Goal: Task Accomplishment & Management: Use online tool/utility

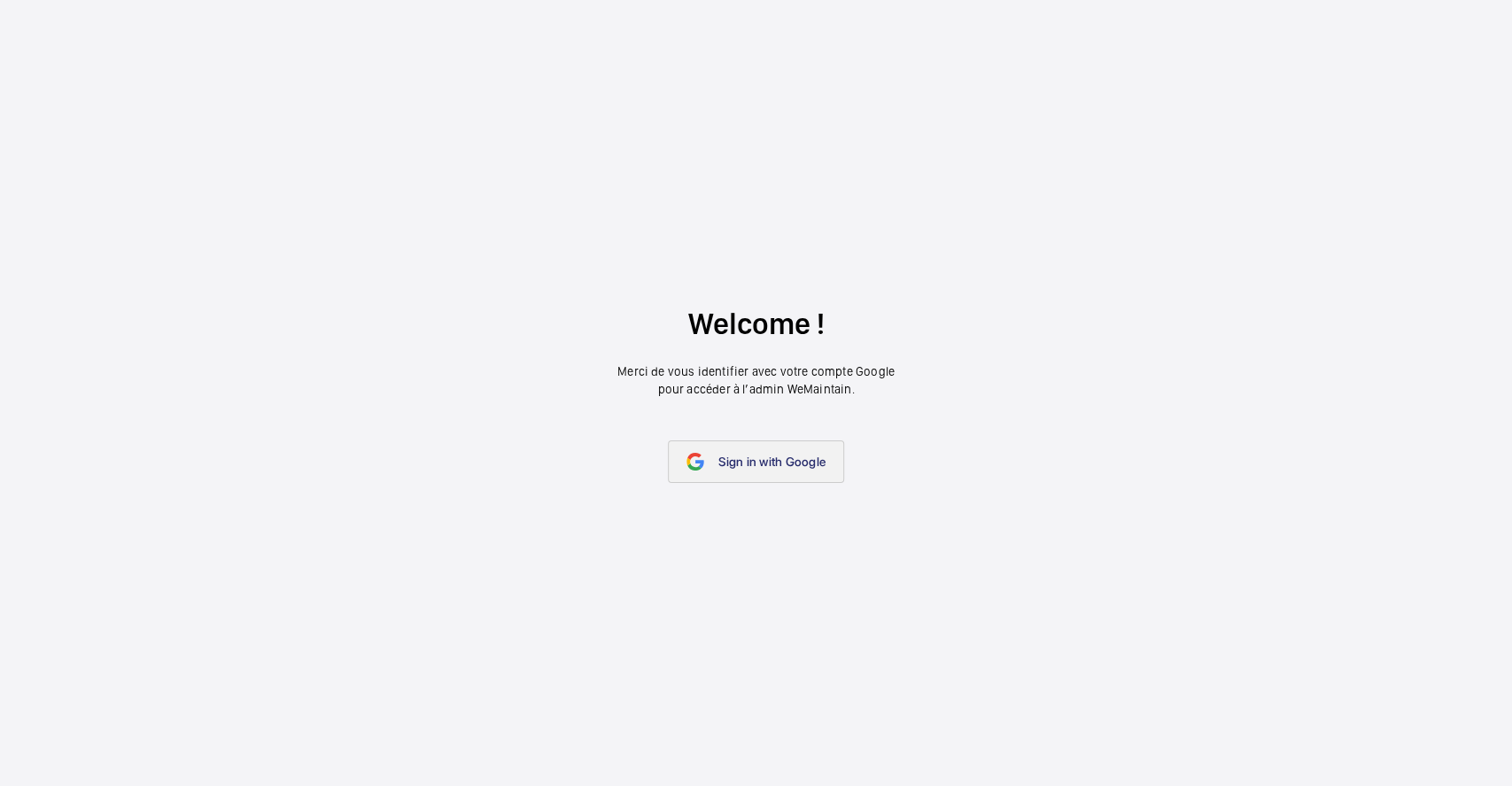
click at [773, 461] on span "Sign in with Google" at bounding box center [772, 462] width 107 height 15
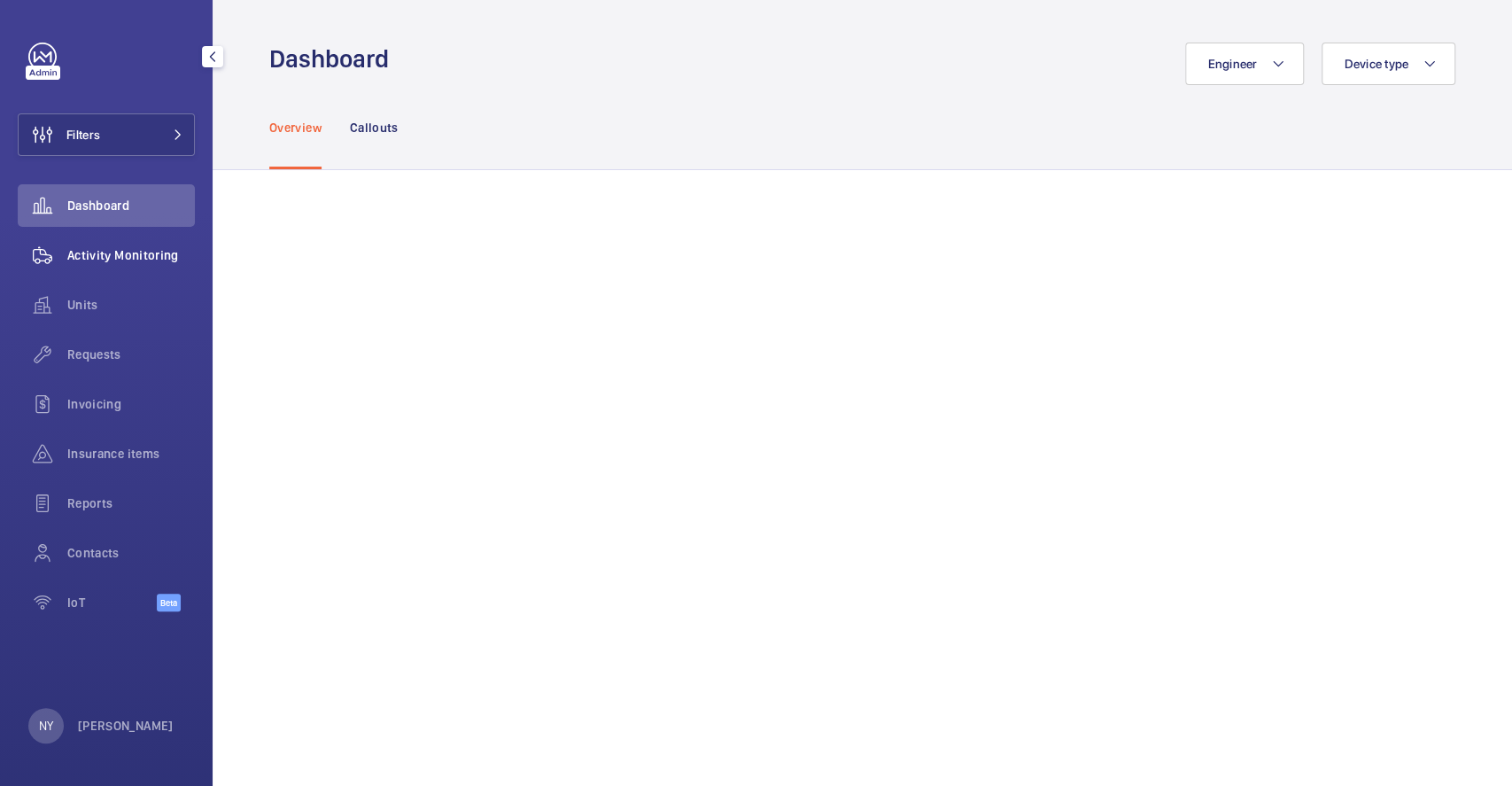
click at [162, 251] on span "Activity Monitoring" at bounding box center [131, 255] width 127 height 18
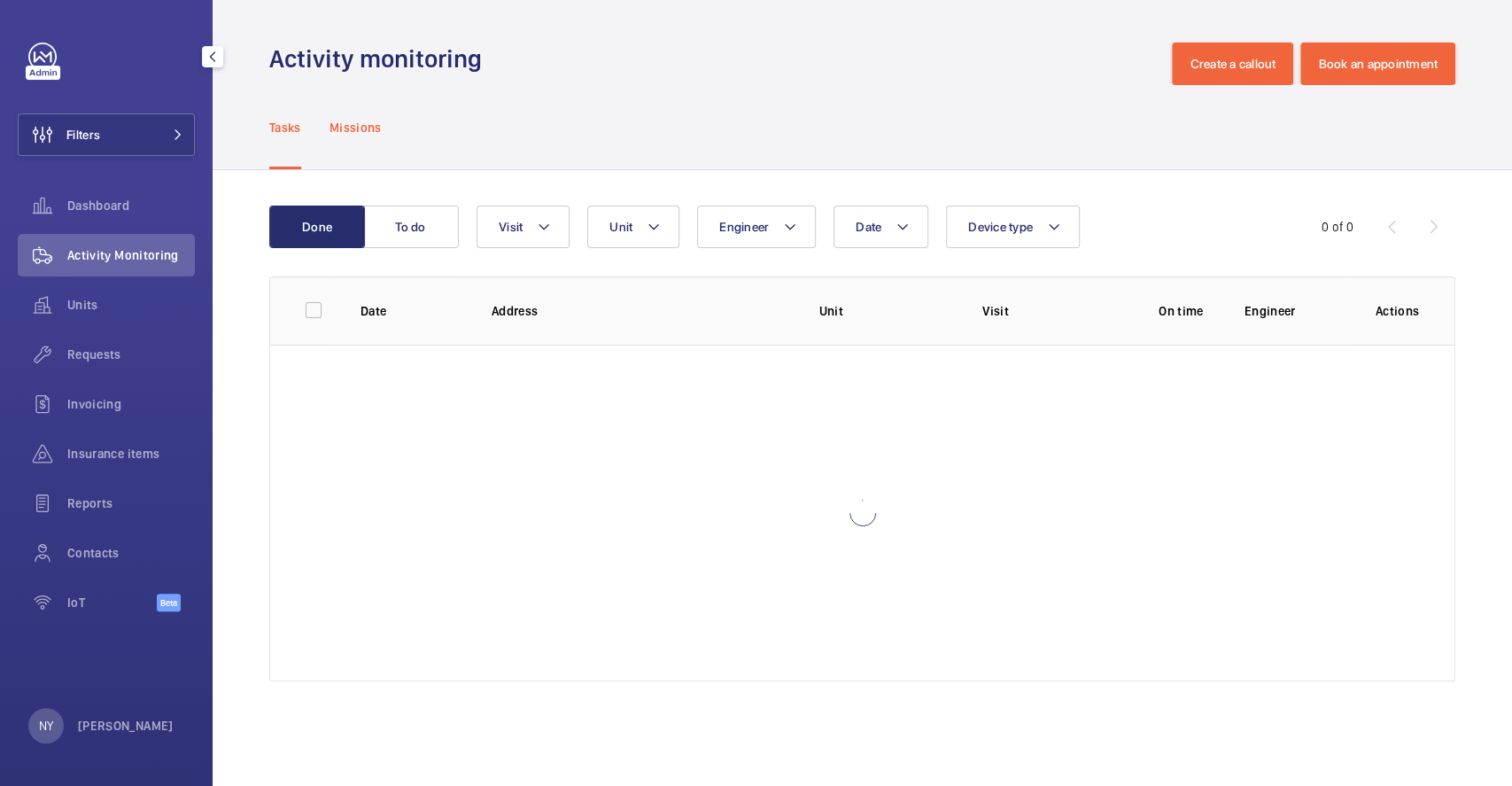
click at [379, 114] on div "Missions" at bounding box center [356, 127] width 53 height 85
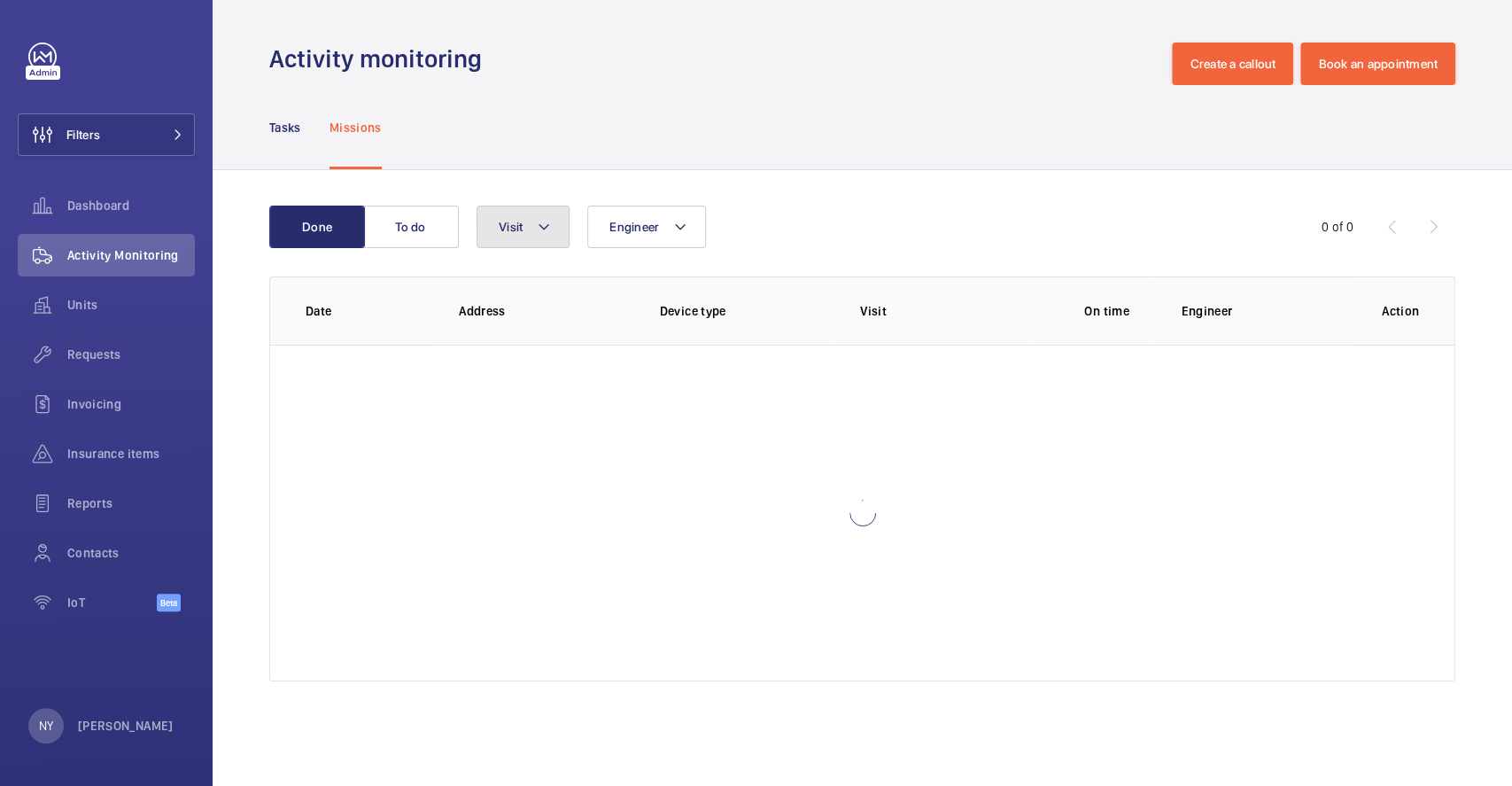
click at [553, 231] on button "Visit" at bounding box center [523, 226] width 93 height 43
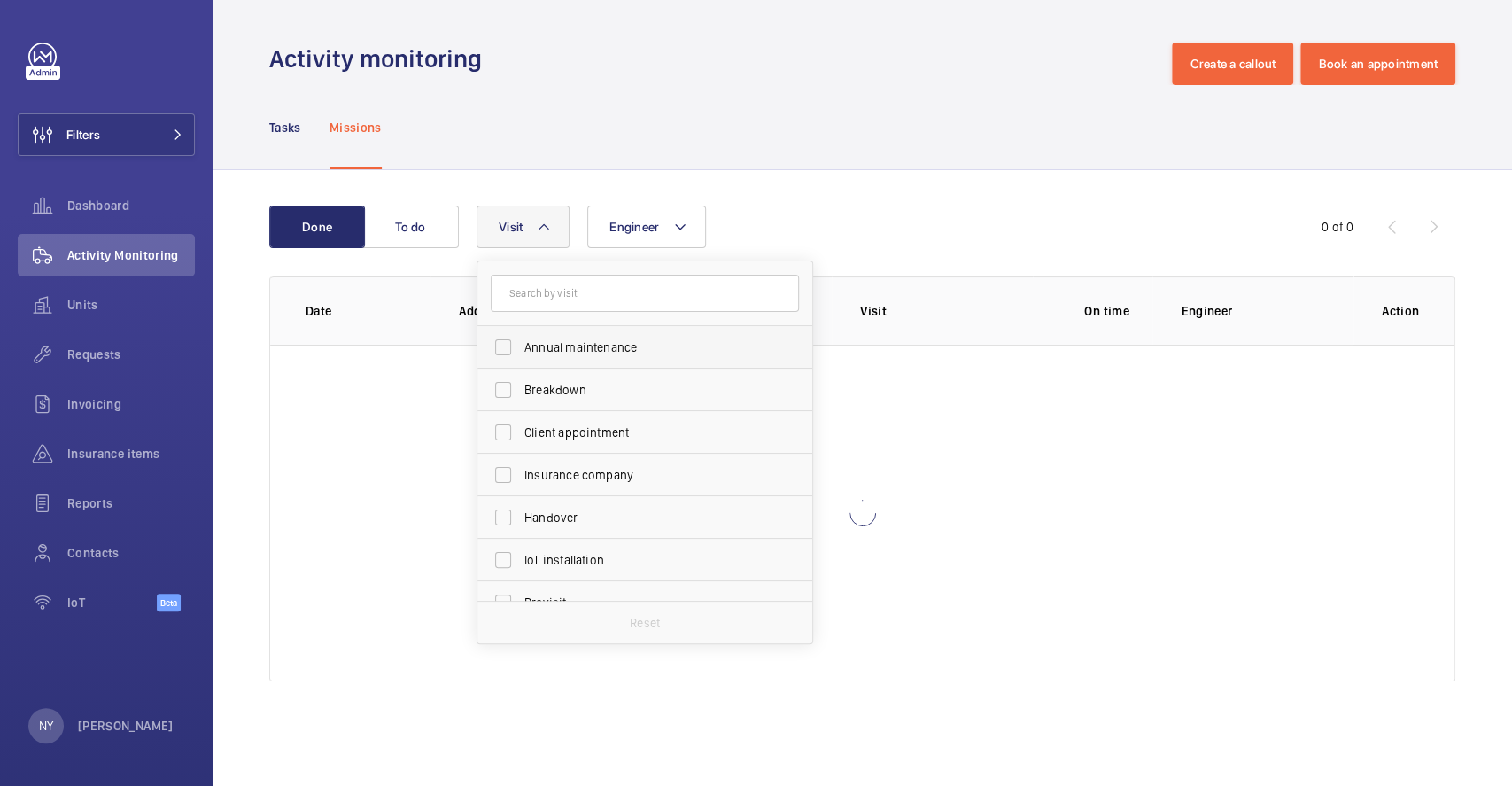
click at [596, 353] on span "Annual maintenance" at bounding box center [646, 348] width 243 height 18
click at [521, 353] on input "Annual maintenance" at bounding box center [503, 347] width 35 height 35
checkbox input "true"
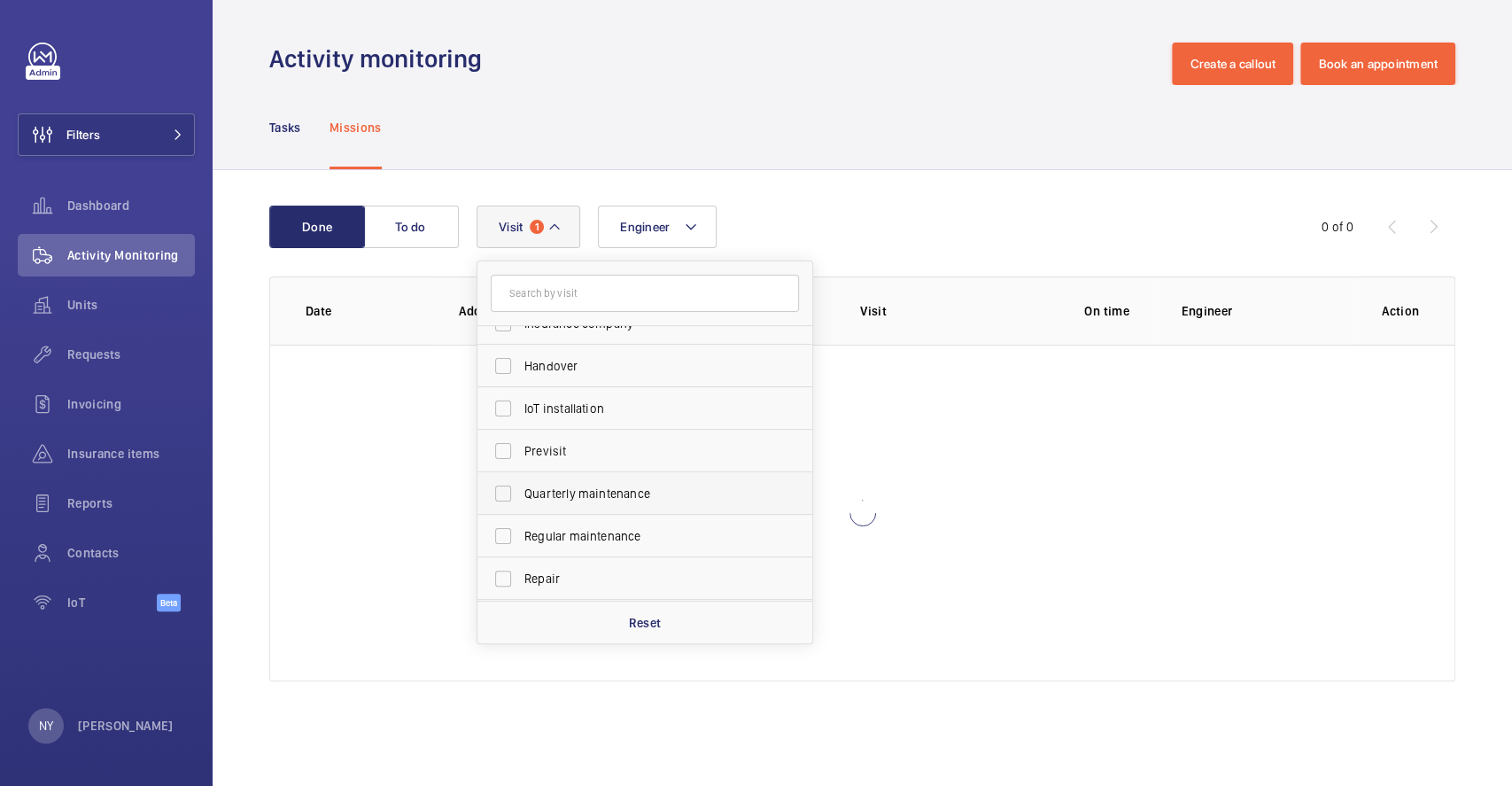
scroll to position [277, 0]
click at [594, 383] on label "Quarterly maintenance" at bounding box center [631, 367] width 308 height 43
click at [521, 383] on input "Quarterly maintenance" at bounding box center [503, 367] width 35 height 35
checkbox input "true"
click at [594, 411] on span "Regular maintenance" at bounding box center [646, 411] width 243 height 18
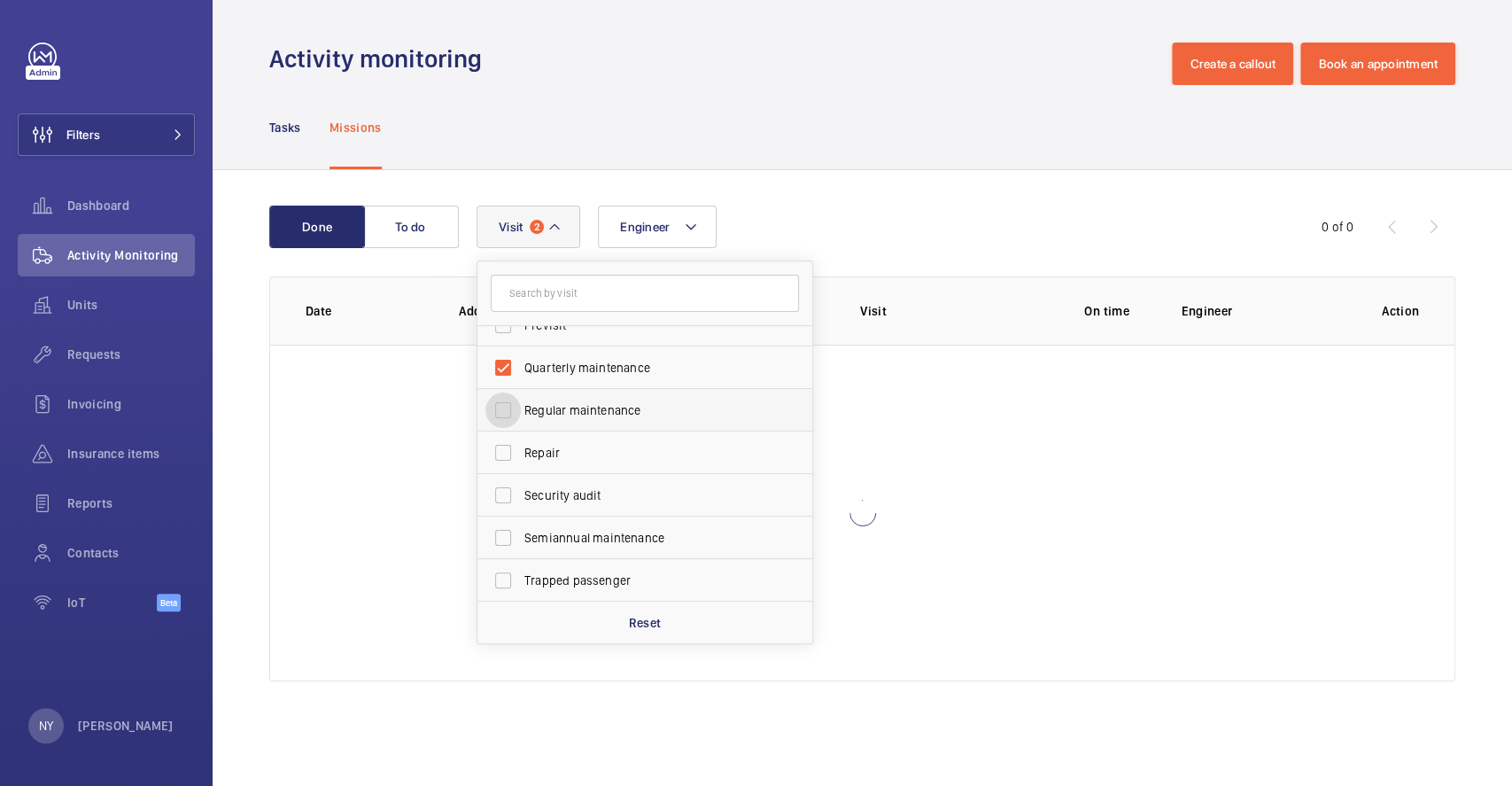
click at [521, 411] on input "Regular maintenance" at bounding box center [503, 410] width 35 height 35
checkbox input "true"
click at [606, 541] on span "Semiannual maintenance" at bounding box center [646, 538] width 243 height 18
click at [521, 541] on input "Semiannual maintenance" at bounding box center [503, 538] width 35 height 35
checkbox input "true"
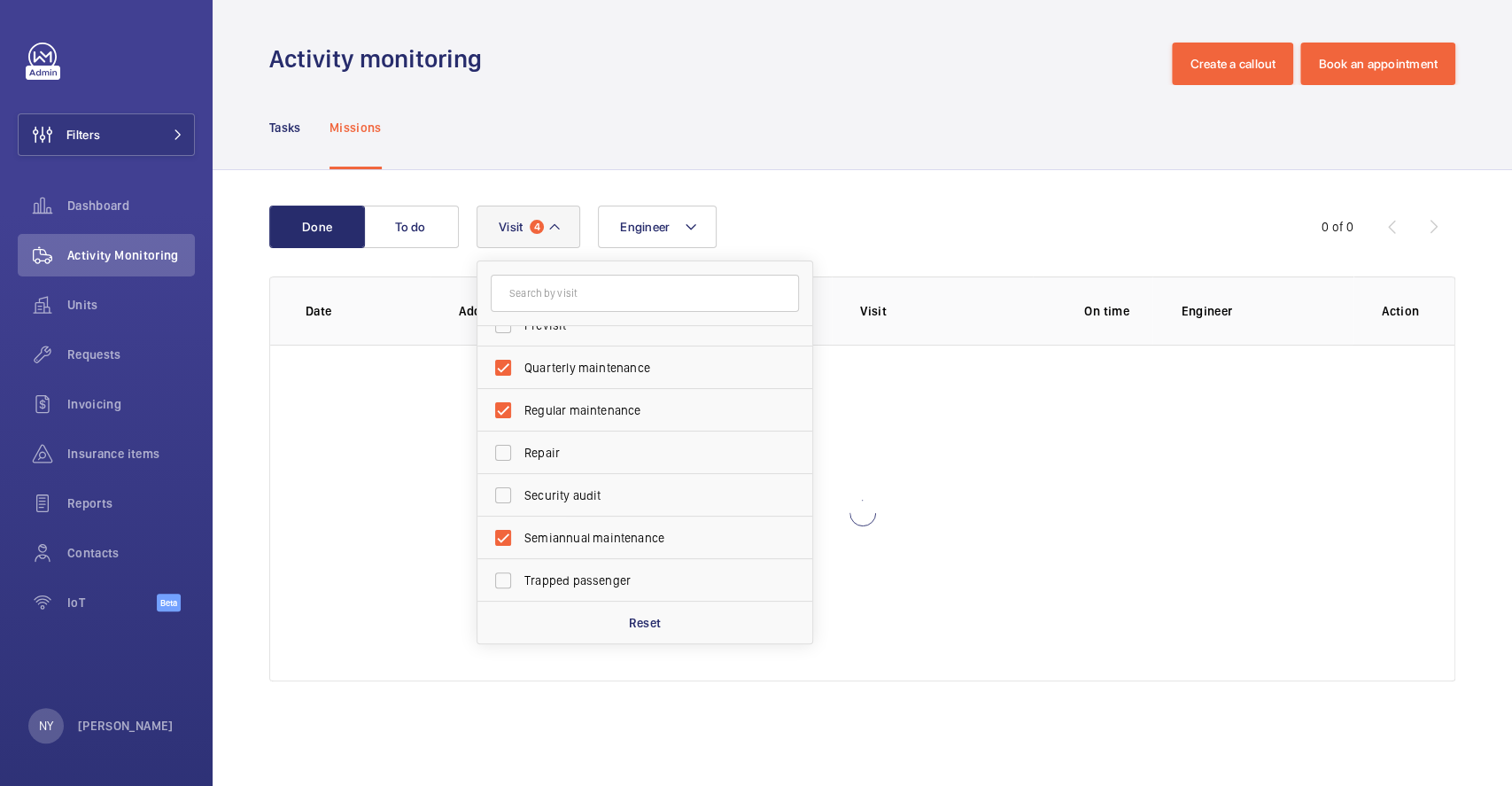
click at [857, 213] on div "Engineer Visit 4 Annual maintenance Breakdown Client appointment Insurance comp…" at bounding box center [860, 226] width 766 height 43
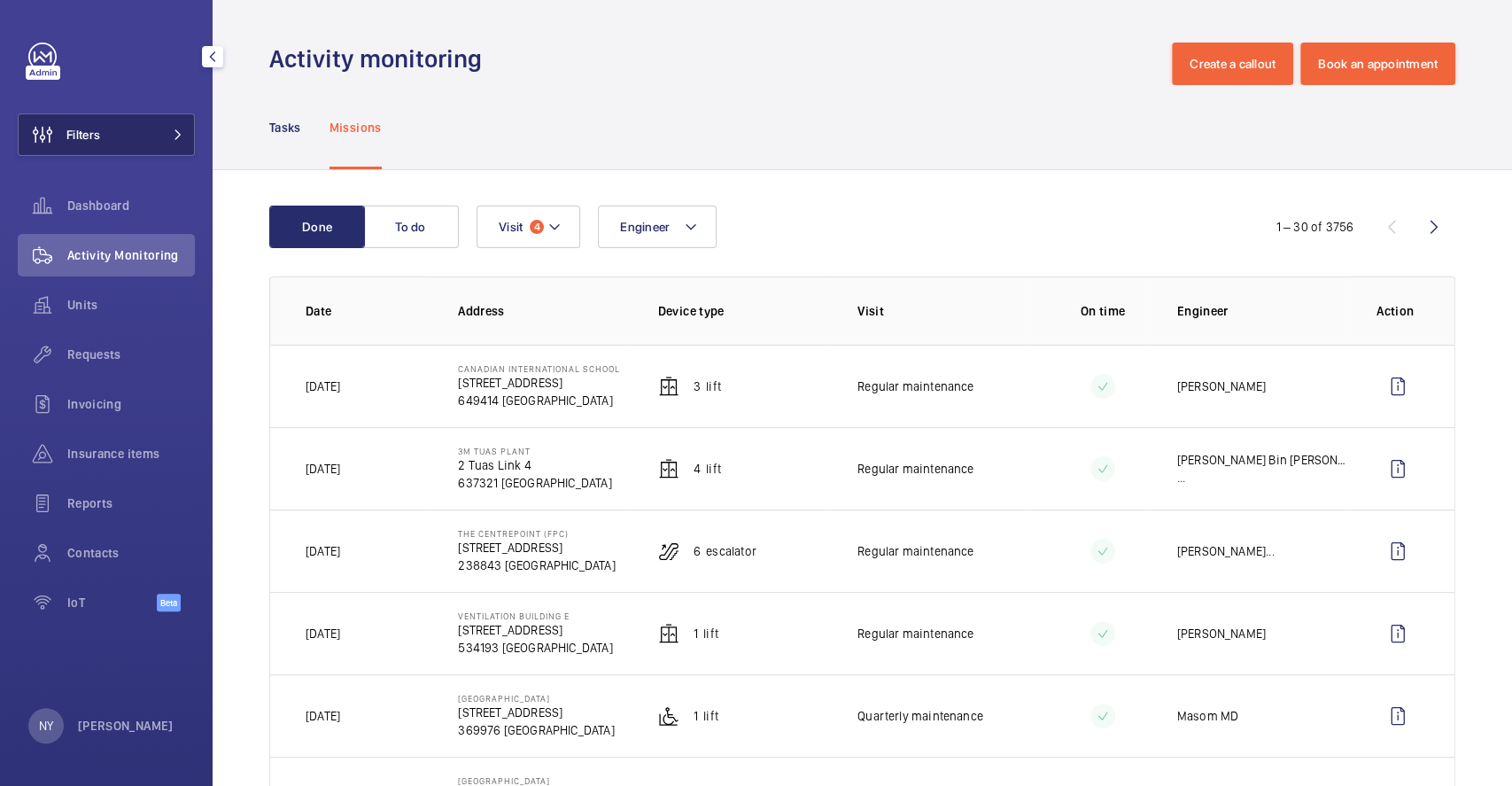
click at [78, 124] on span "Filters" at bounding box center [59, 134] width 82 height 43
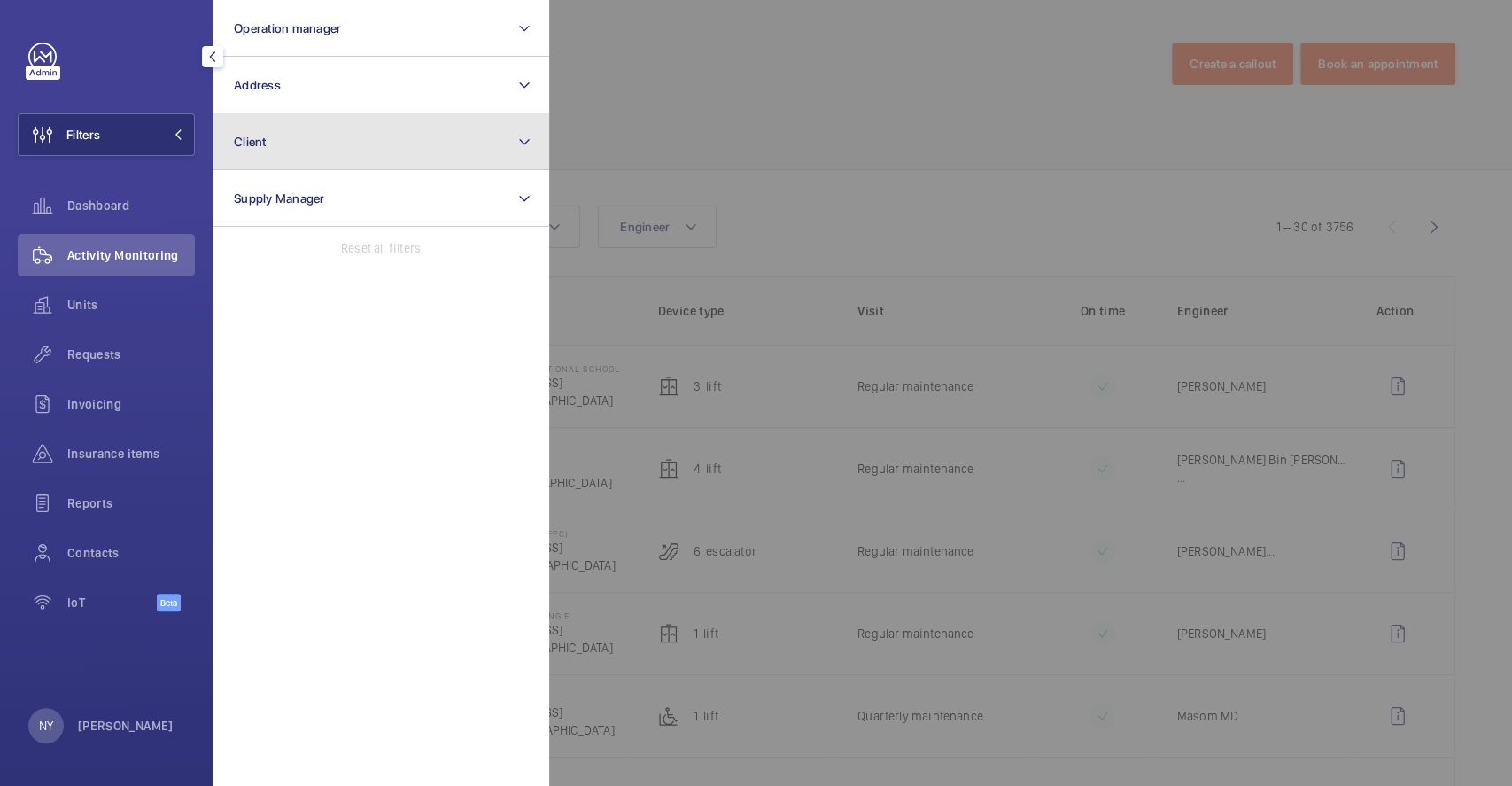
click at [341, 121] on button "Client" at bounding box center [380, 142] width 337 height 56
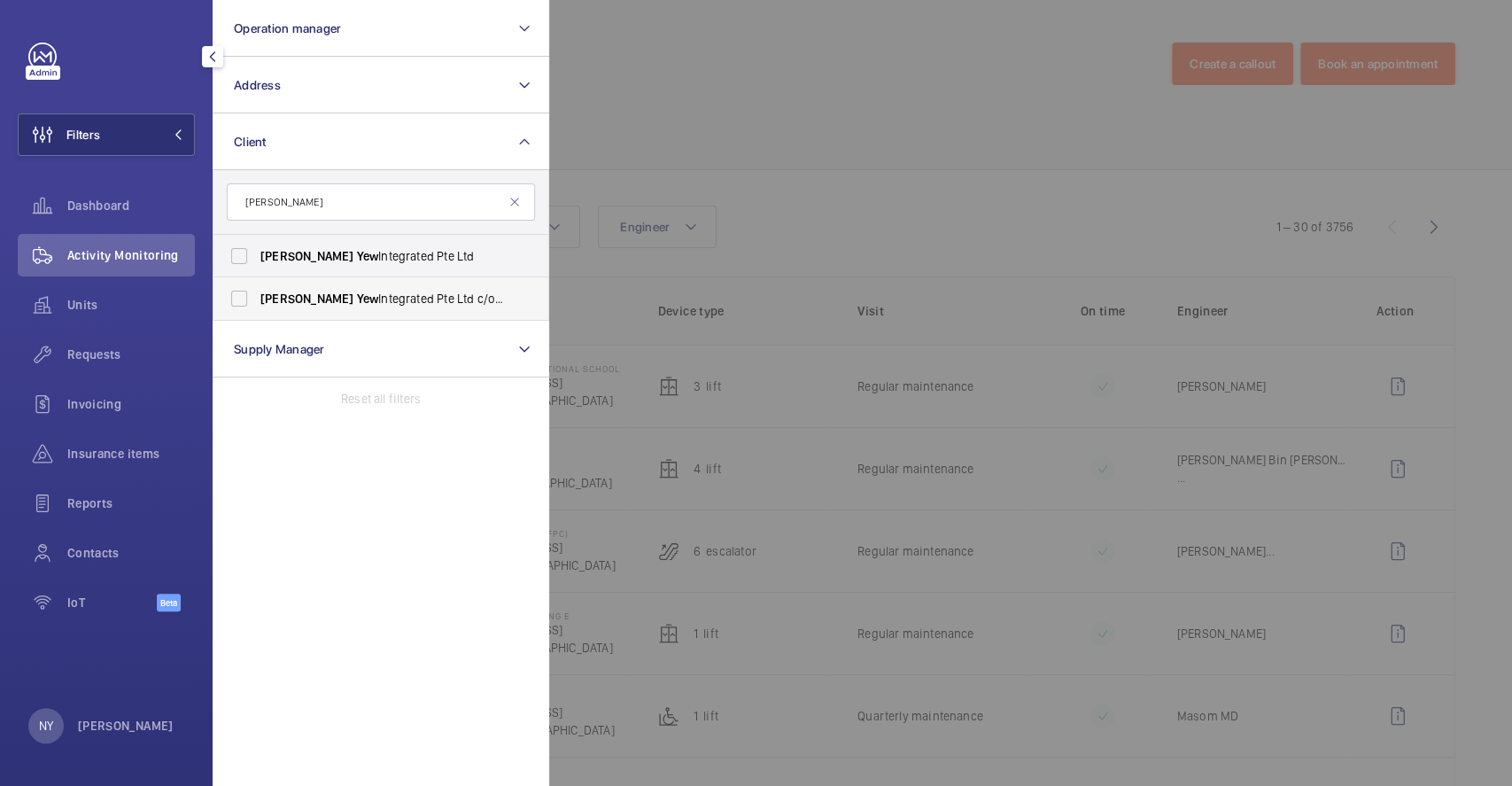
type input "kim yew"
click at [310, 297] on span "Kim Yew Integrated Pte Ltd c/o NLB" at bounding box center [382, 299] width 243 height 18
click at [257, 297] on input "Kim Yew Integrated Pte Ltd c/o NLB" at bounding box center [239, 298] width 35 height 35
checkbox input "true"
click at [613, 163] on div at bounding box center [1305, 393] width 1512 height 786
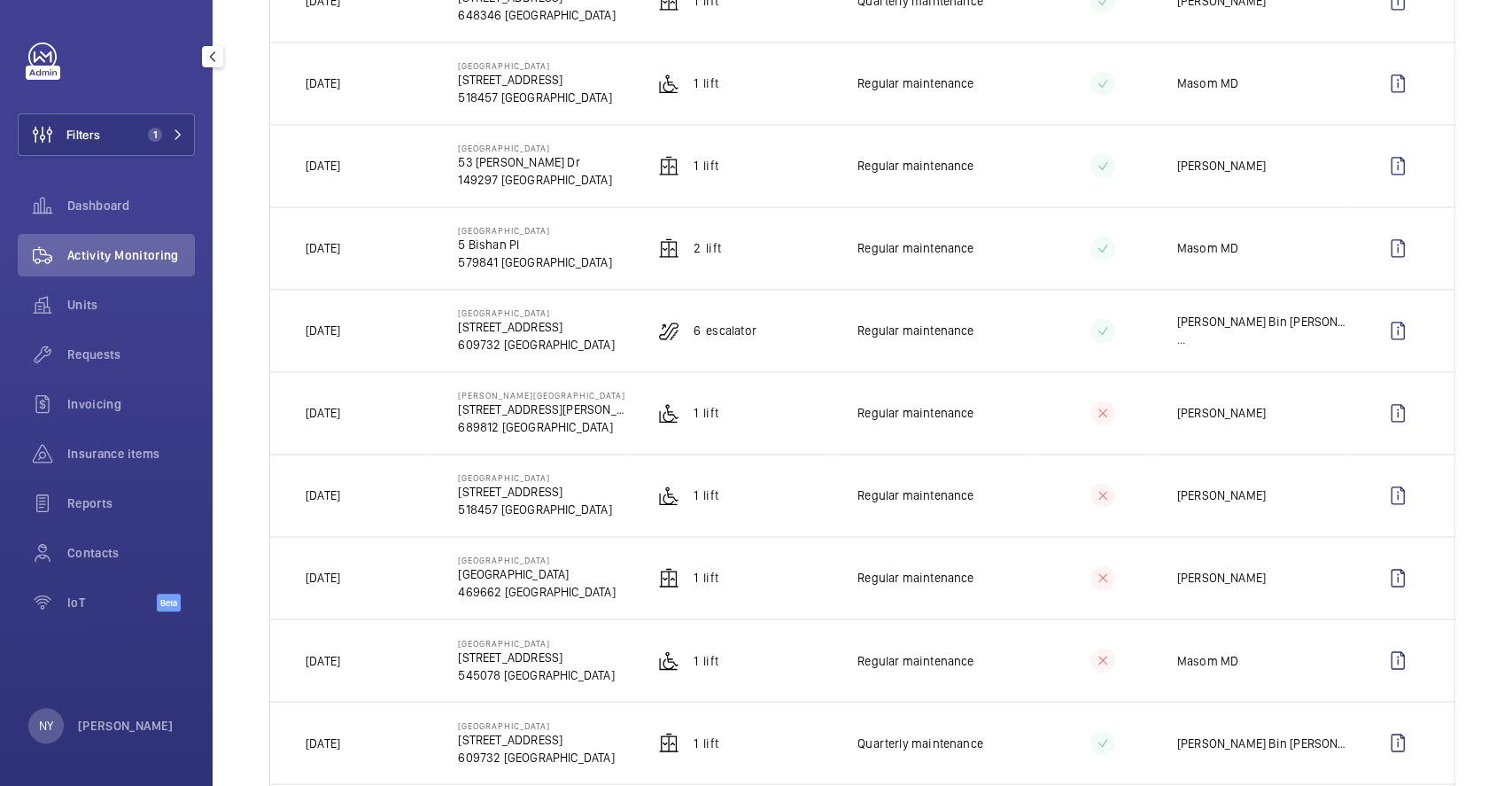
scroll to position [1773, 0]
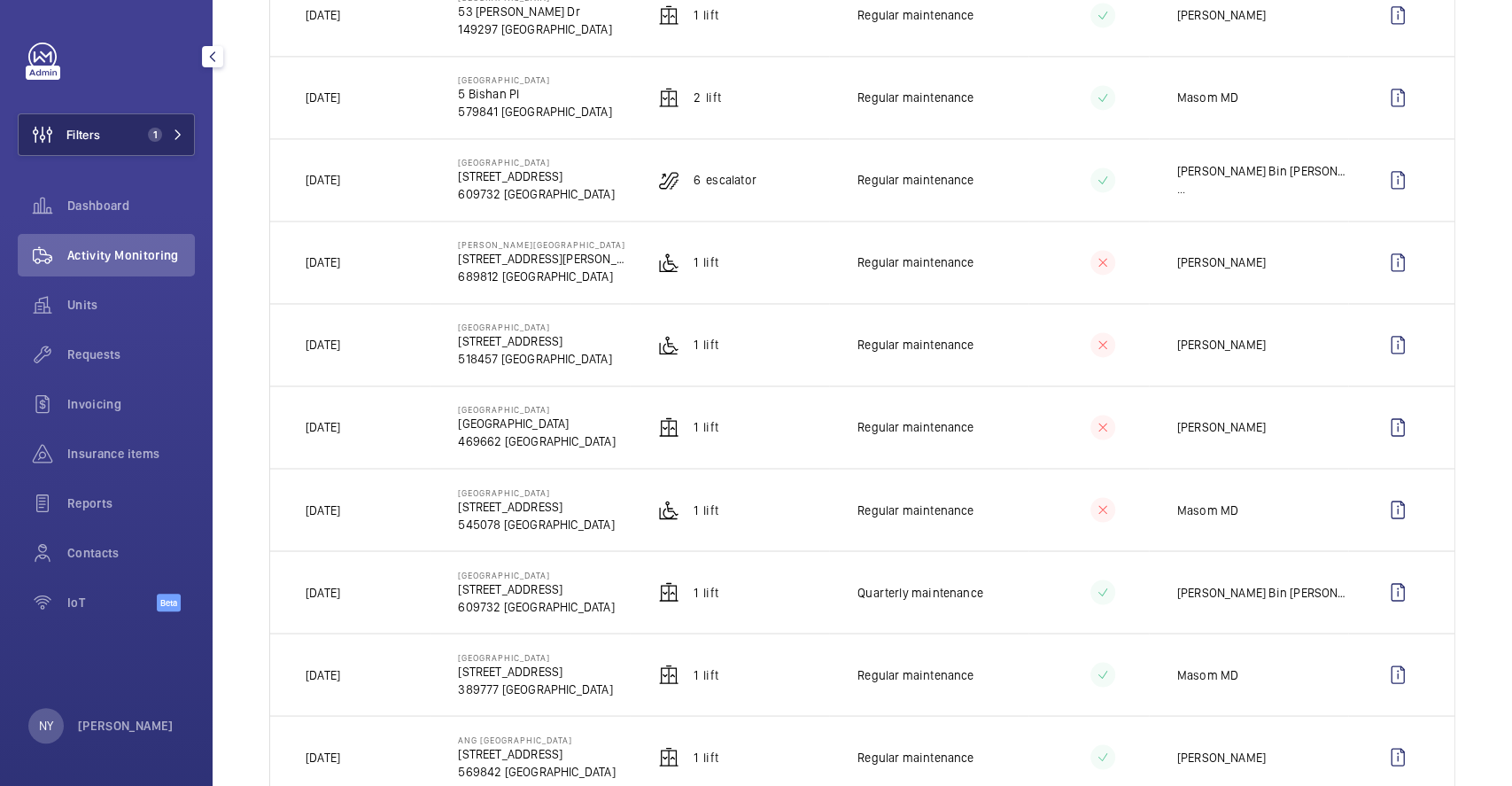
click at [139, 131] on button "Filters 1" at bounding box center [106, 134] width 177 height 43
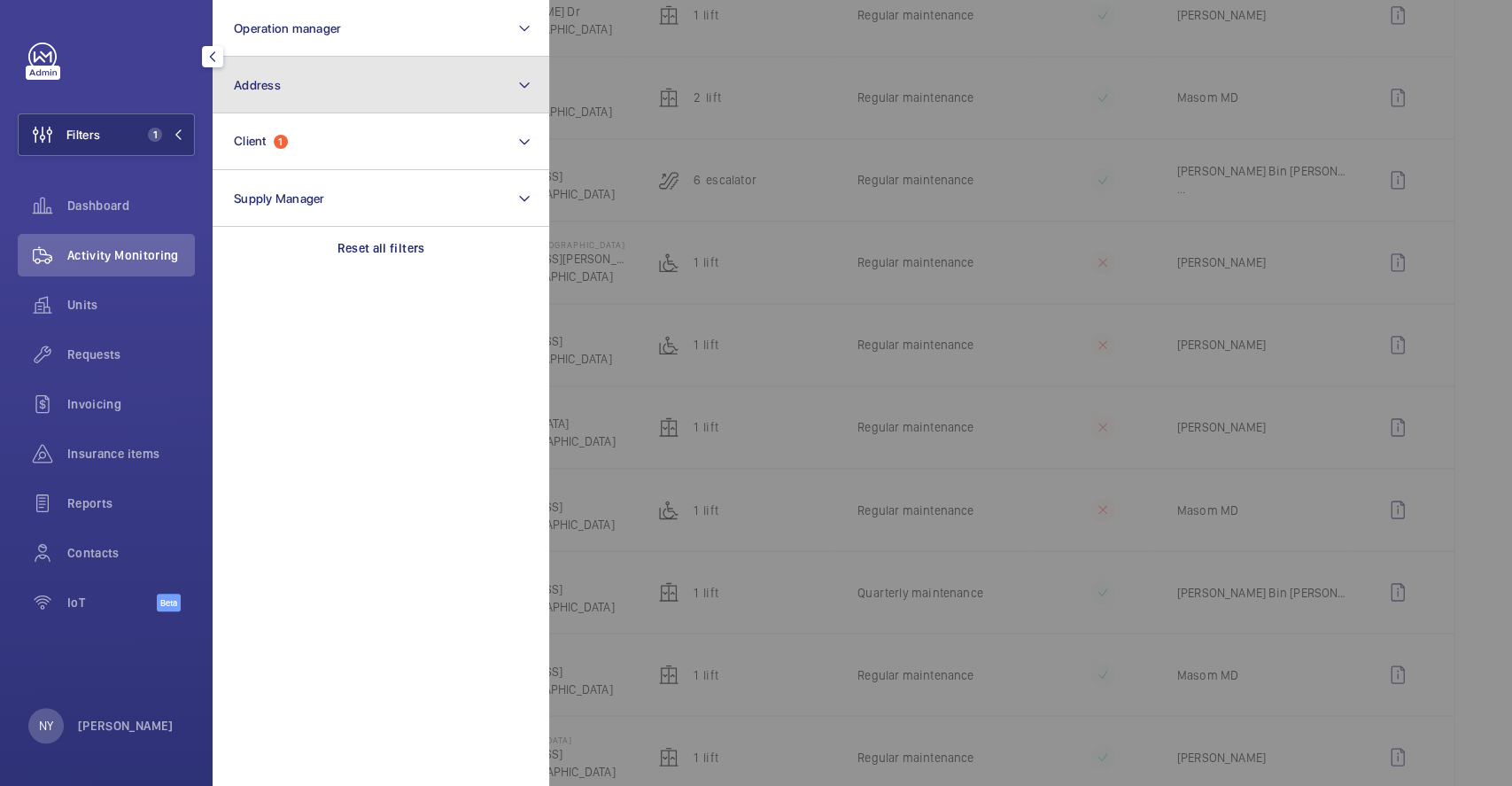
click at [276, 89] on span "Address" at bounding box center [258, 85] width 47 height 15
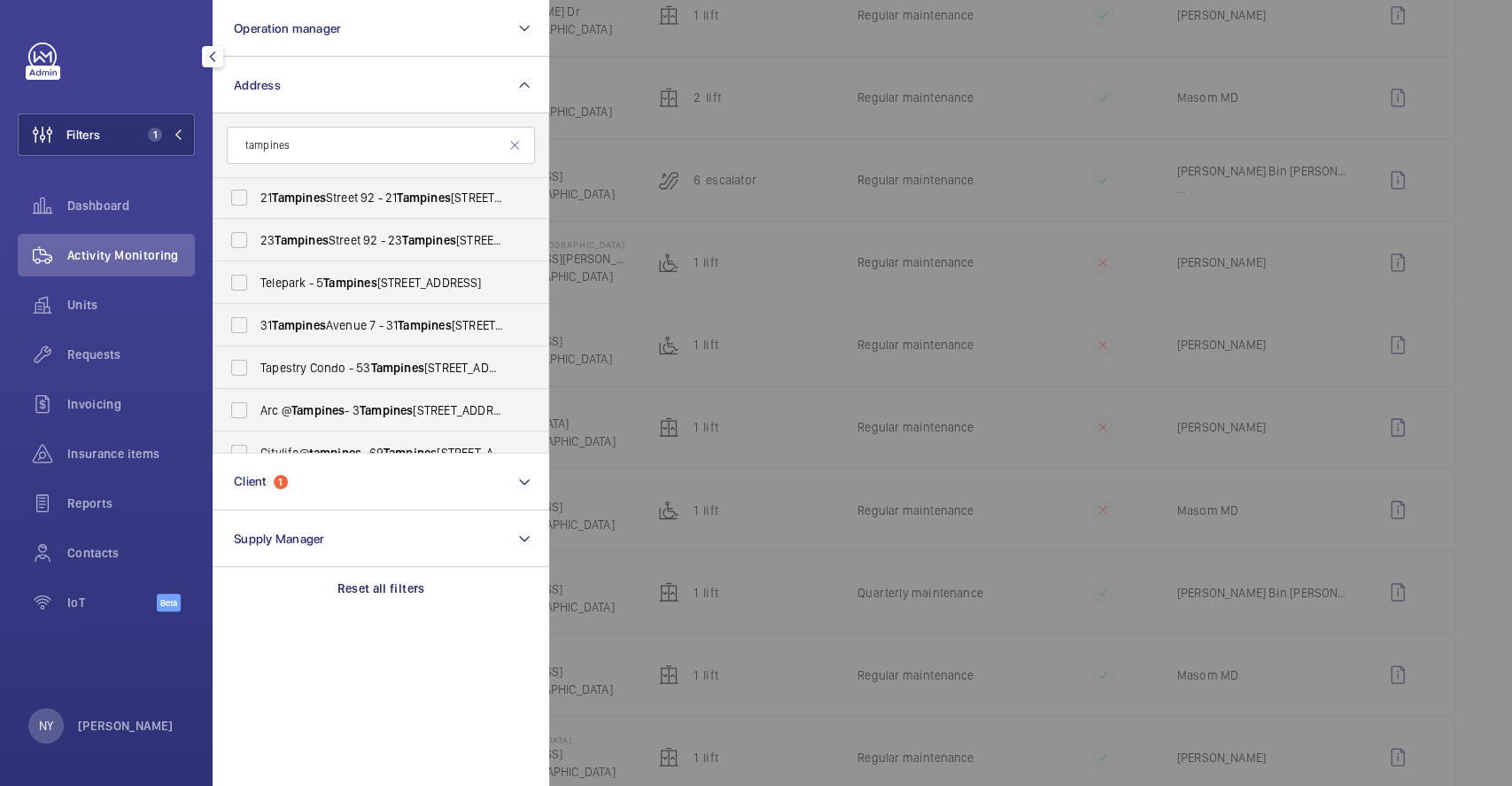
scroll to position [150, 0]
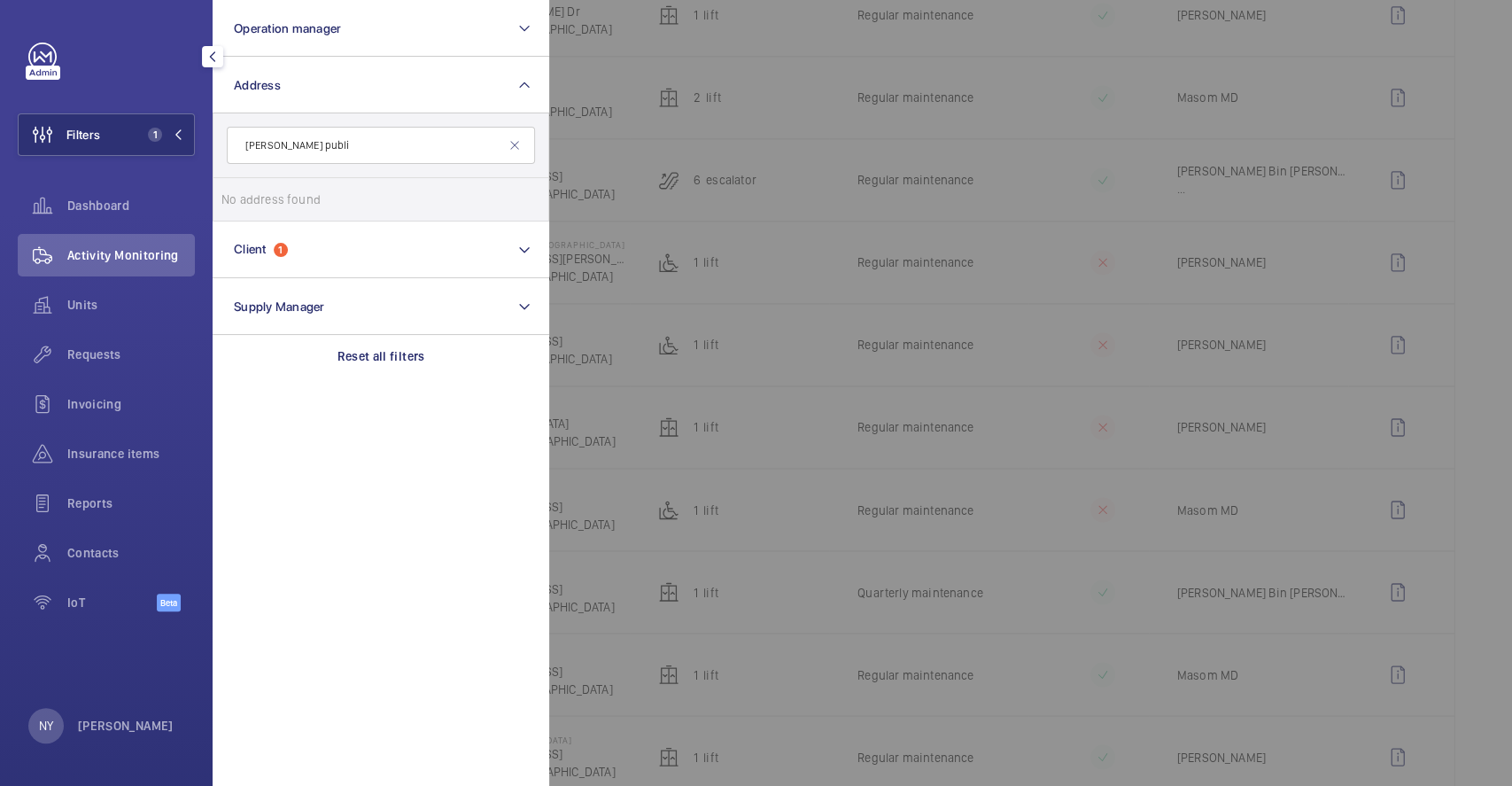
type input "tampines public"
drag, startPoint x: 346, startPoint y: 139, endPoint x: 173, endPoint y: 139, distance: 173.0
click at [173, 139] on wm-front-sidebar-menu-filter "Filters 1 Operation manager Address tampines public No address found Reset Clie…" at bounding box center [106, 134] width 177 height 43
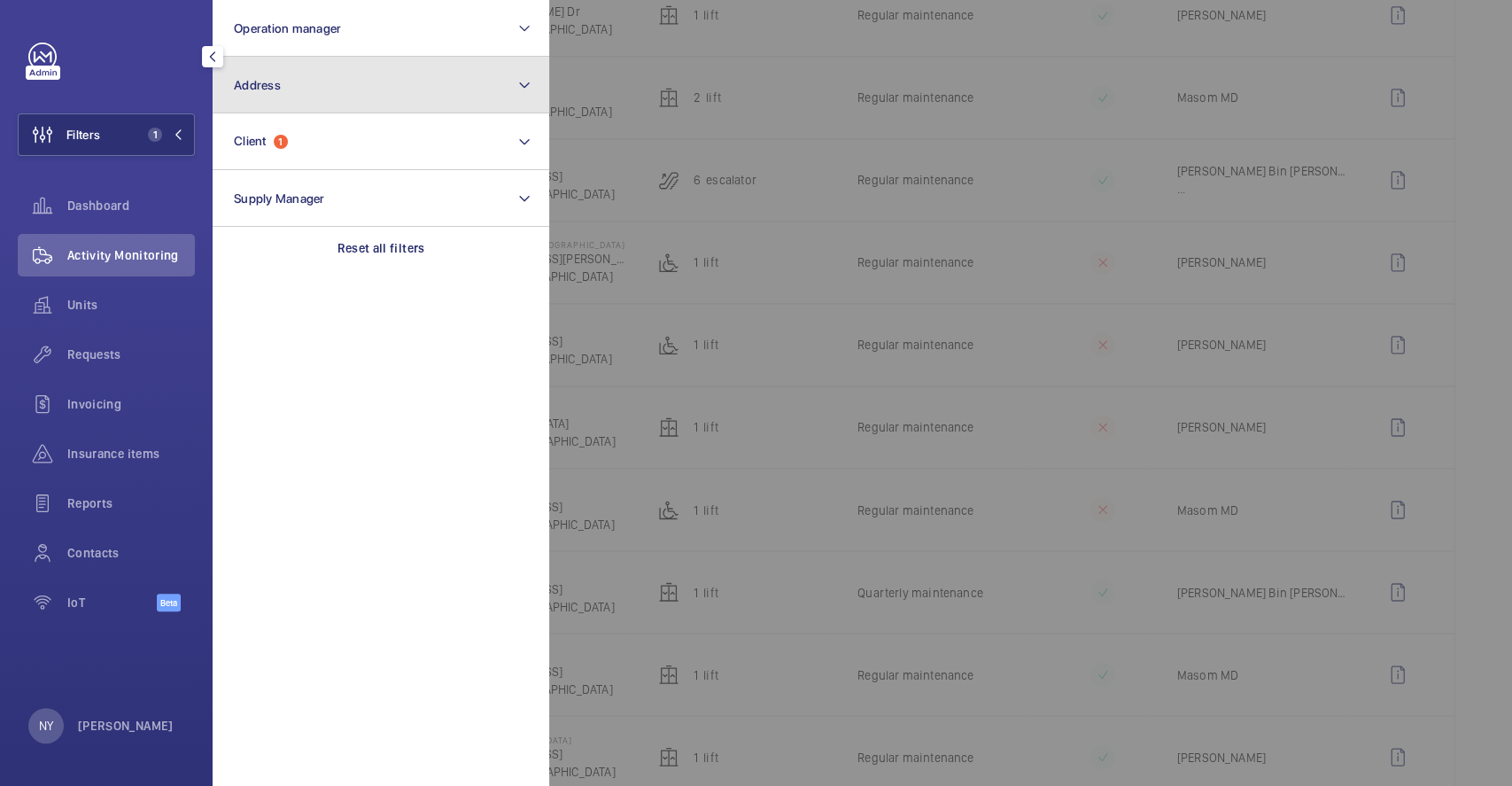
click at [384, 84] on button "Address" at bounding box center [380, 85] width 337 height 56
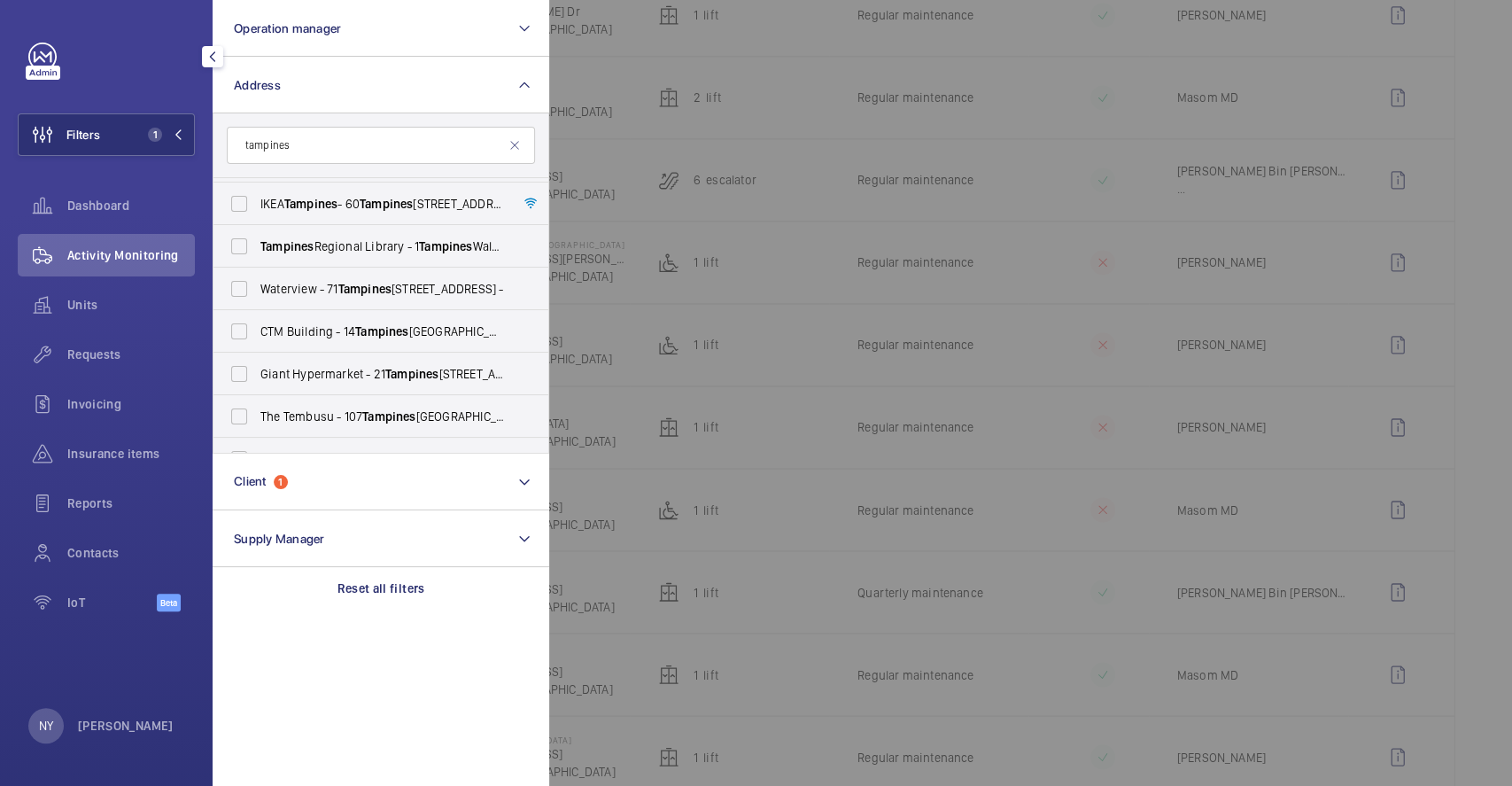
scroll to position [386, 0]
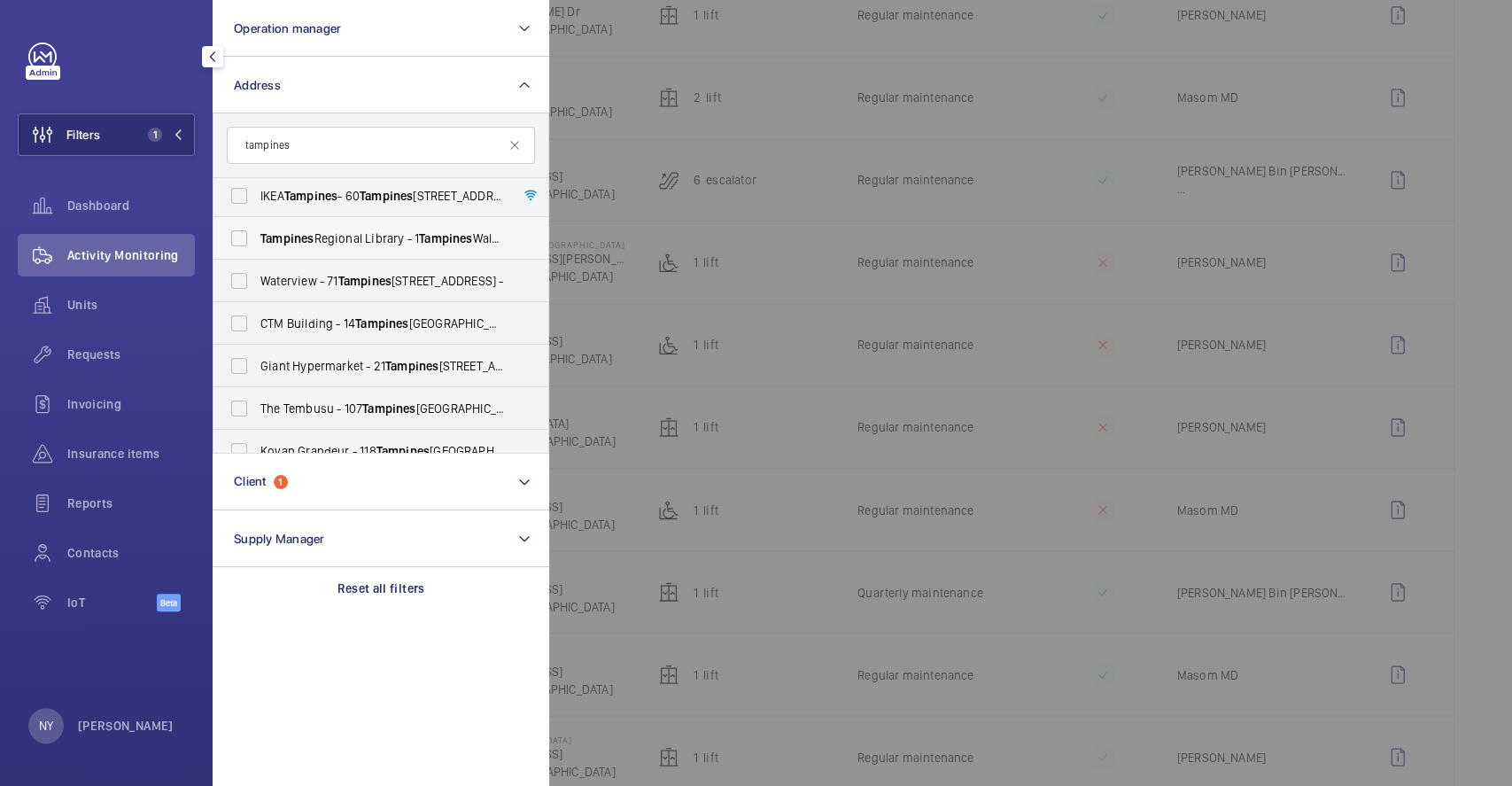
type input "tampines"
click at [404, 221] on label "Tampines Regional Library - 1 Tampines Walk, SINGAPORE 528523" at bounding box center [367, 238] width 308 height 43
click at [257, 221] on input "Tampines Regional Library - 1 Tampines Walk, SINGAPORE 528523" at bounding box center [239, 238] width 35 height 35
checkbox input "true"
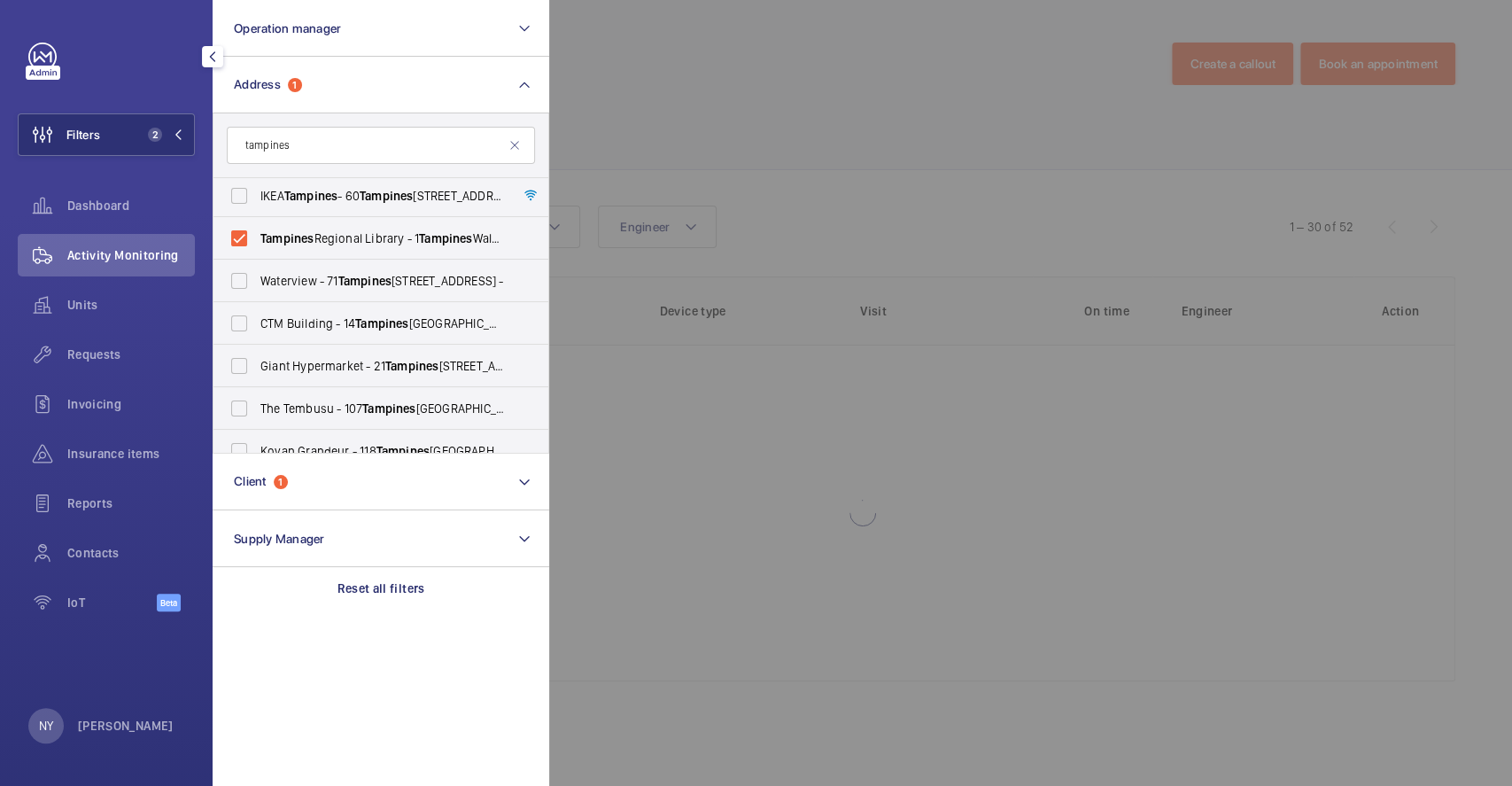
click at [754, 104] on div at bounding box center [1305, 393] width 1512 height 786
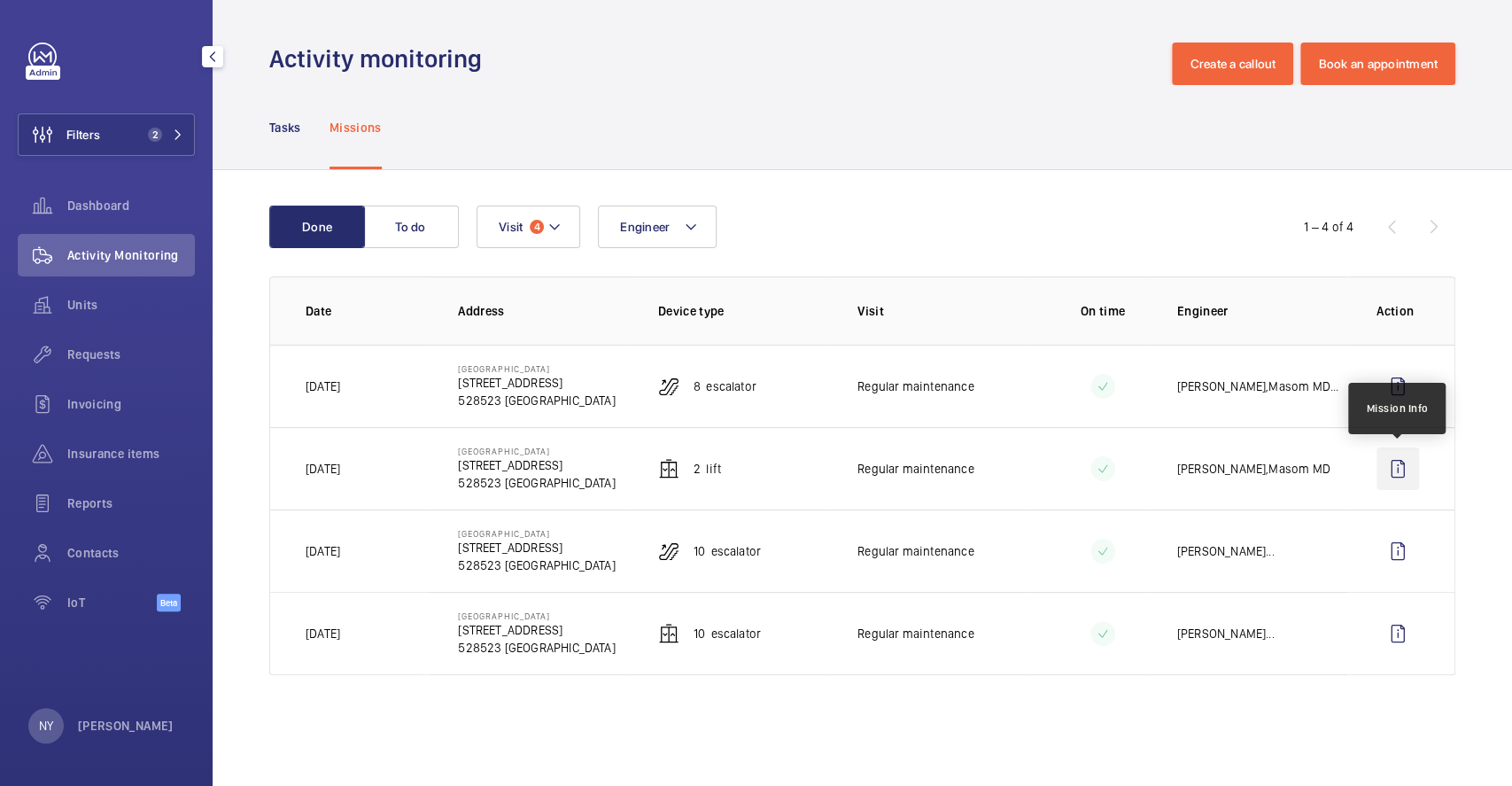
click at [1392, 472] on wm-front-icon-button at bounding box center [1398, 469] width 43 height 43
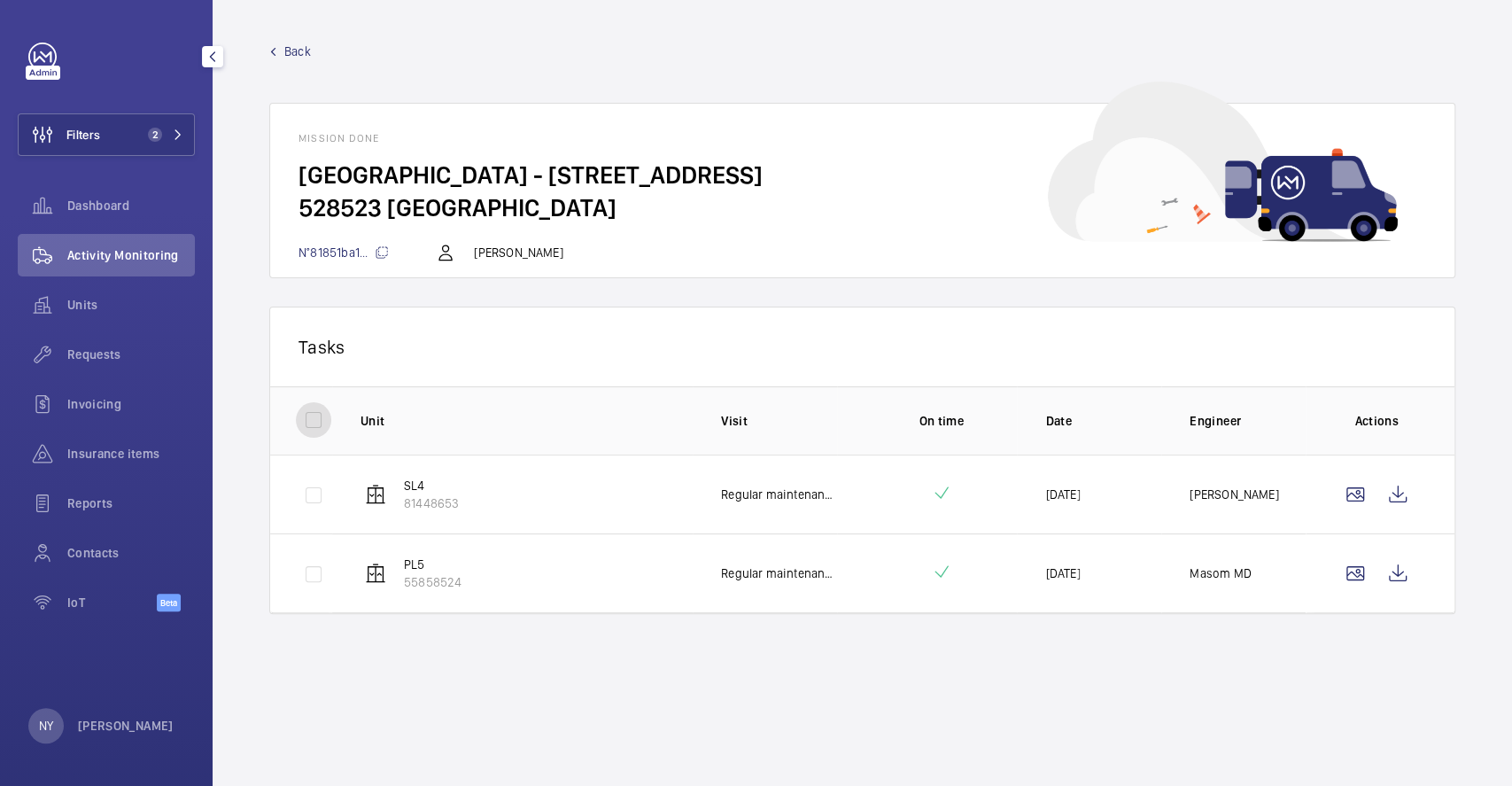
click at [306, 422] on input "checkbox" at bounding box center [313, 420] width 35 height 35
checkbox input "true"
click at [1316, 332] on button "Download 2 reports" at bounding box center [1353, 346] width 148 height 43
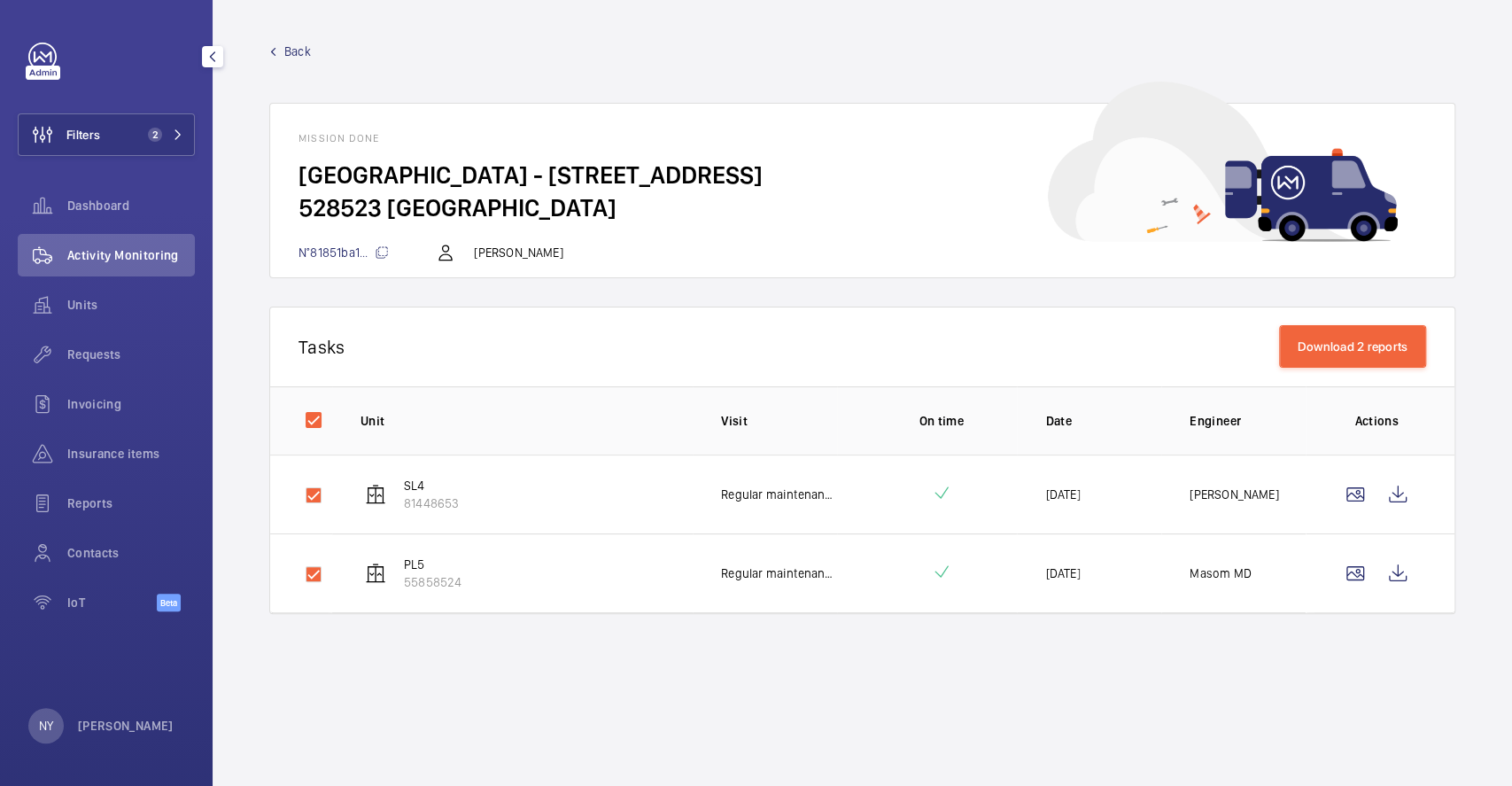
click at [296, 45] on span "Back" at bounding box center [297, 52] width 26 height 18
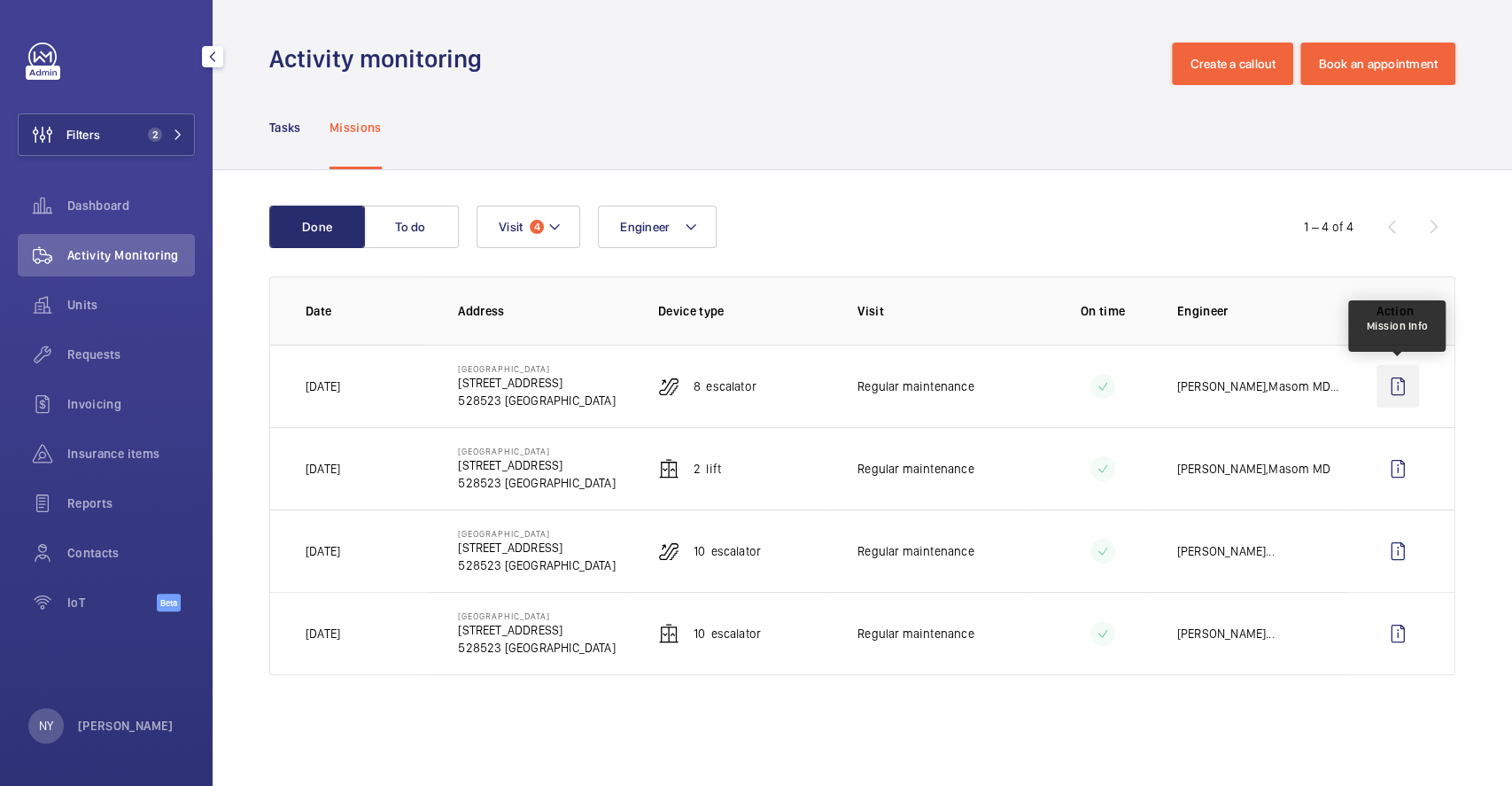
click at [1398, 380] on wm-front-icon-button at bounding box center [1398, 386] width 43 height 43
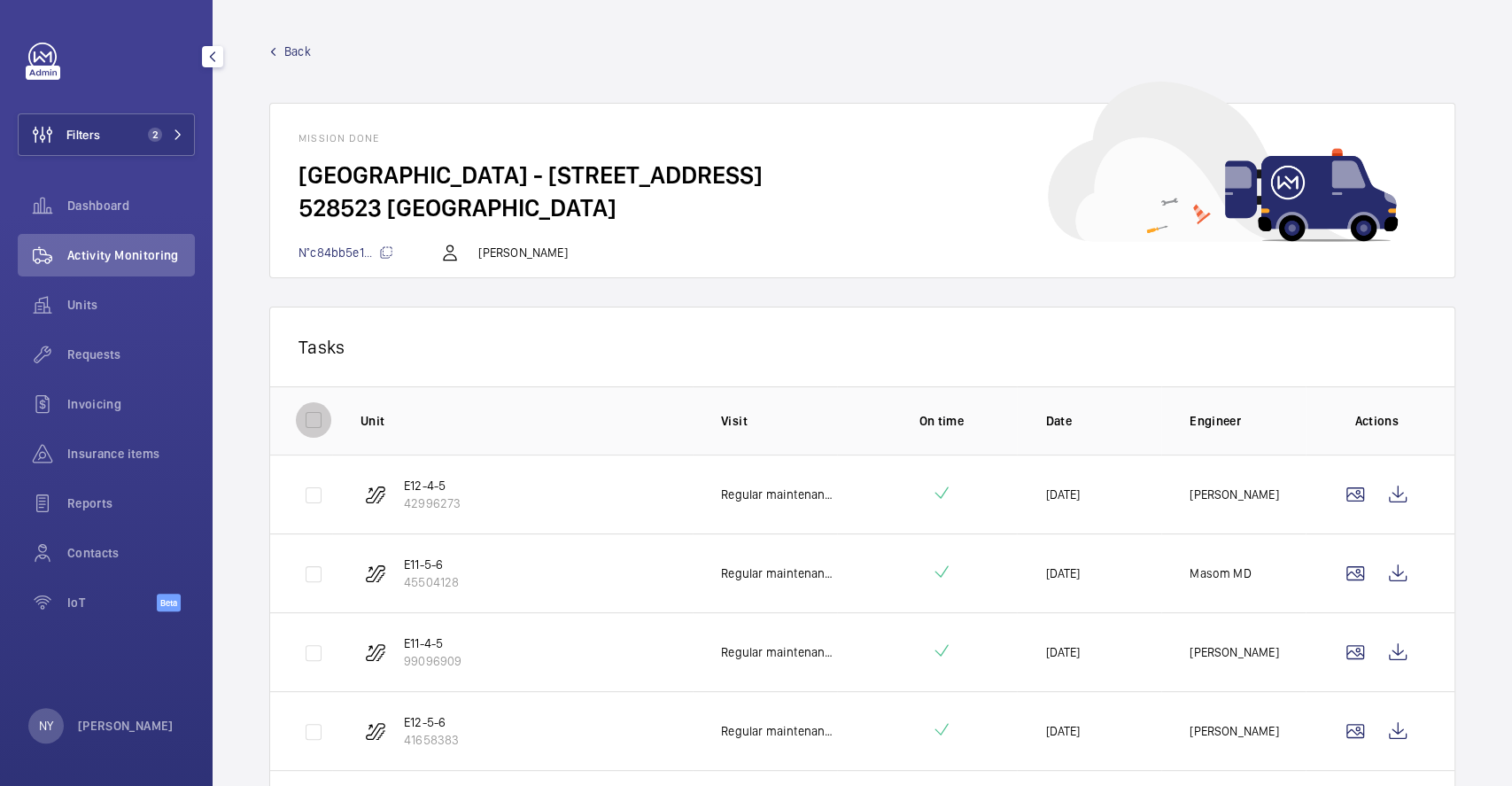
click at [302, 407] on input "checkbox" at bounding box center [313, 420] width 35 height 35
checkbox input "true"
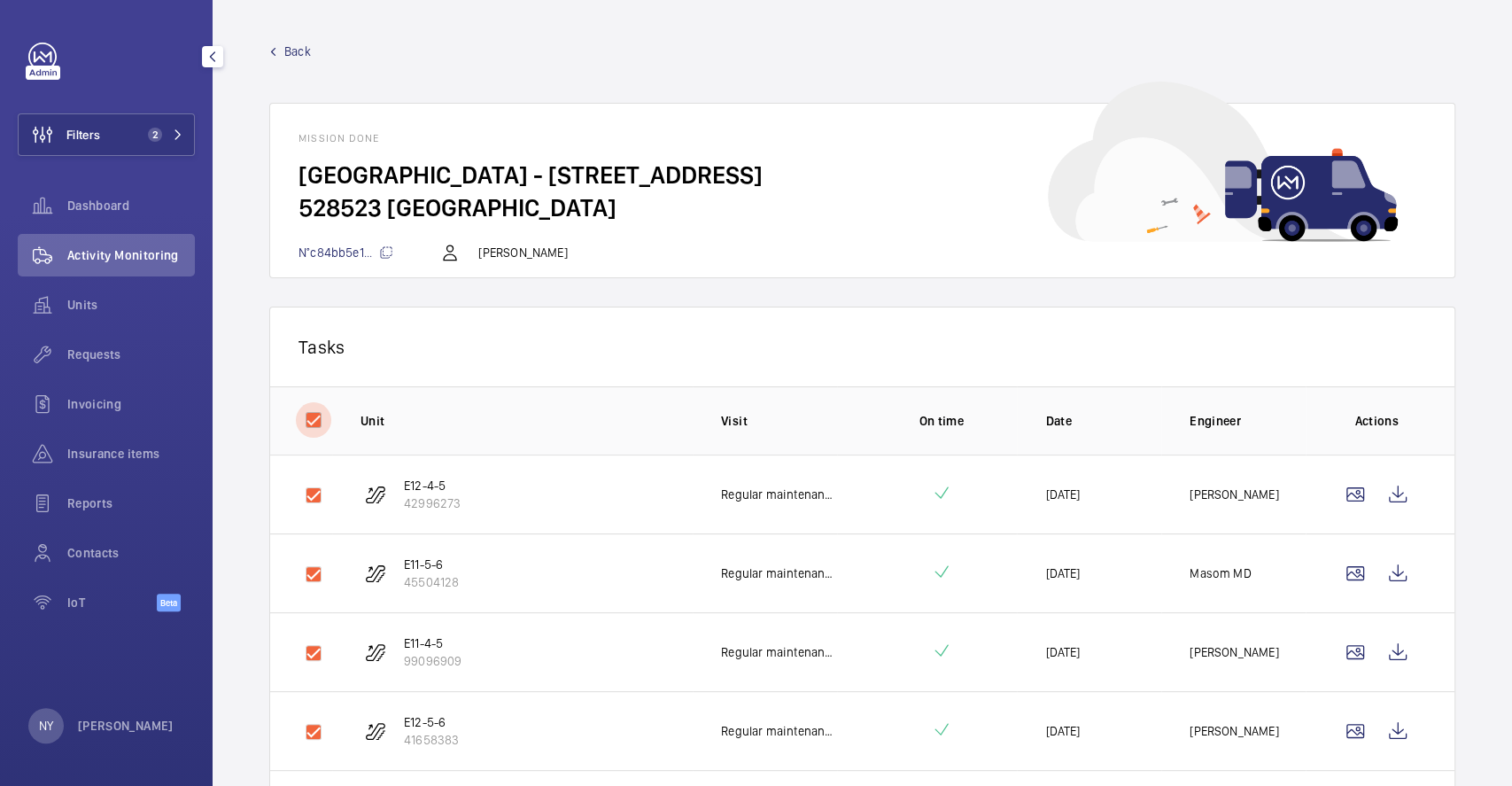
checkbox input "true"
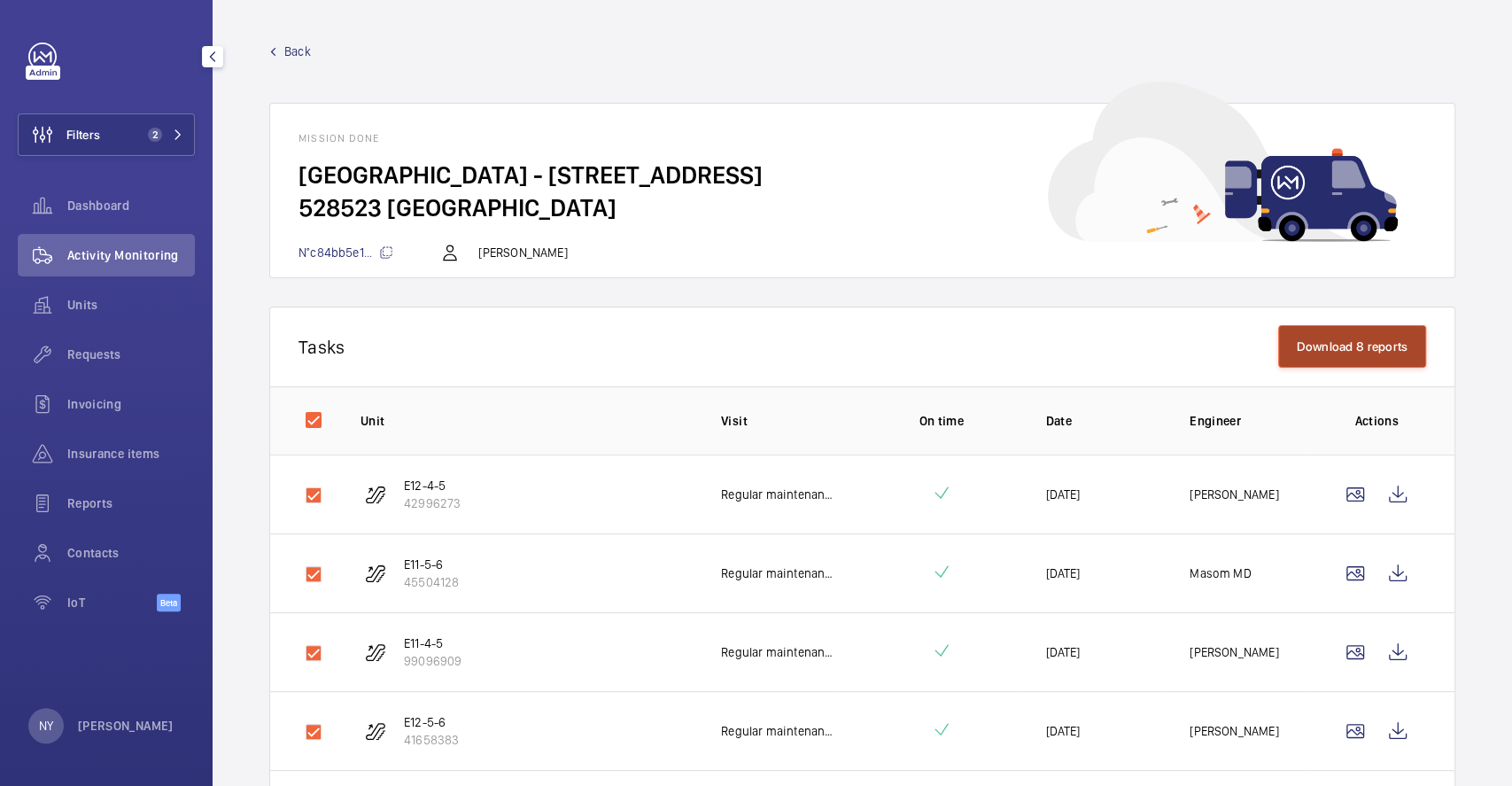
click at [1364, 332] on button "Download 8 reports" at bounding box center [1353, 346] width 149 height 43
click at [305, 49] on span "Back" at bounding box center [297, 52] width 26 height 18
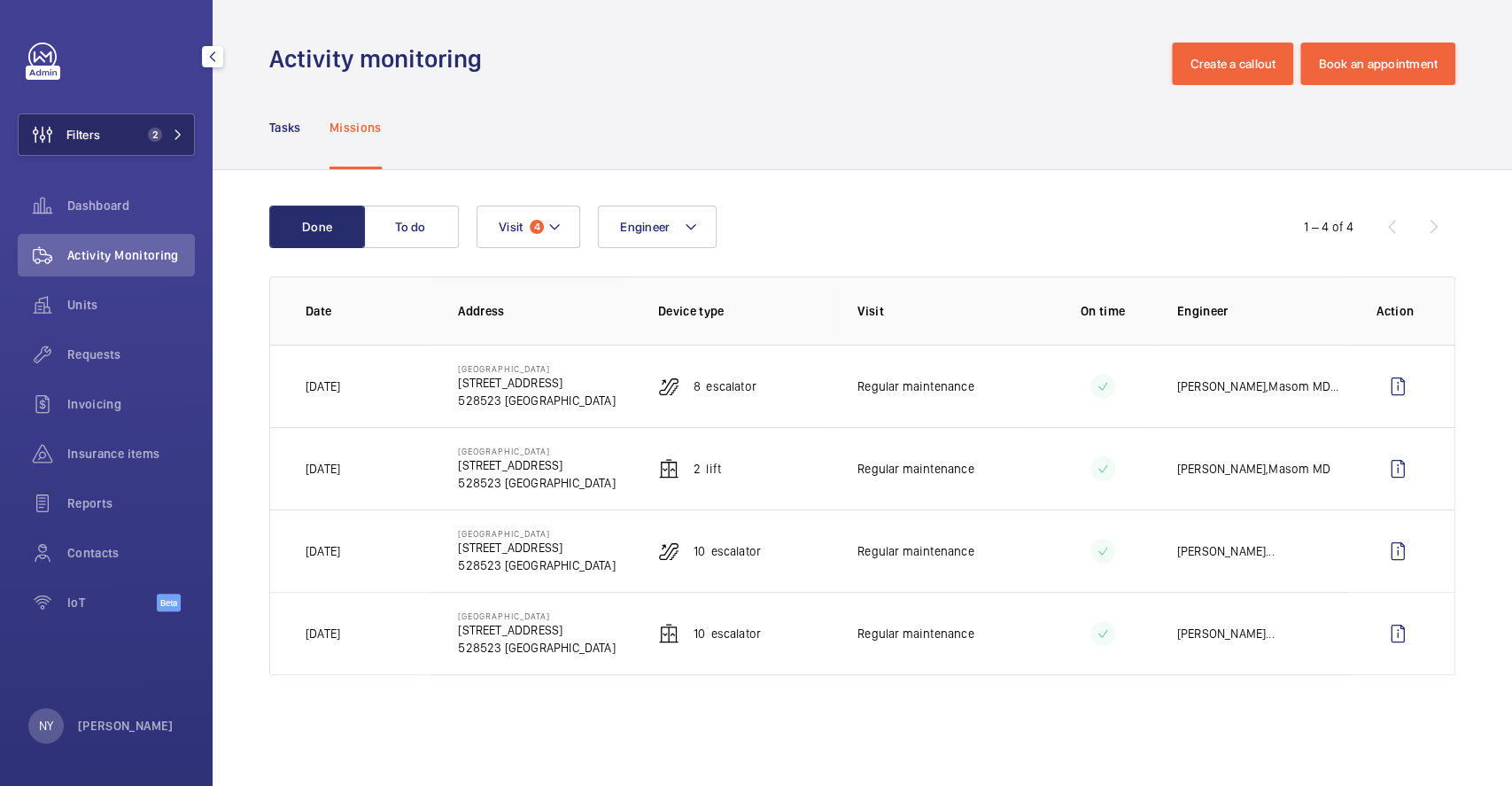
click at [117, 141] on button "Filters 2" at bounding box center [106, 134] width 177 height 43
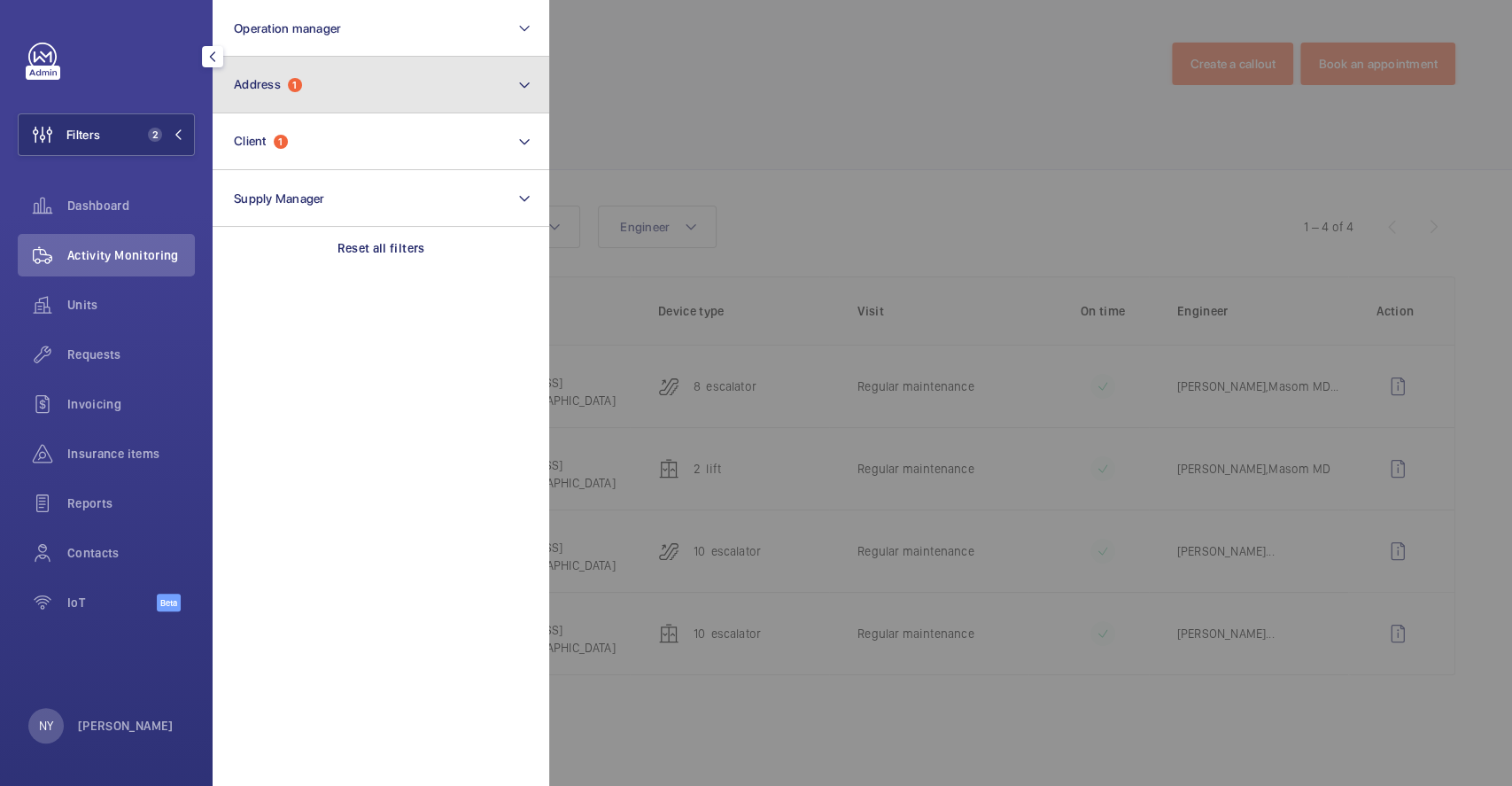
click at [285, 103] on button "Address 1" at bounding box center [380, 85] width 337 height 56
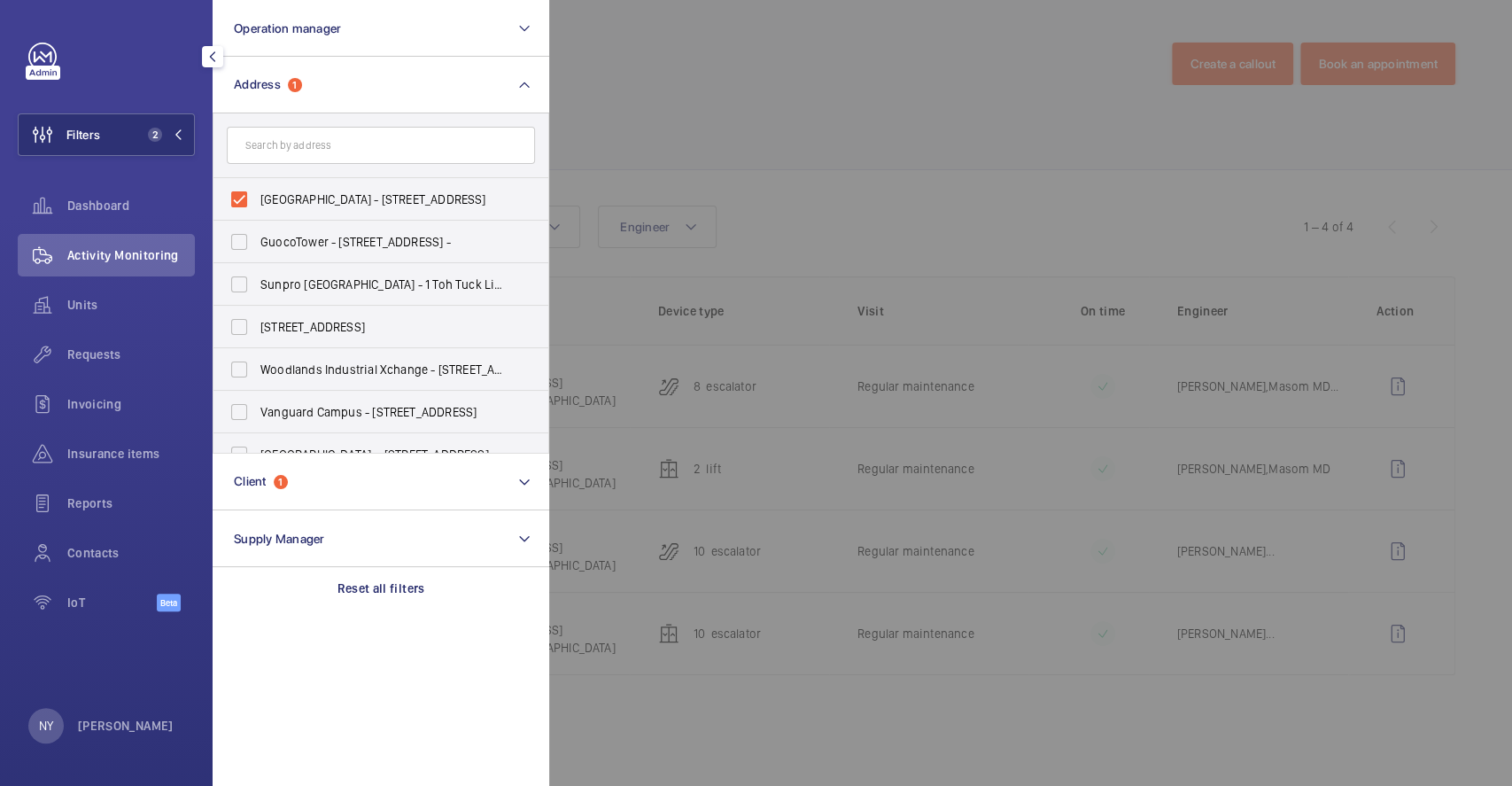
click at [288, 195] on span "Tampines Regional Library - 1 Tampines Walk, SINGAPORE 528523" at bounding box center [382, 200] width 243 height 18
click at [257, 195] on input "Tampines Regional Library - 1 Tampines Walk, SINGAPORE 528523" at bounding box center [239, 199] width 35 height 35
checkbox input "false"
click at [326, 142] on input "text" at bounding box center [380, 144] width 308 height 37
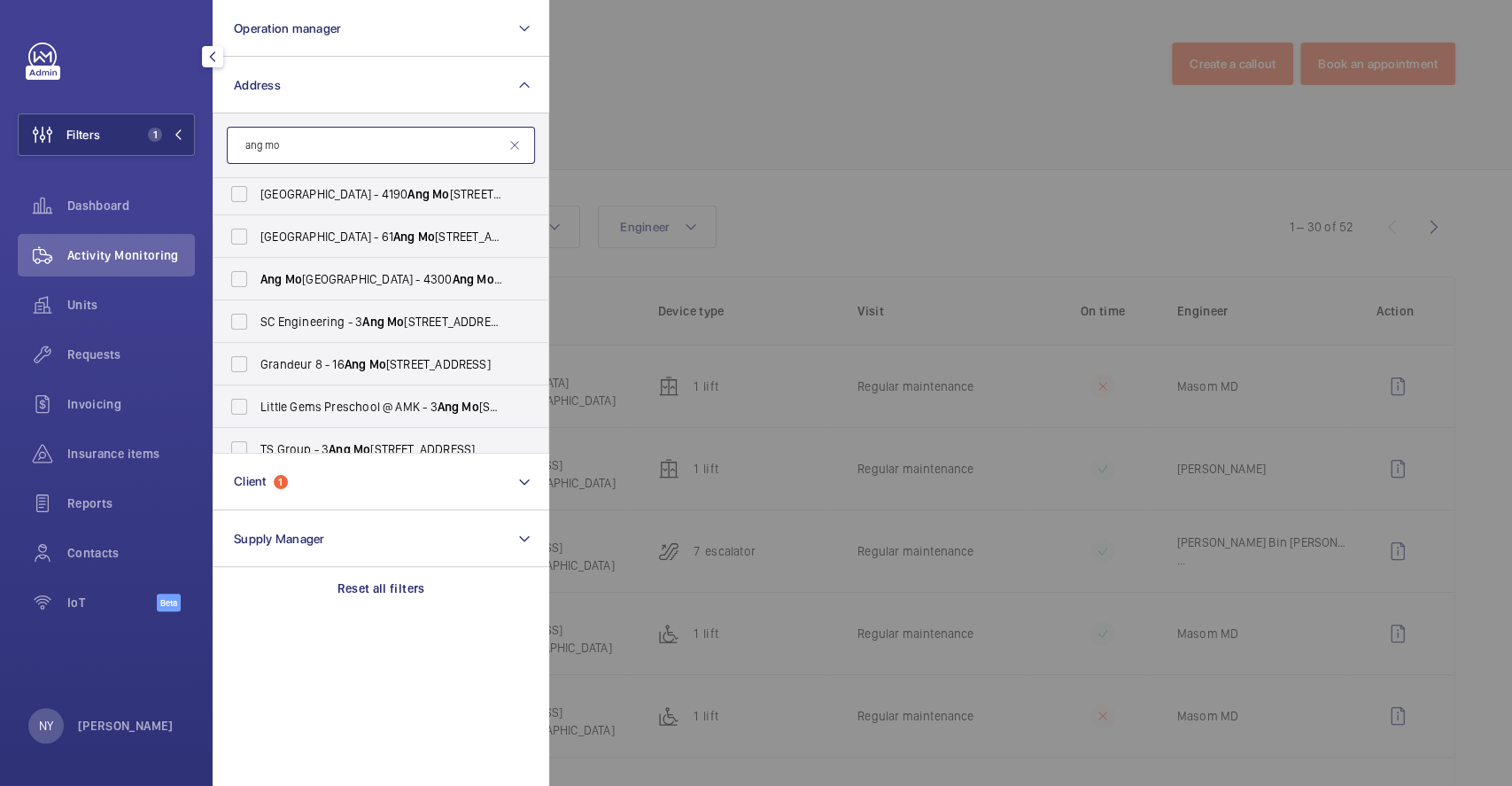
scroll to position [386, 0]
type input "ang mo"
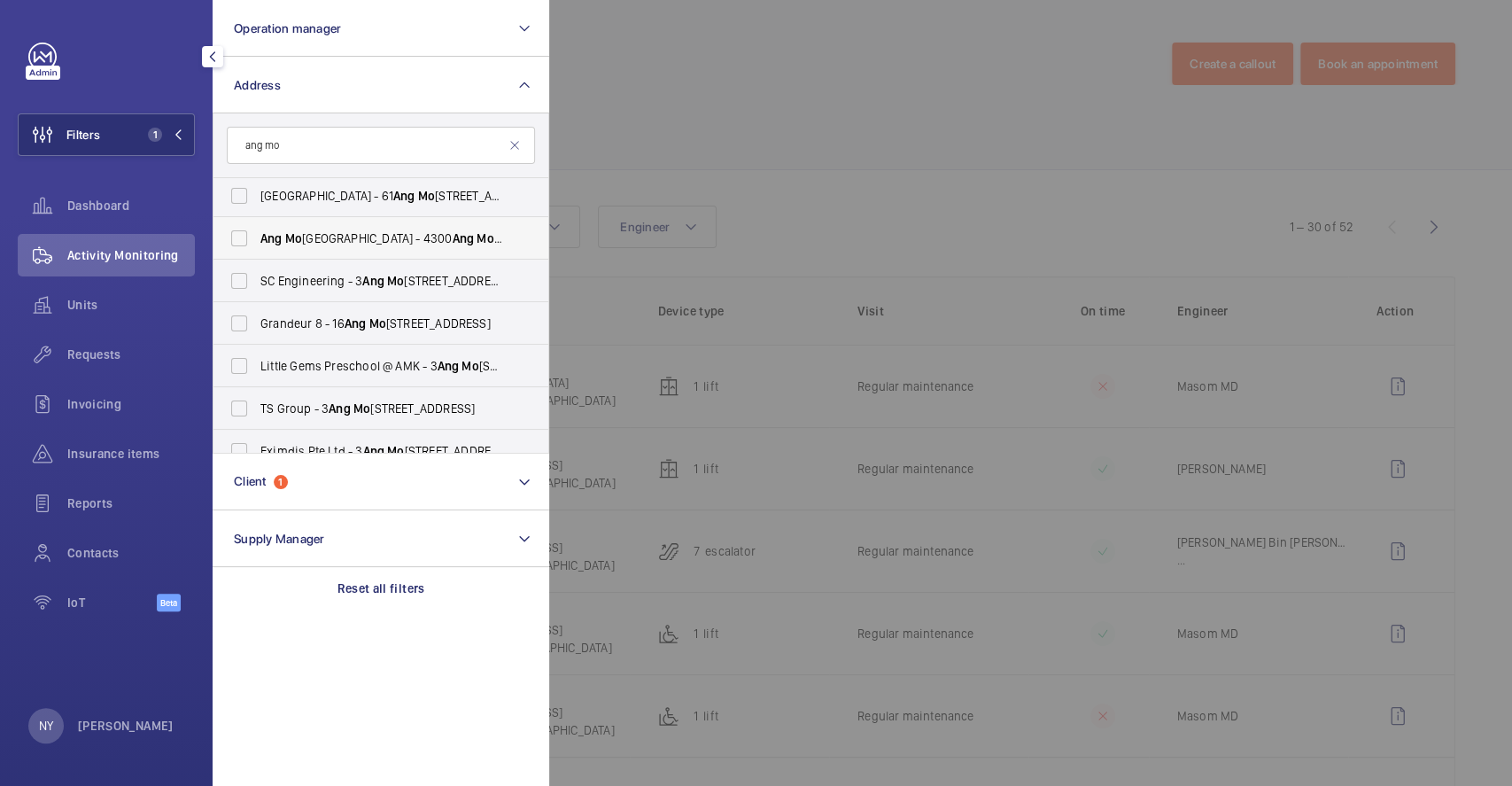
click at [372, 231] on span "Ang Mo Kio Public Library - 4300 Ang Mo Kio Ave 6, SINGAPORE 569842" at bounding box center [382, 239] width 243 height 18
click at [257, 231] on input "Ang Mo Kio Public Library - 4300 Ang Mo Kio Ave 6, SINGAPORE 569842" at bounding box center [239, 238] width 35 height 35
checkbox input "true"
click at [802, 117] on div at bounding box center [1305, 393] width 1512 height 786
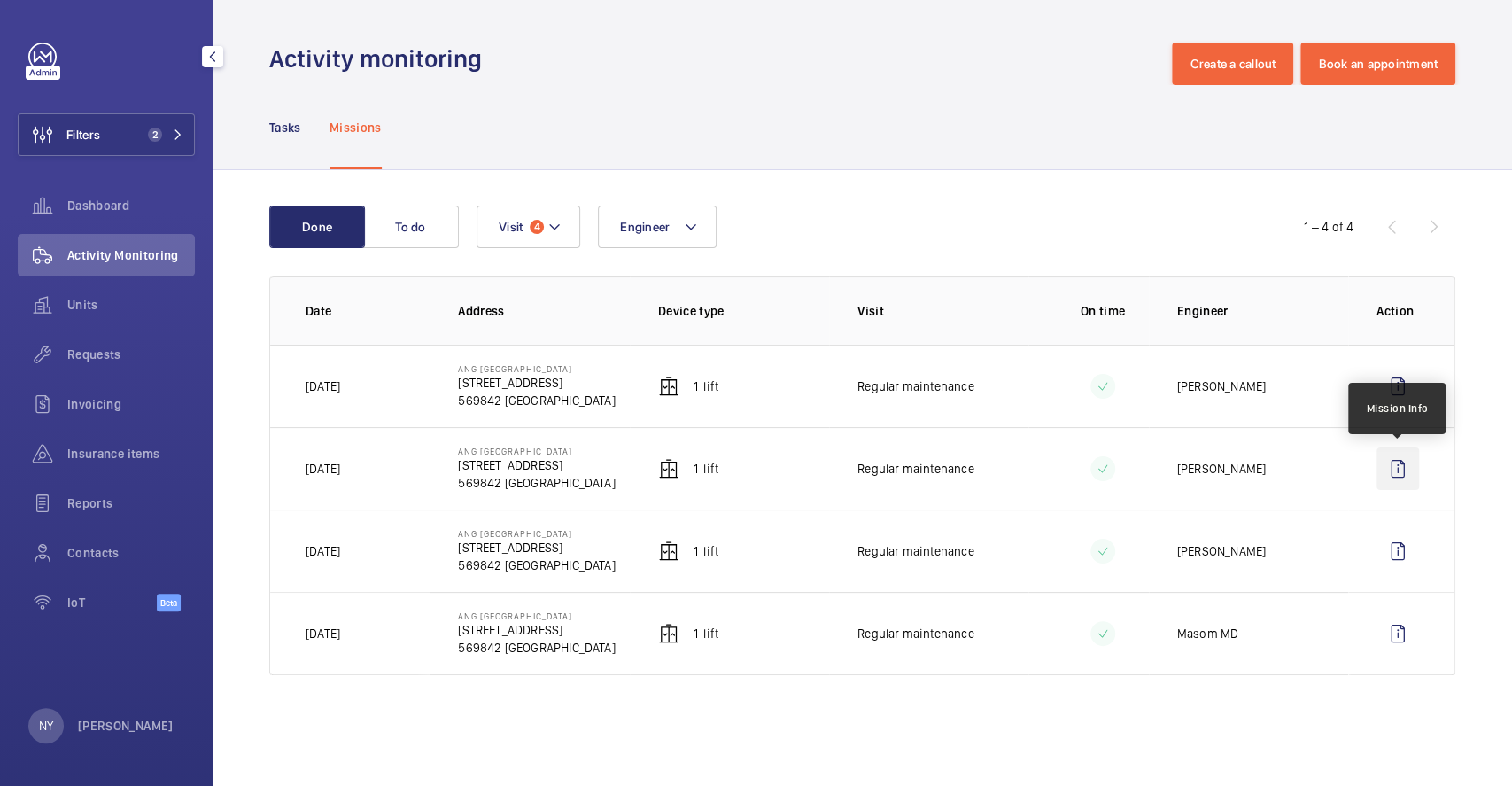
click at [1414, 476] on wm-front-icon-button at bounding box center [1398, 469] width 43 height 43
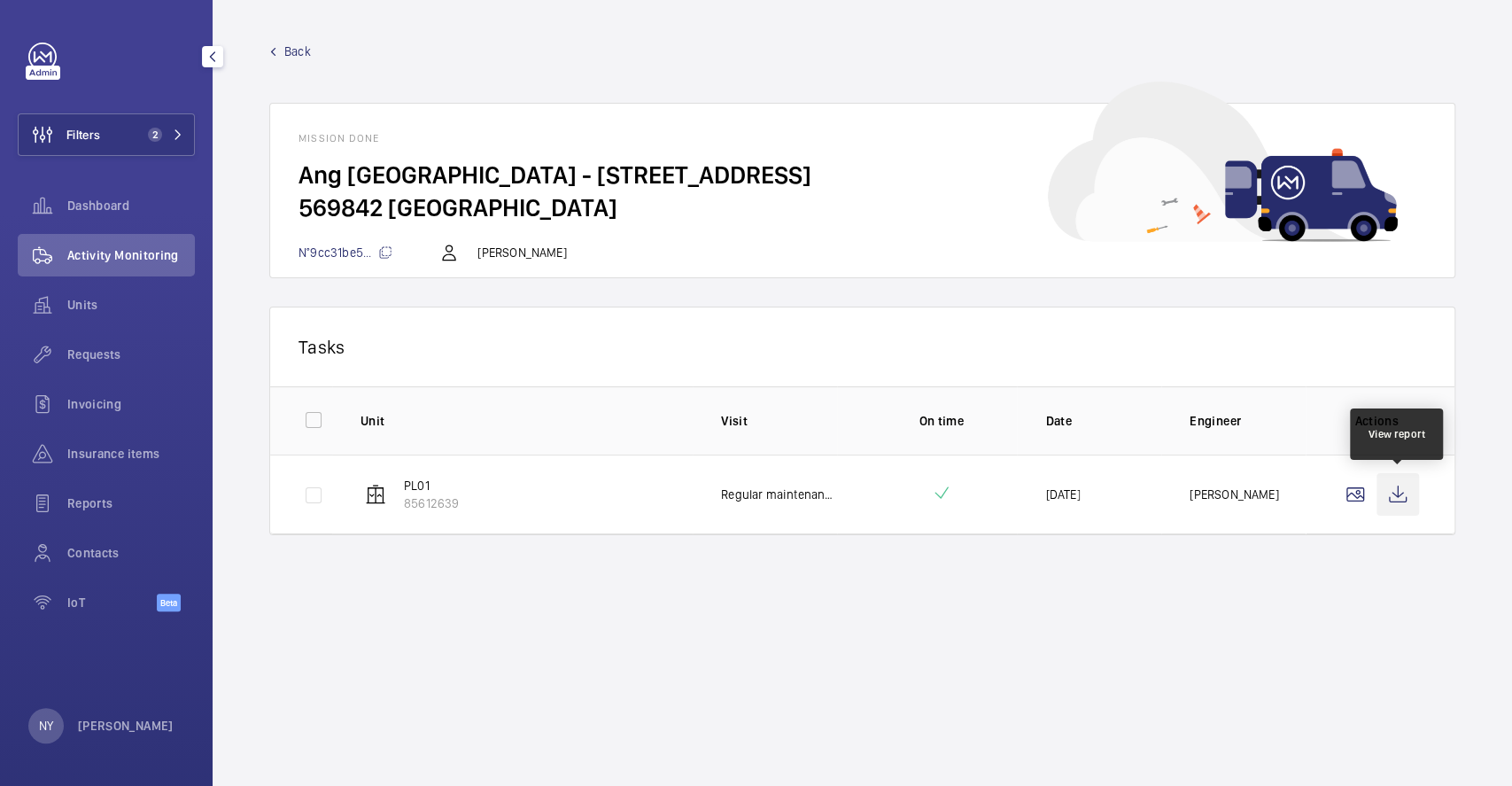
click at [1403, 500] on wm-front-icon-button at bounding box center [1398, 494] width 43 height 43
click at [285, 36] on wm-front-mission-details "Back Mission done Ang Mo Kio Public Library - 4300 Ang Mo Kio Ave 6 569842 SING…" at bounding box center [862, 393] width 1300 height 786
click at [304, 47] on span "Back" at bounding box center [297, 52] width 26 height 18
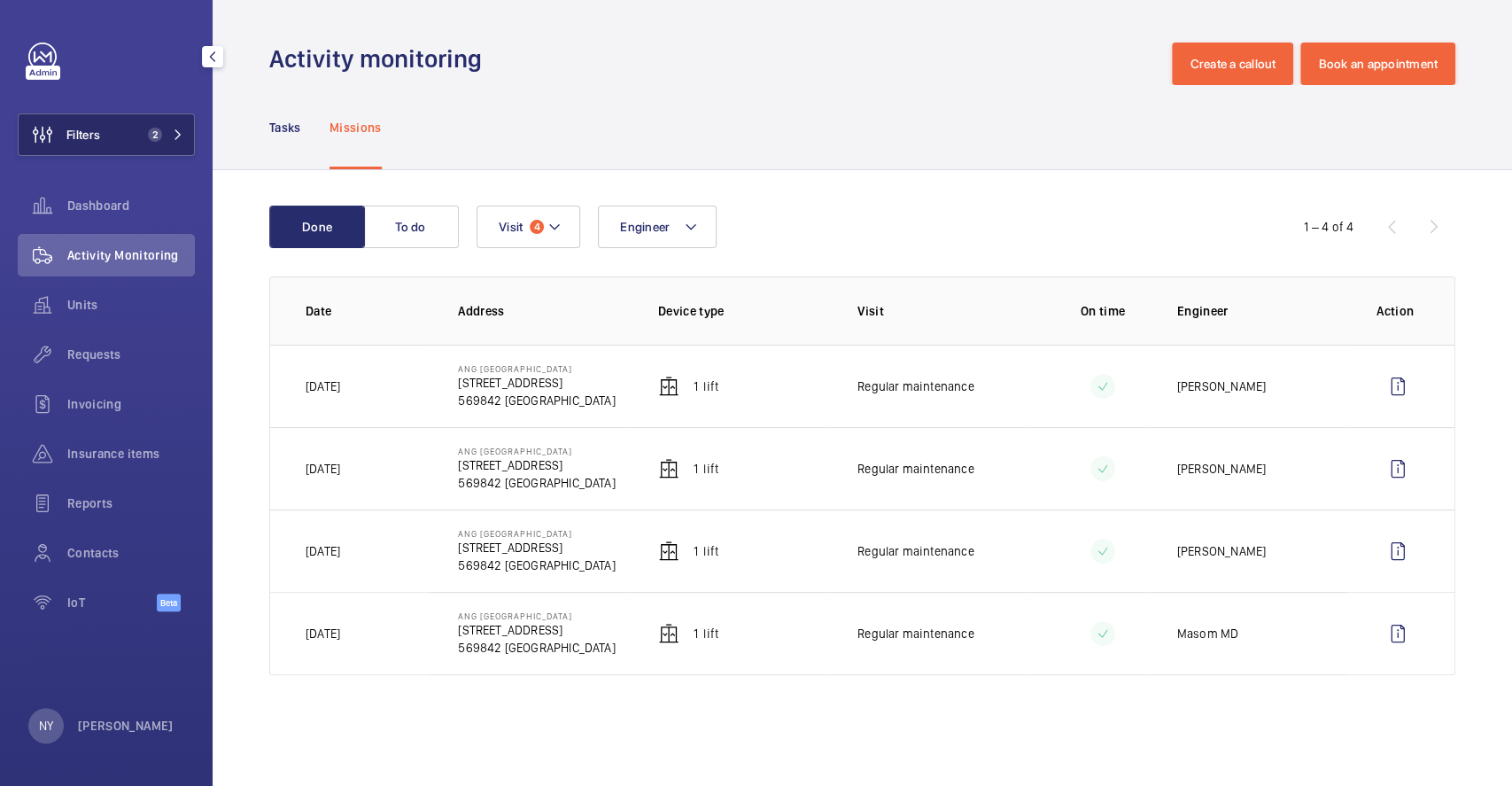
click at [102, 135] on button "Filters 2" at bounding box center [106, 134] width 177 height 43
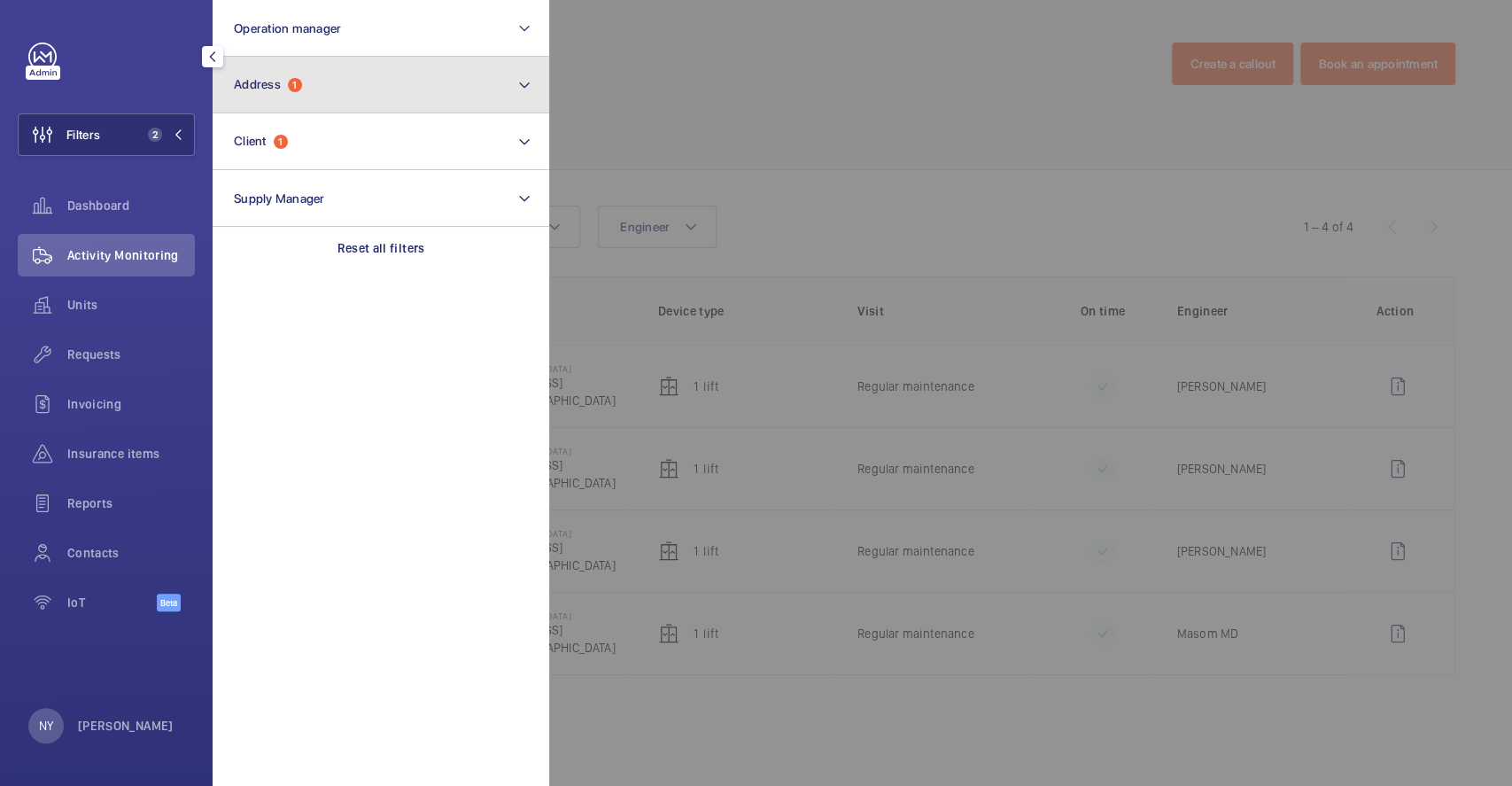
click at [316, 91] on button "Address 1" at bounding box center [380, 85] width 337 height 56
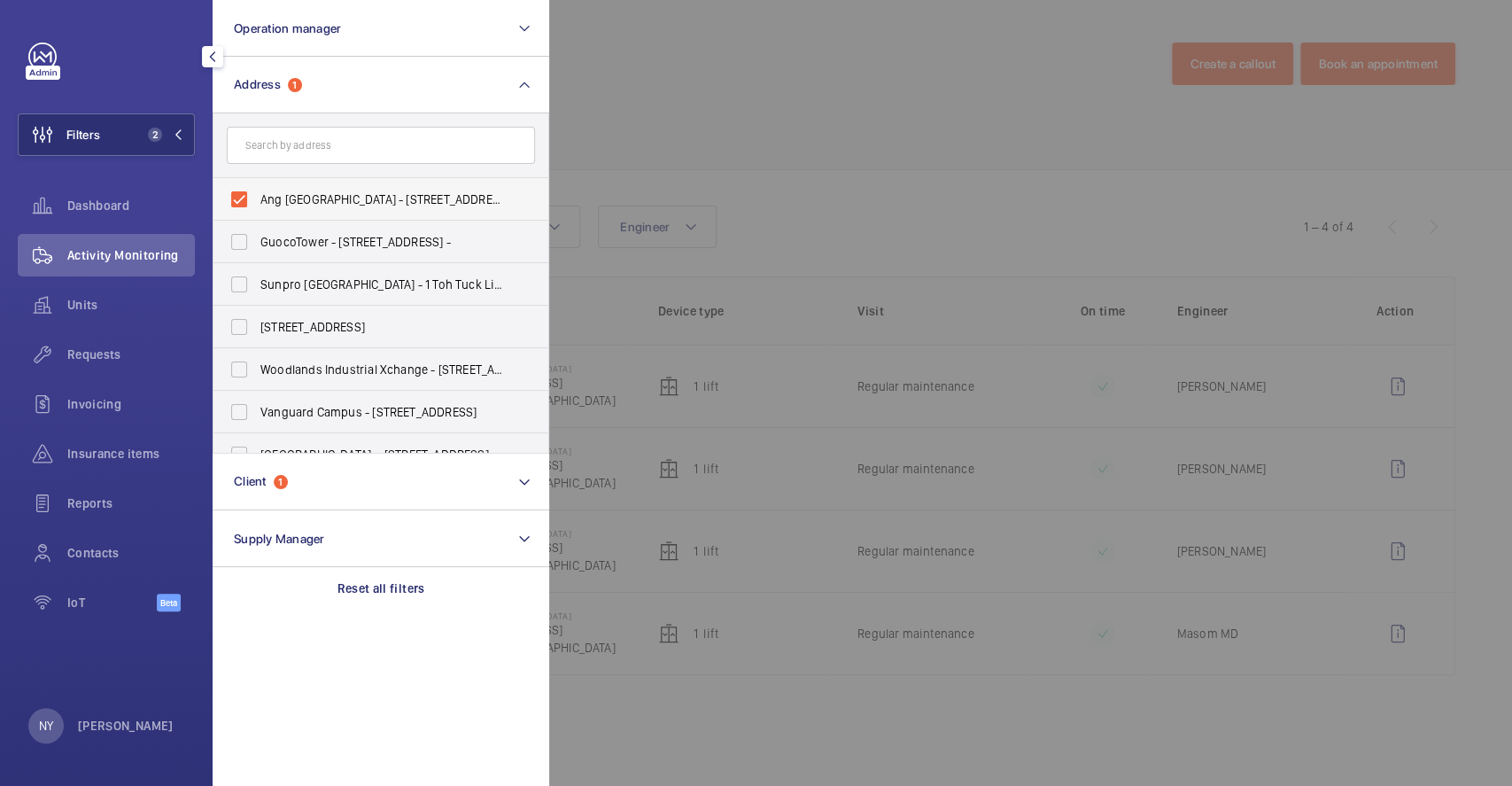
click at [321, 200] on span "Ang Mo Kio Public Library - 4300 Ang Mo Kio Ave 6, SINGAPORE 569842" at bounding box center [382, 200] width 243 height 18
click at [257, 200] on input "Ang Mo Kio Public Library - 4300 Ang Mo Kio Ave 6, SINGAPORE 569842" at bounding box center [239, 199] width 35 height 35
checkbox input "false"
click at [361, 146] on input "text" at bounding box center [380, 144] width 308 height 37
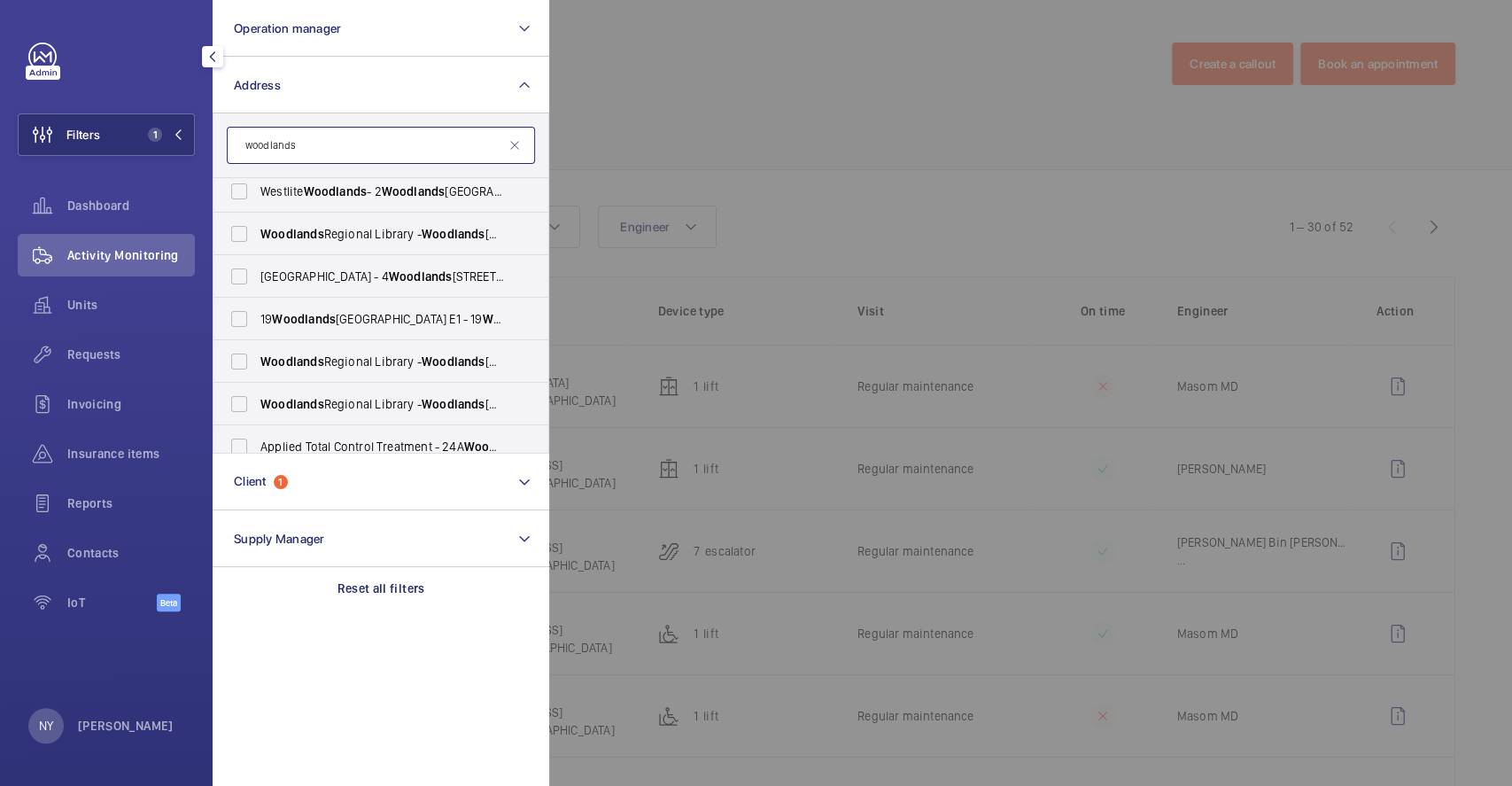
scroll to position [958, 0]
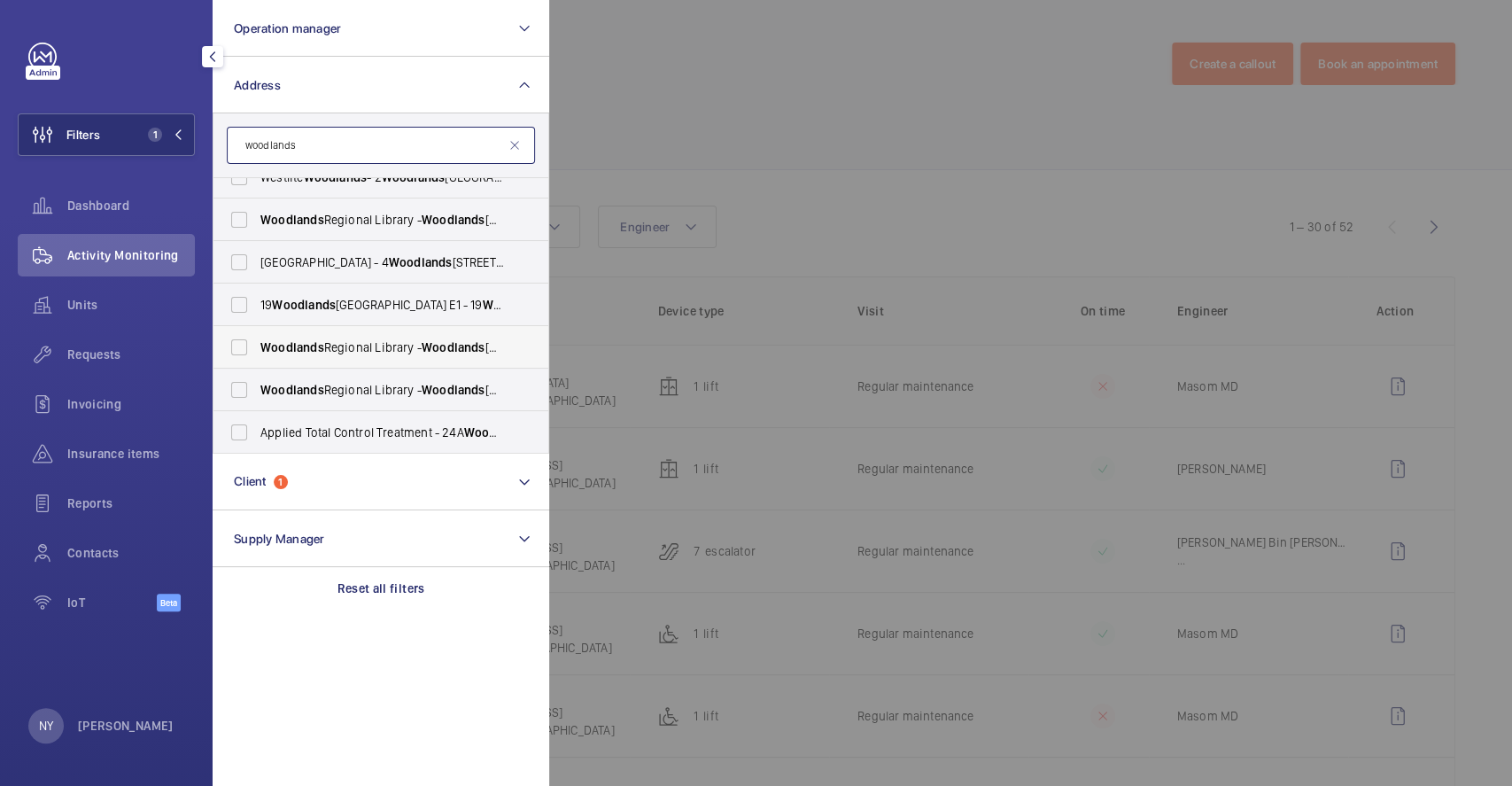
type input "woodlands"
click at [368, 343] on span "Woodlands Regional Library - Woodlands Regional Library, SINGAPORE 730900" at bounding box center [382, 348] width 243 height 18
click at [257, 343] on input "Woodlands Regional Library - Woodlands Regional Library, SINGAPORE 730900" at bounding box center [239, 347] width 35 height 35
checkbox input "true"
click at [353, 394] on span "Woodlands Regional Library - Woodlands Regional Library, SINGAPORE 730900" at bounding box center [382, 390] width 243 height 18
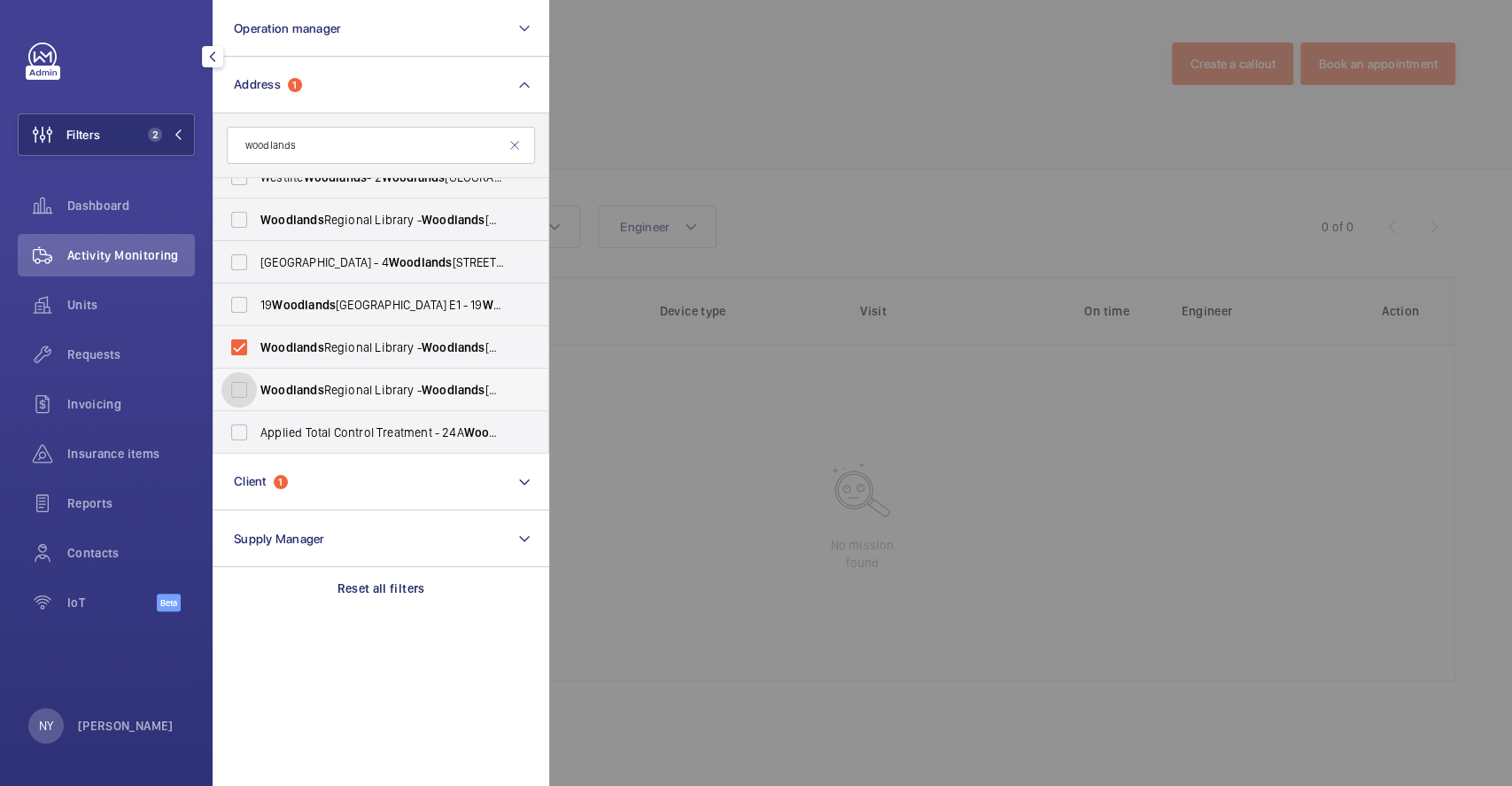
click at [257, 394] on input "Woodlands Regional Library - Woodlands Regional Library, SINGAPORE 730900" at bounding box center [239, 390] width 35 height 35
checkbox input "true"
click at [756, 168] on div at bounding box center [1305, 393] width 1512 height 786
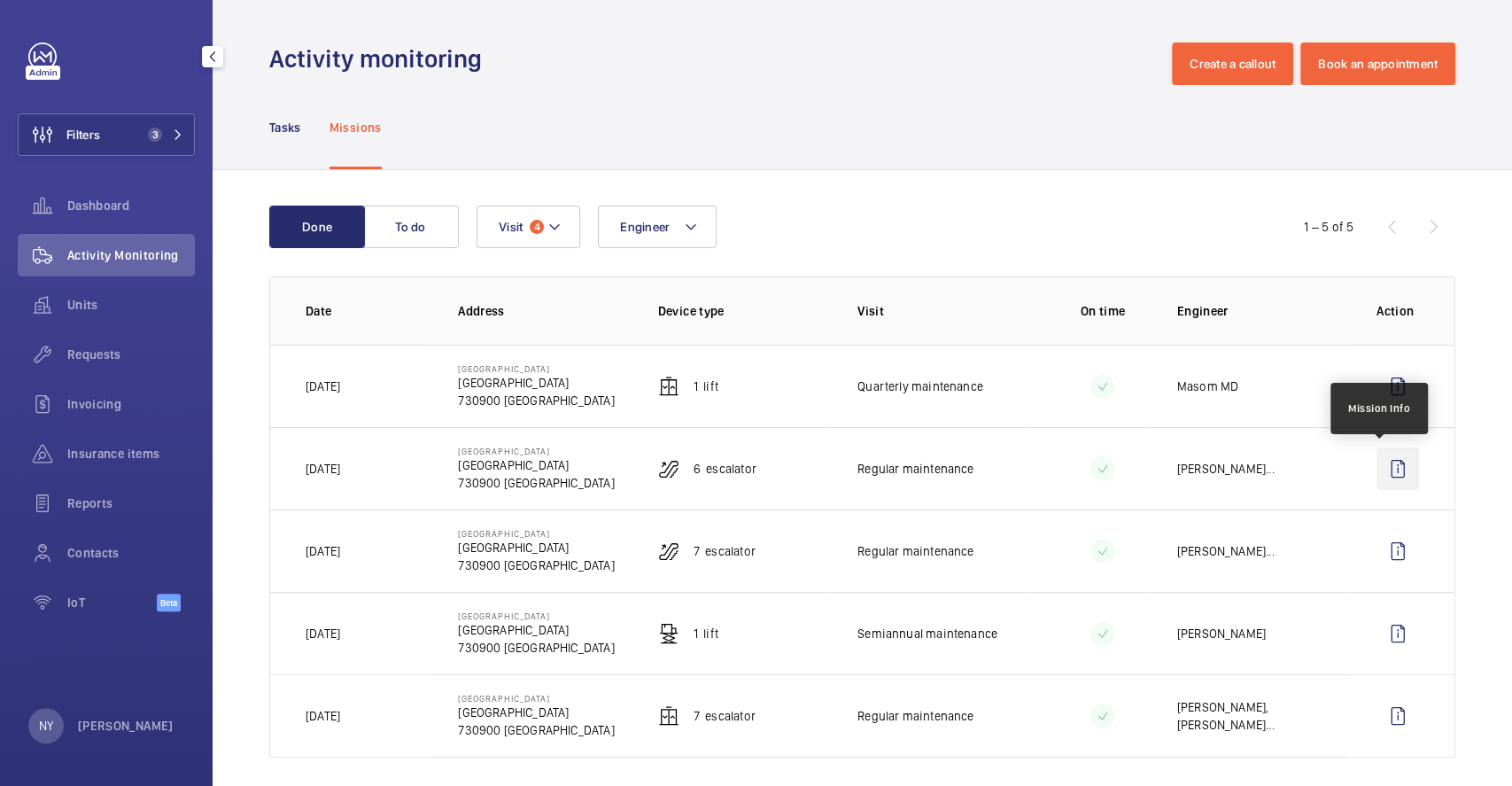
click at [1388, 451] on wm-front-icon-button at bounding box center [1398, 469] width 43 height 43
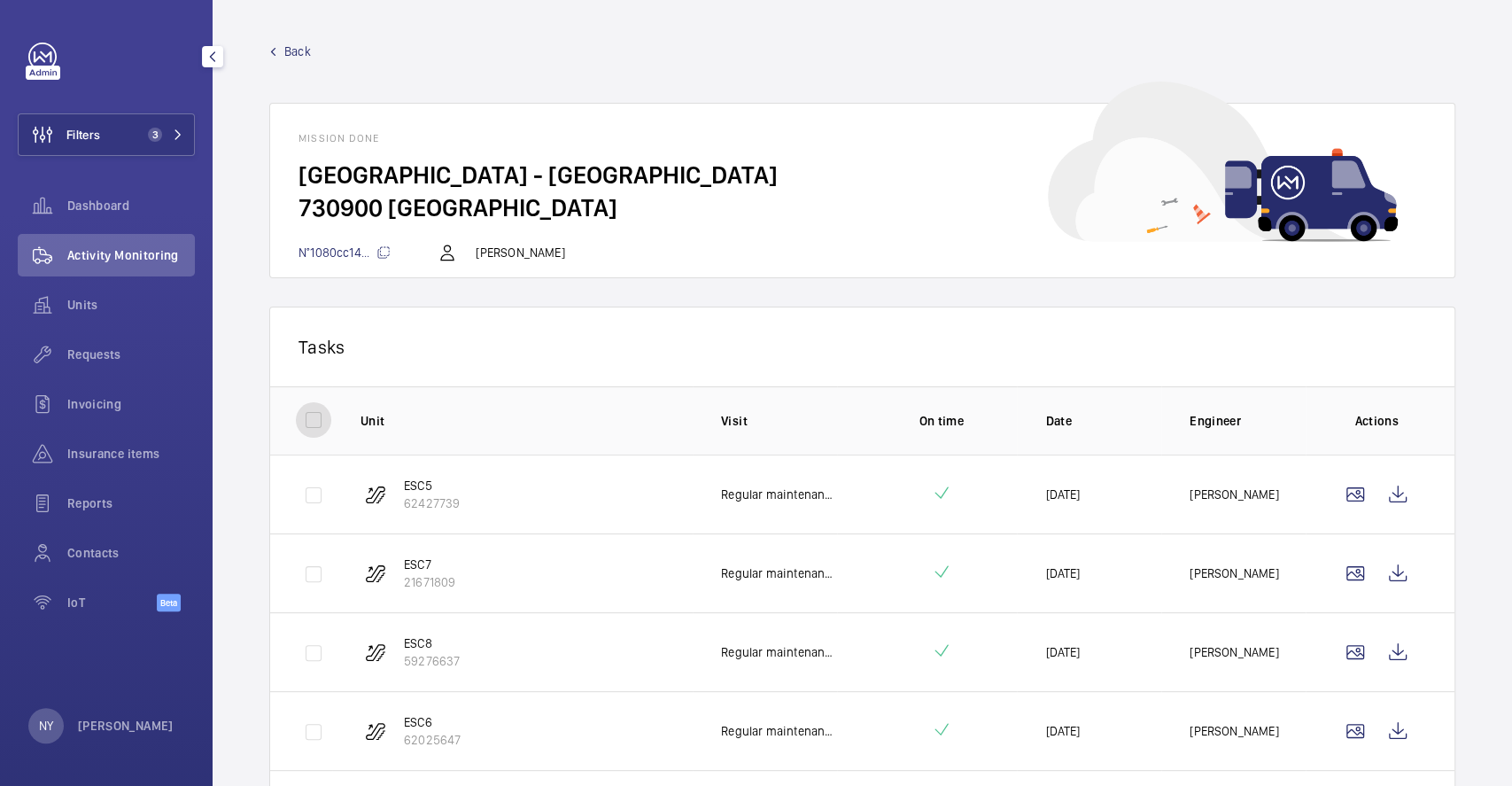
click at [307, 412] on input "checkbox" at bounding box center [313, 420] width 35 height 35
checkbox input "true"
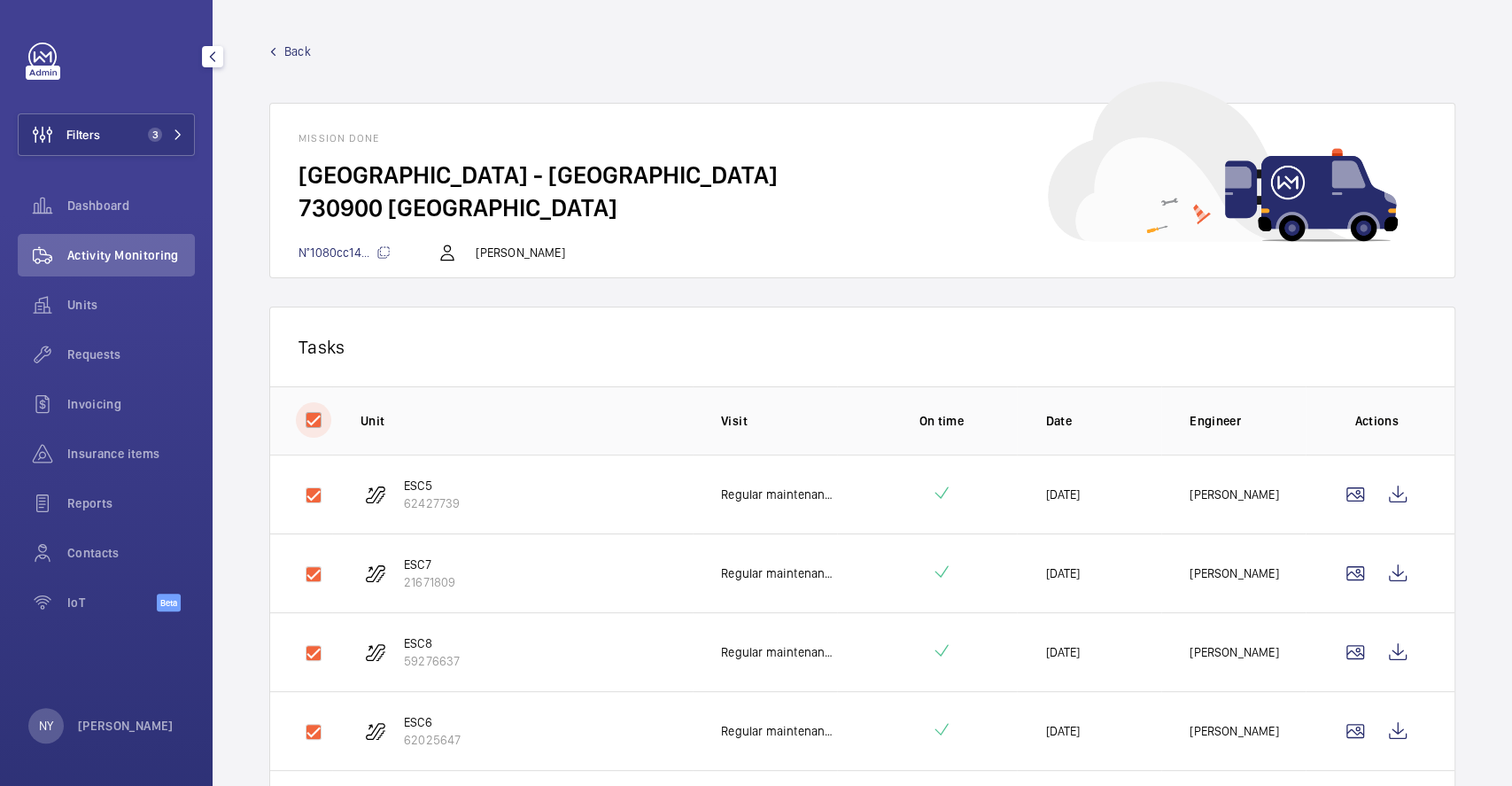
checkbox input "true"
click at [1324, 343] on button "Download 6 reports" at bounding box center [1353, 346] width 149 height 43
click at [295, 51] on span "Back" at bounding box center [297, 52] width 26 height 18
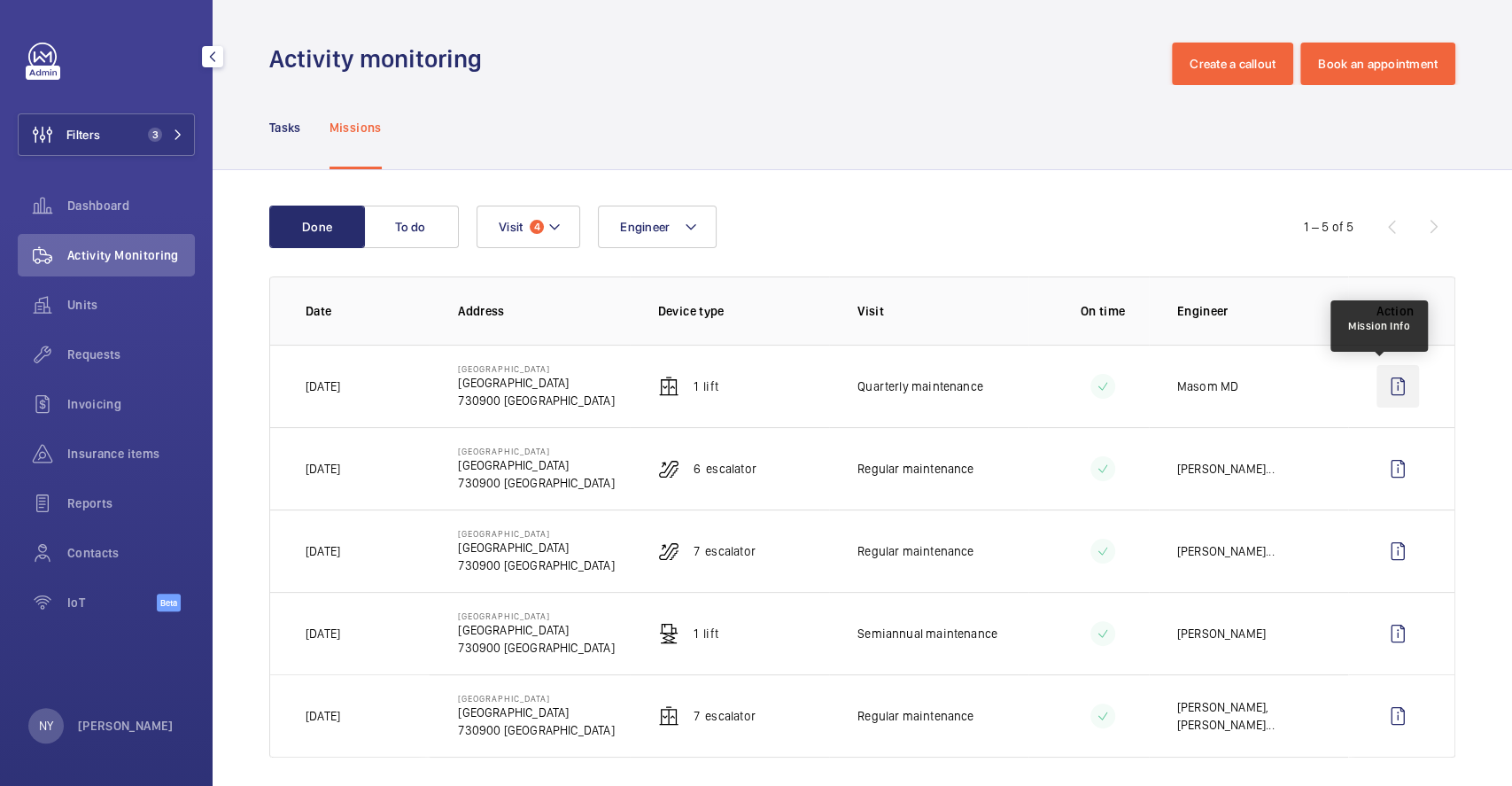
click at [1383, 398] on wm-front-icon-button at bounding box center [1398, 386] width 43 height 43
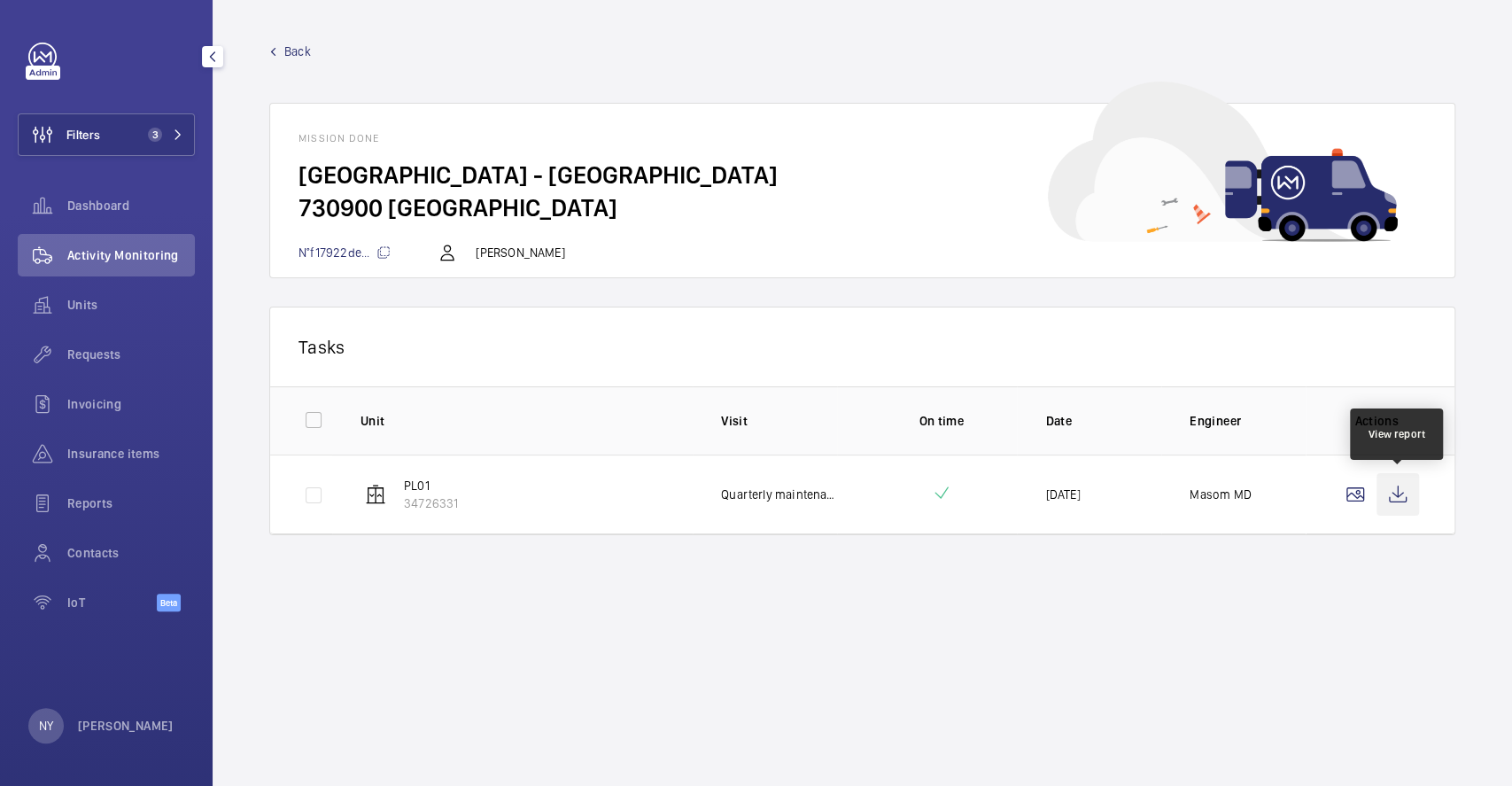
click at [1385, 488] on wm-front-icon-button at bounding box center [1398, 494] width 43 height 43
click at [290, 56] on span "Back" at bounding box center [297, 52] width 26 height 18
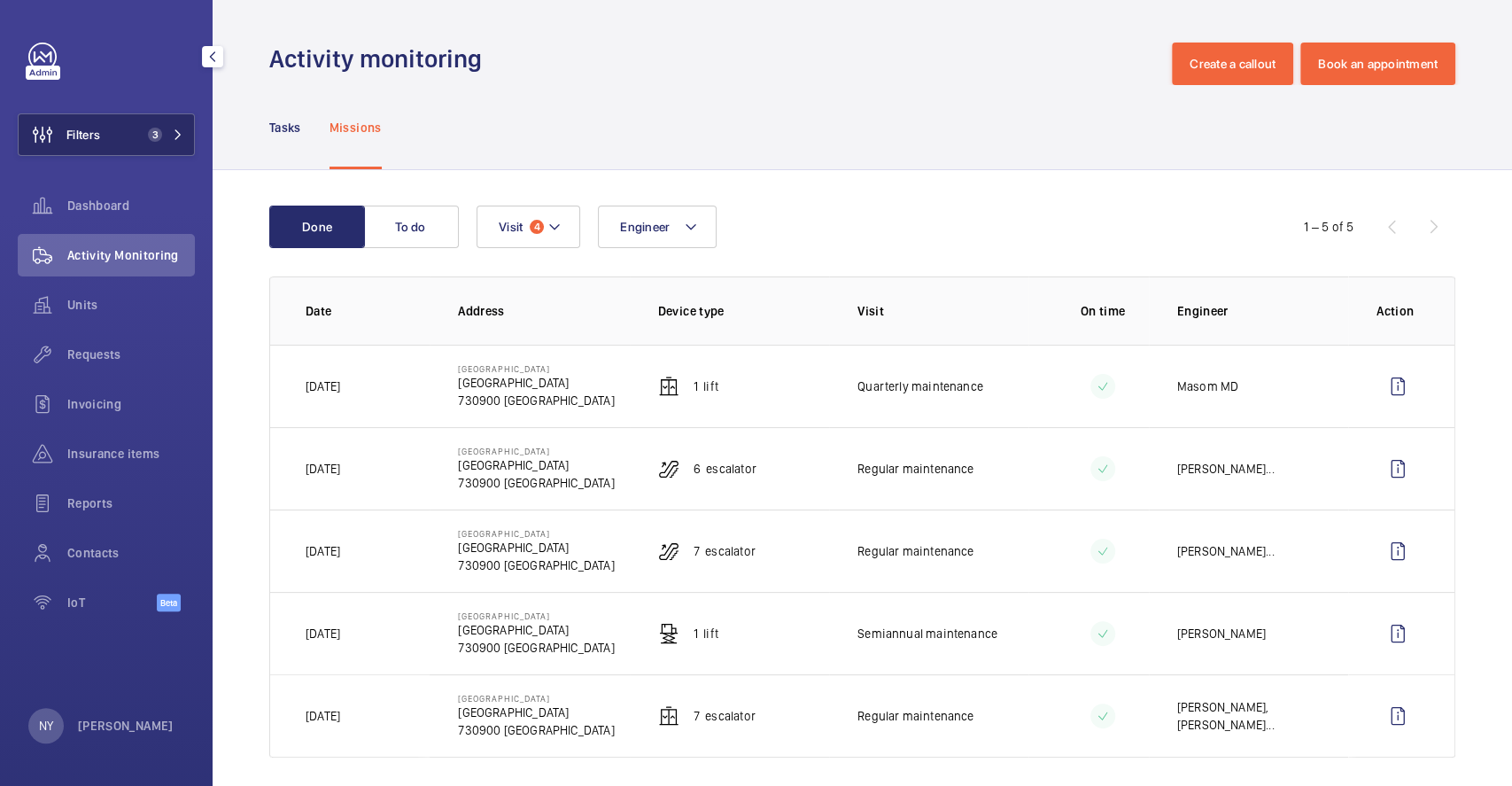
click at [79, 126] on span "Filters" at bounding box center [83, 135] width 34 height 18
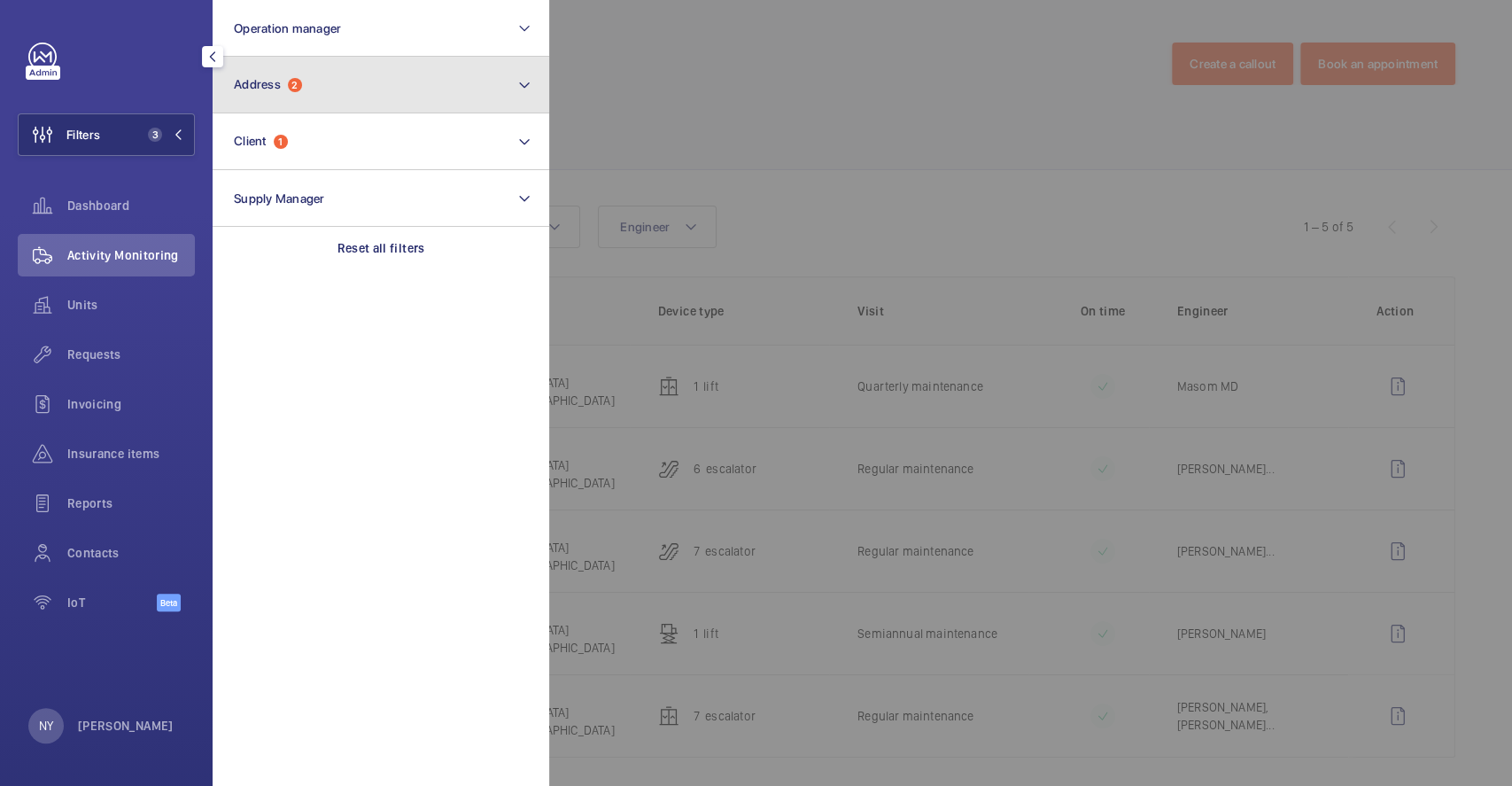
click at [301, 97] on button "Address 2" at bounding box center [380, 85] width 337 height 56
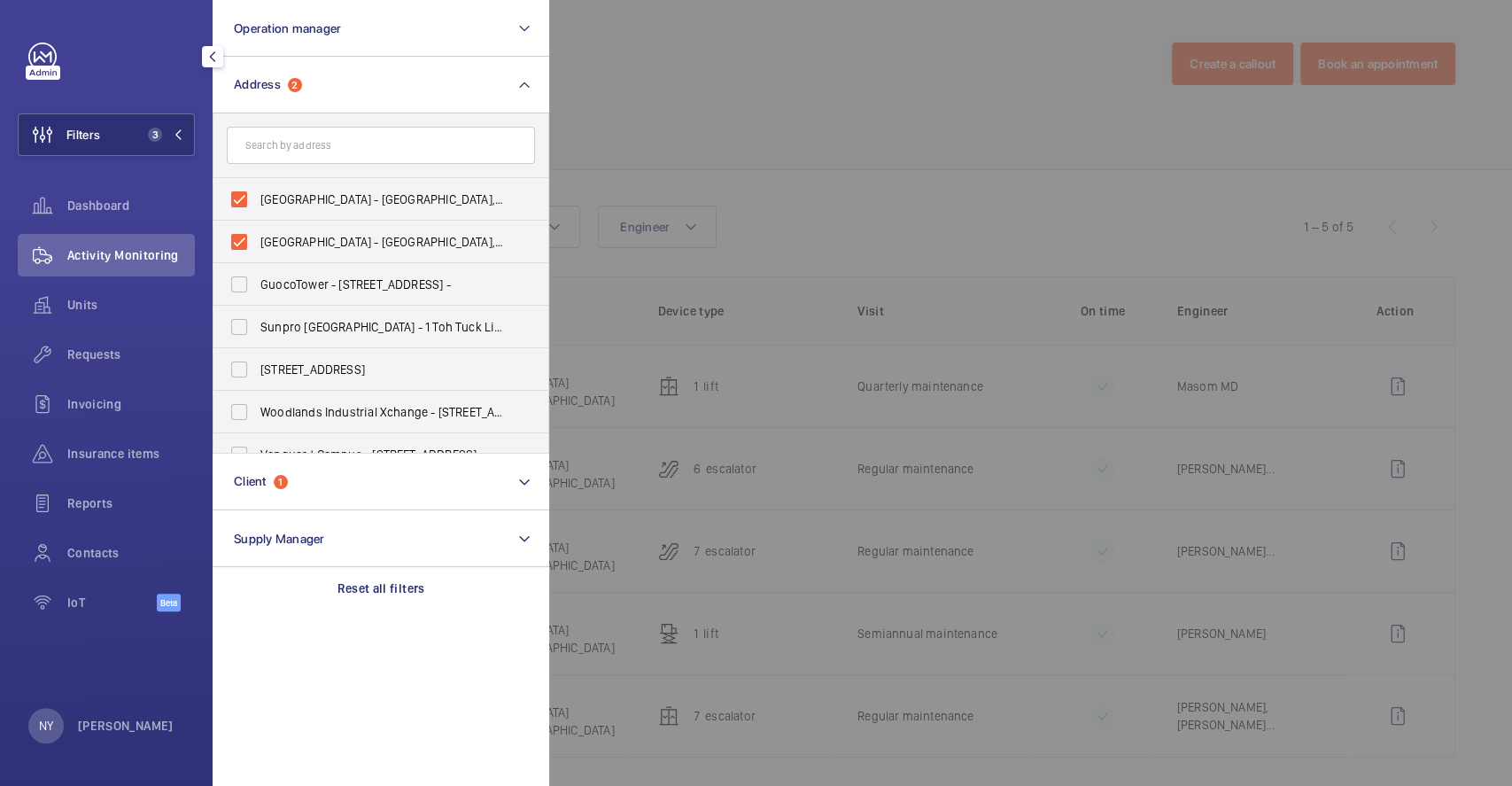
click at [325, 199] on span "Woodlands Regional Library - Woodlands Regional Library, SINGAPORE 730900" at bounding box center [382, 200] width 243 height 18
click at [257, 199] on input "Woodlands Regional Library - Woodlands Regional Library, SINGAPORE 730900" at bounding box center [239, 199] width 35 height 35
checkbox input "false"
click at [321, 235] on span "Woodlands Regional Library - Woodlands Regional Library, SINGAPORE 730900" at bounding box center [382, 243] width 243 height 18
click at [257, 235] on input "Woodlands Regional Library - Woodlands Regional Library, SINGAPORE 730900" at bounding box center [239, 242] width 35 height 35
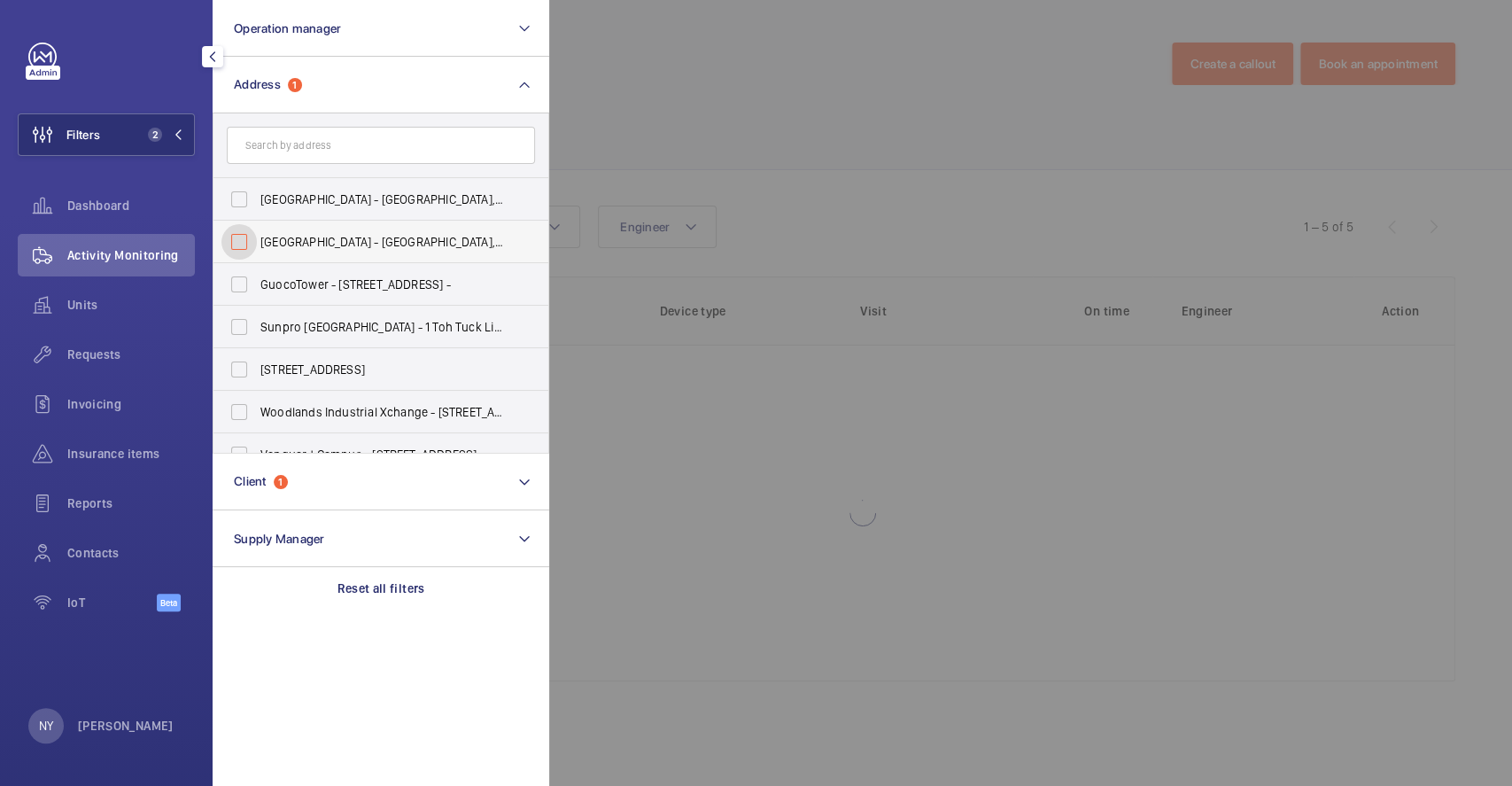
checkbox input "false"
click at [337, 146] on input "text" at bounding box center [380, 144] width 308 height 37
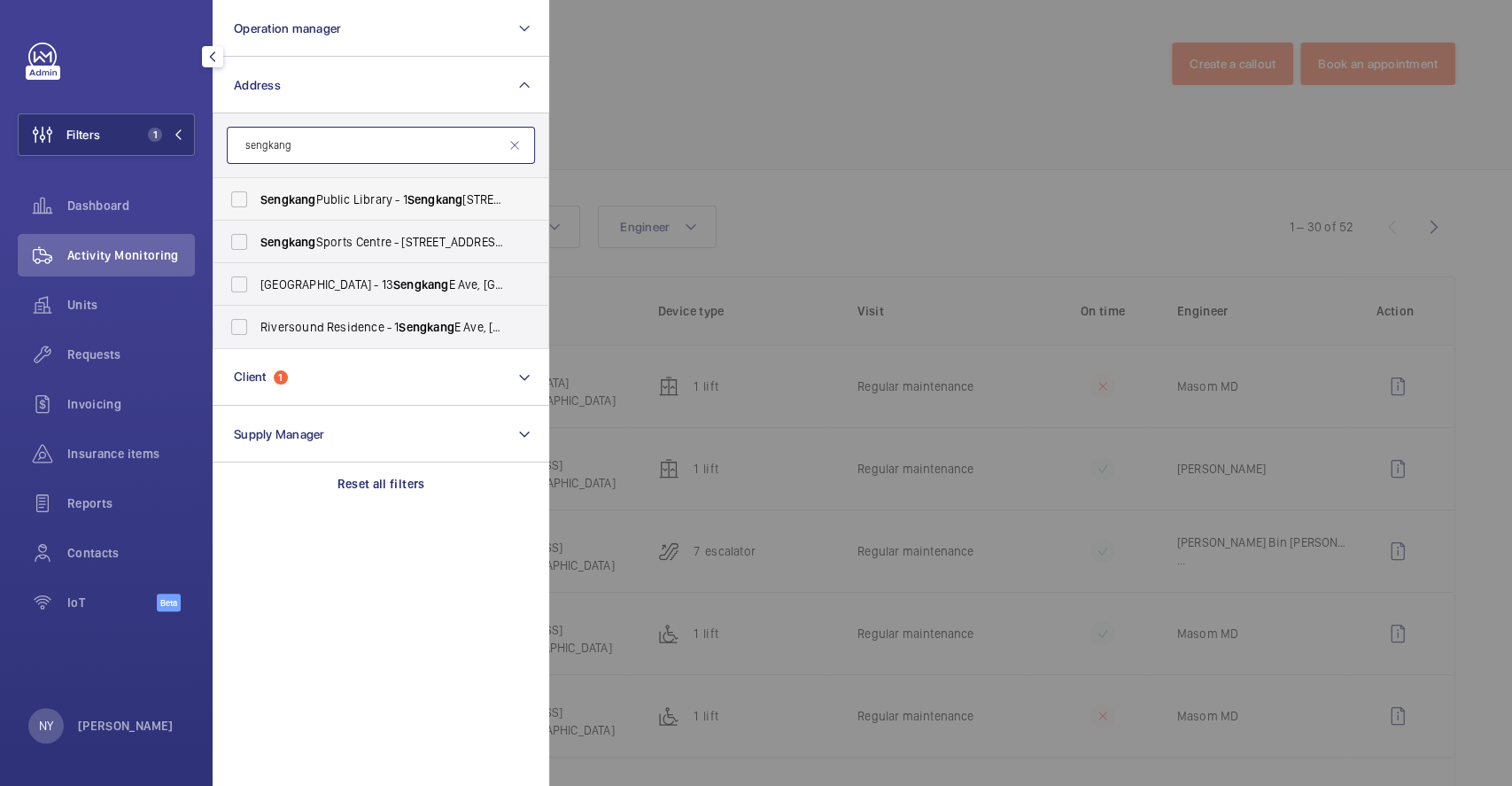
type input "sengkang"
click at [333, 195] on span "Sengkang Public Library - 1 Sengkang Square, unit 03 28, SINGAPORE 545078" at bounding box center [382, 200] width 243 height 18
click at [257, 195] on input "Sengkang Public Library - 1 Sengkang Square, unit 03 28, SINGAPORE 545078" at bounding box center [239, 199] width 35 height 35
checkbox input "true"
click at [676, 112] on div at bounding box center [1305, 393] width 1512 height 786
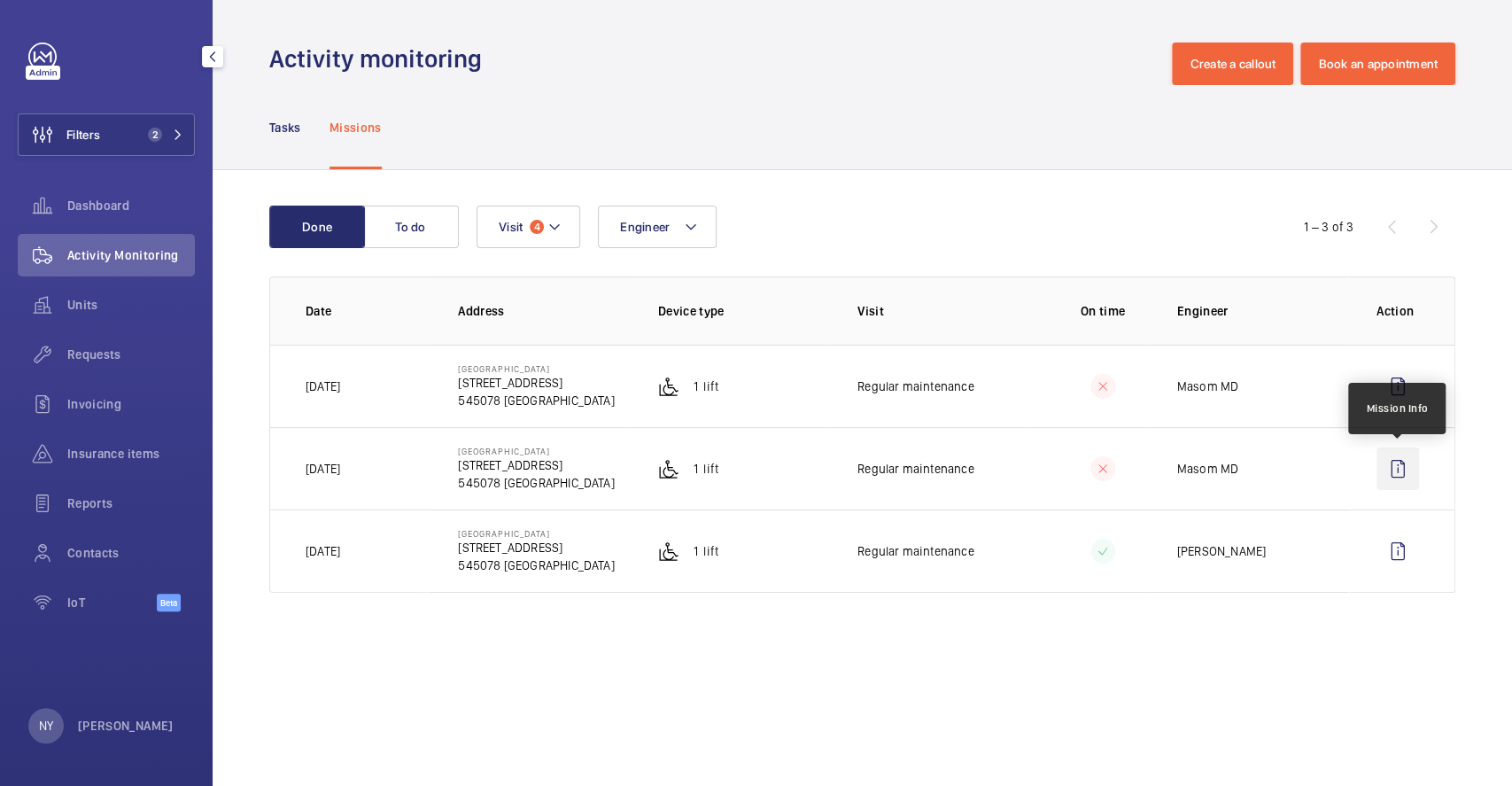
click at [1412, 470] on wm-front-icon-button at bounding box center [1398, 469] width 43 height 43
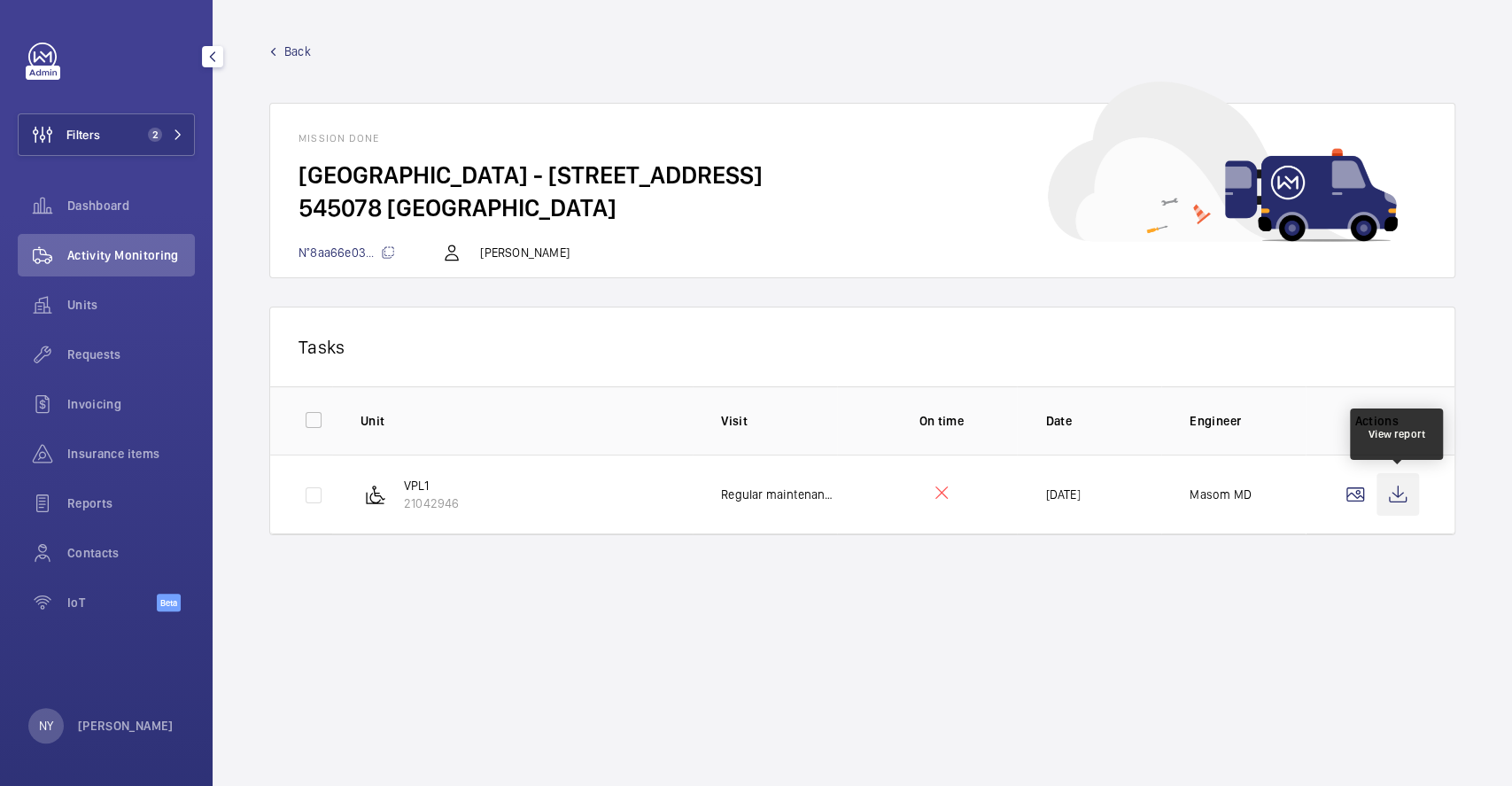
click at [1397, 488] on wm-front-icon-button at bounding box center [1398, 494] width 43 height 43
click at [288, 47] on span "Back" at bounding box center [297, 52] width 26 height 18
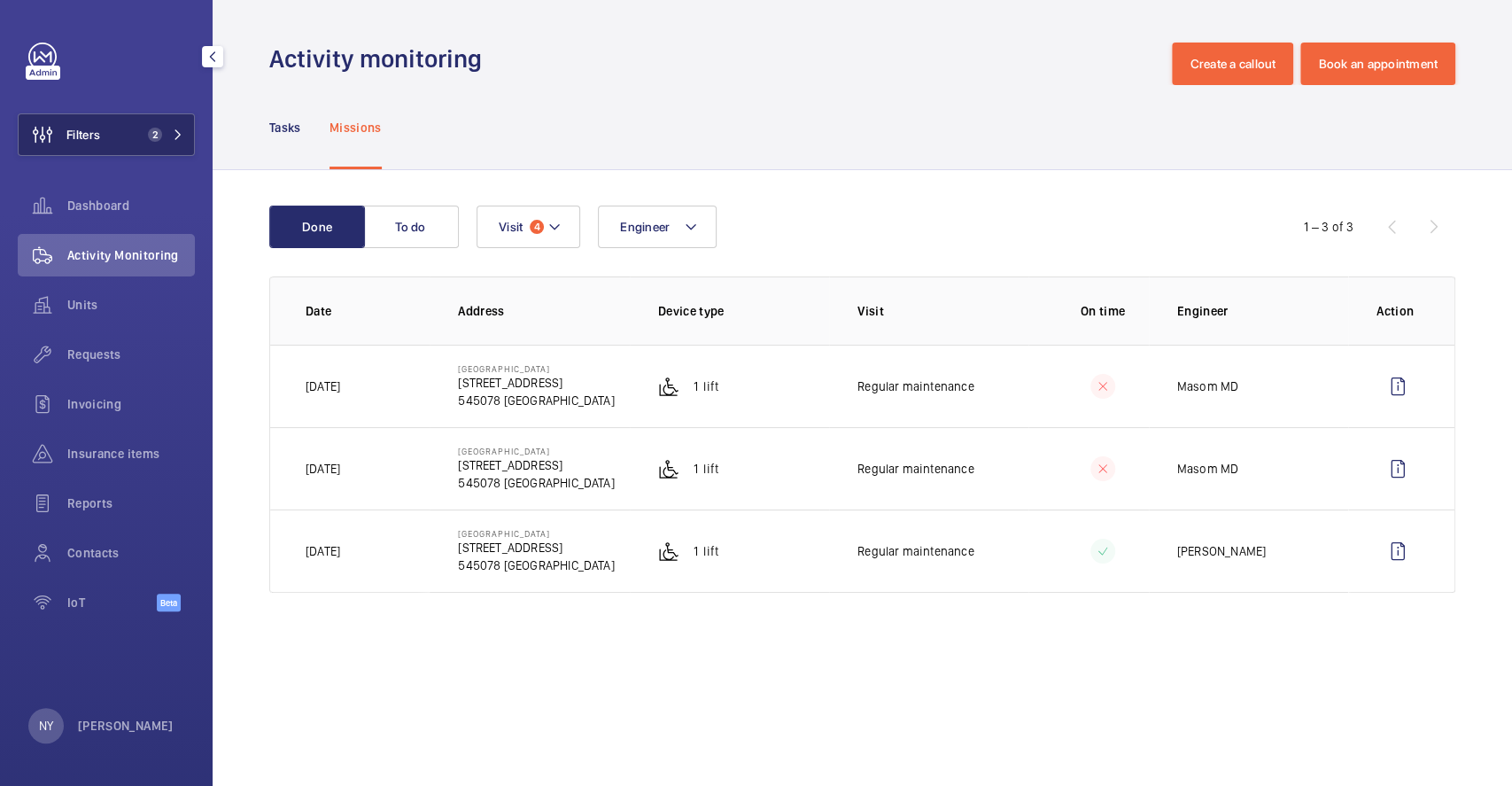
click at [100, 129] on span "Filters" at bounding box center [83, 135] width 34 height 18
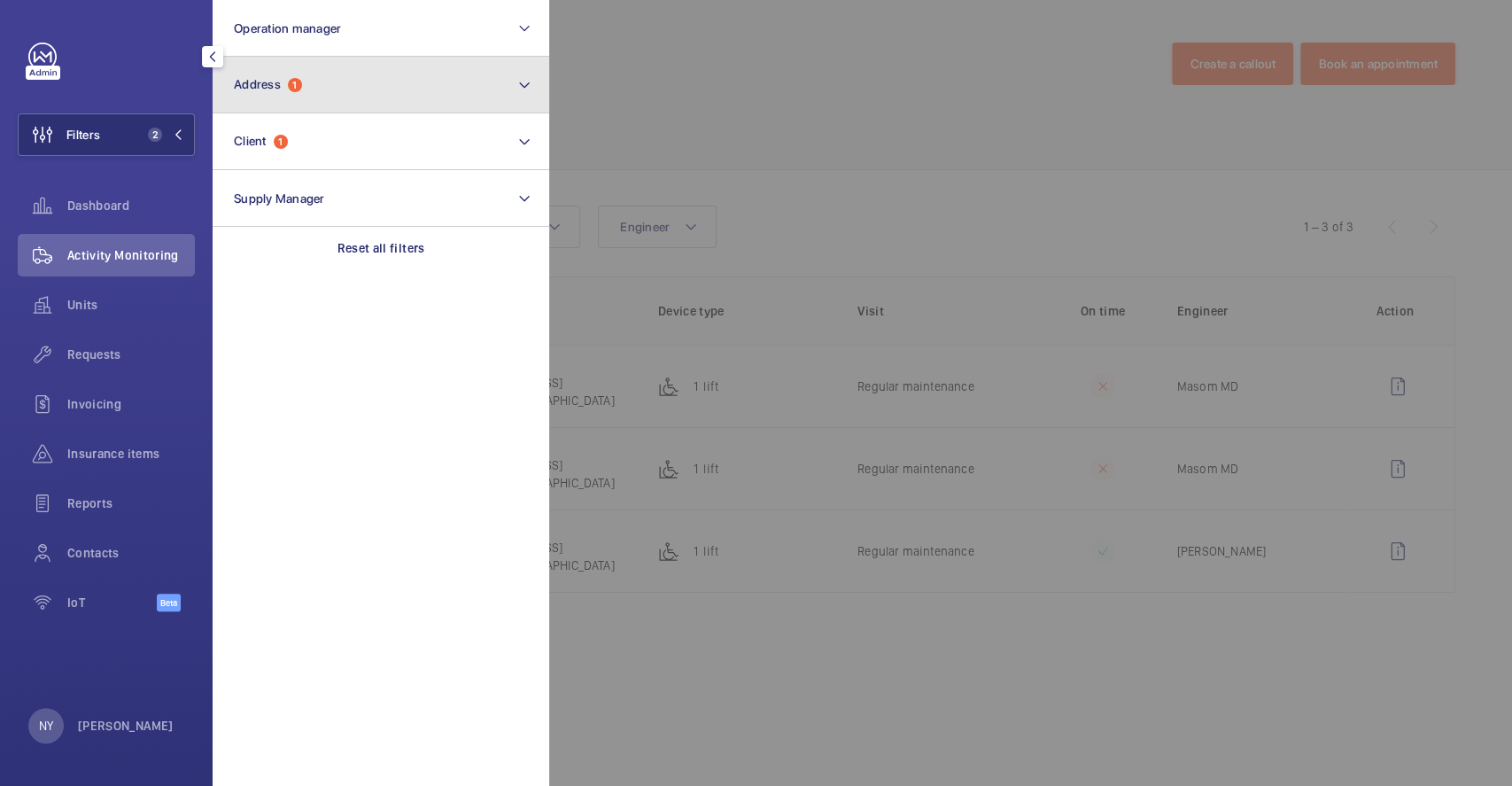
click at [337, 75] on button "Address 1" at bounding box center [380, 85] width 337 height 56
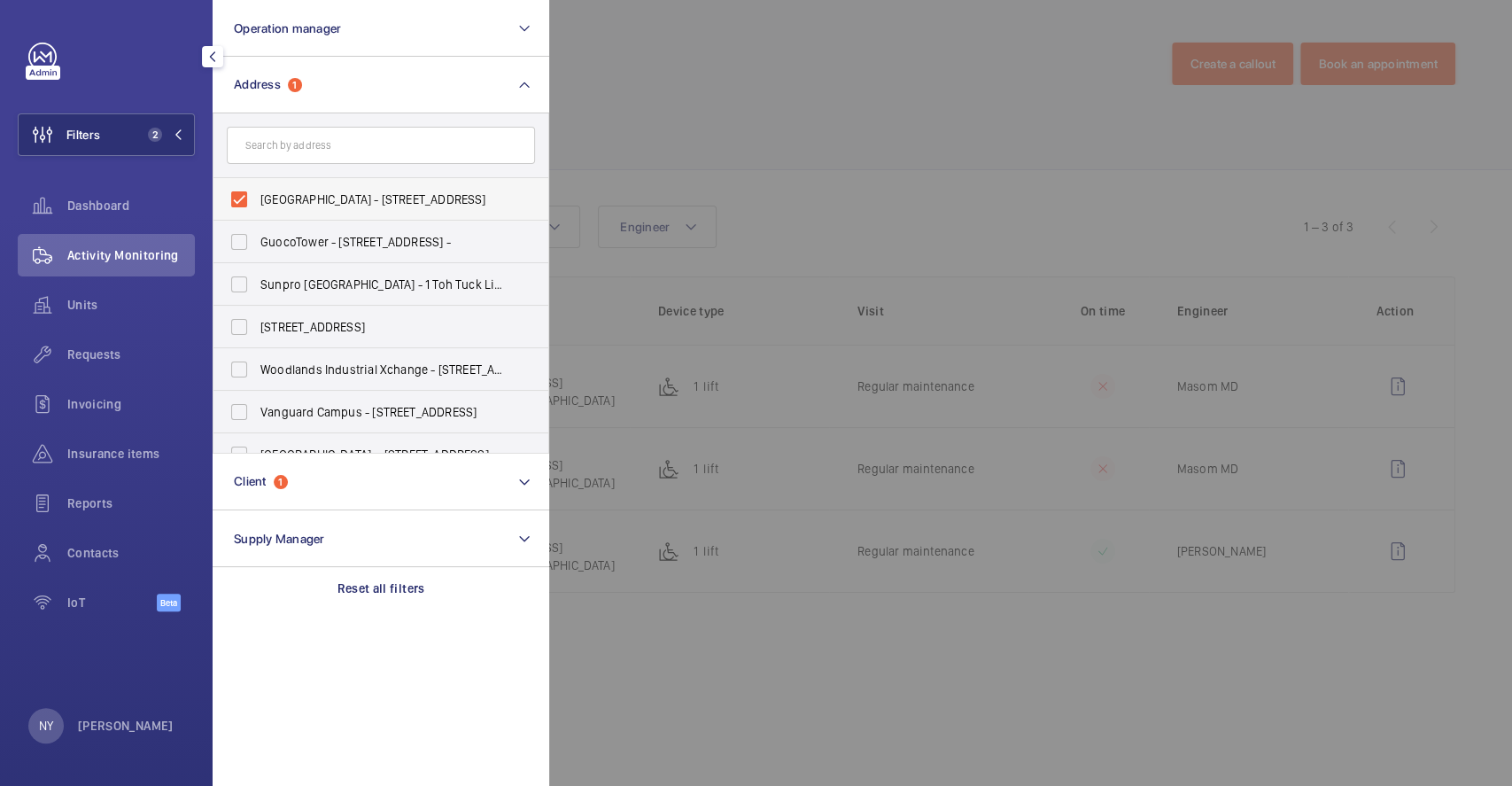
click at [301, 201] on span "Sengkang Public Library - 1 Sengkang Square, unit 03 28, SINGAPORE 545078" at bounding box center [382, 200] width 243 height 18
click at [257, 201] on input "Sengkang Public Library - 1 Sengkang Square, unit 03 28, SINGAPORE 545078" at bounding box center [239, 199] width 35 height 35
checkbox input "false"
click at [328, 139] on input "text" at bounding box center [380, 144] width 308 height 37
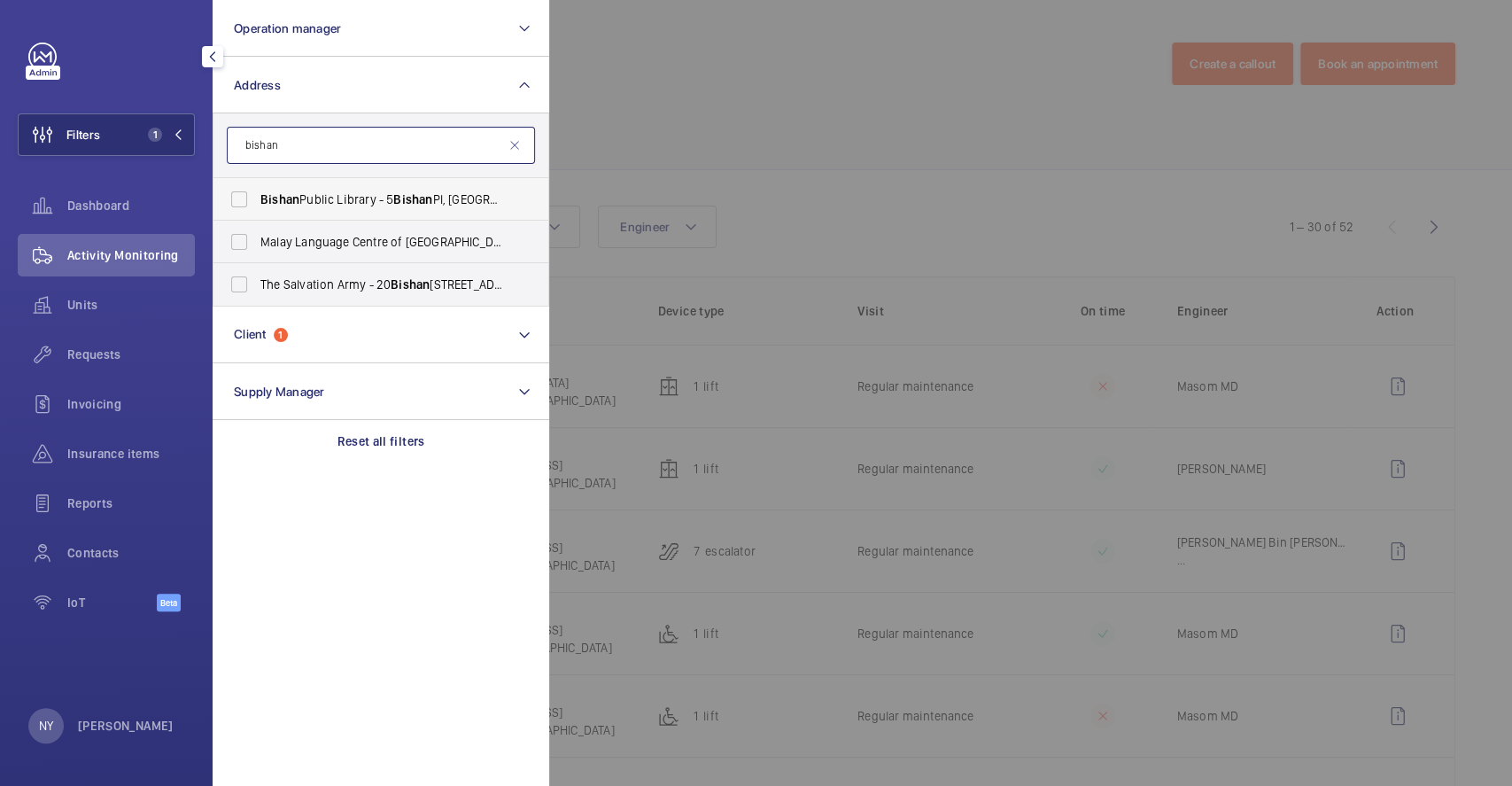
type input "bishan"
click at [347, 201] on span "Bishan Public Library - 5 Bishan Pl, SINGAPORE 579841" at bounding box center [382, 200] width 243 height 18
click at [257, 201] on input "Bishan Public Library - 5 Bishan Pl, SINGAPORE 579841" at bounding box center [239, 199] width 35 height 35
checkbox input "true"
click at [787, 131] on div at bounding box center [1305, 393] width 1512 height 786
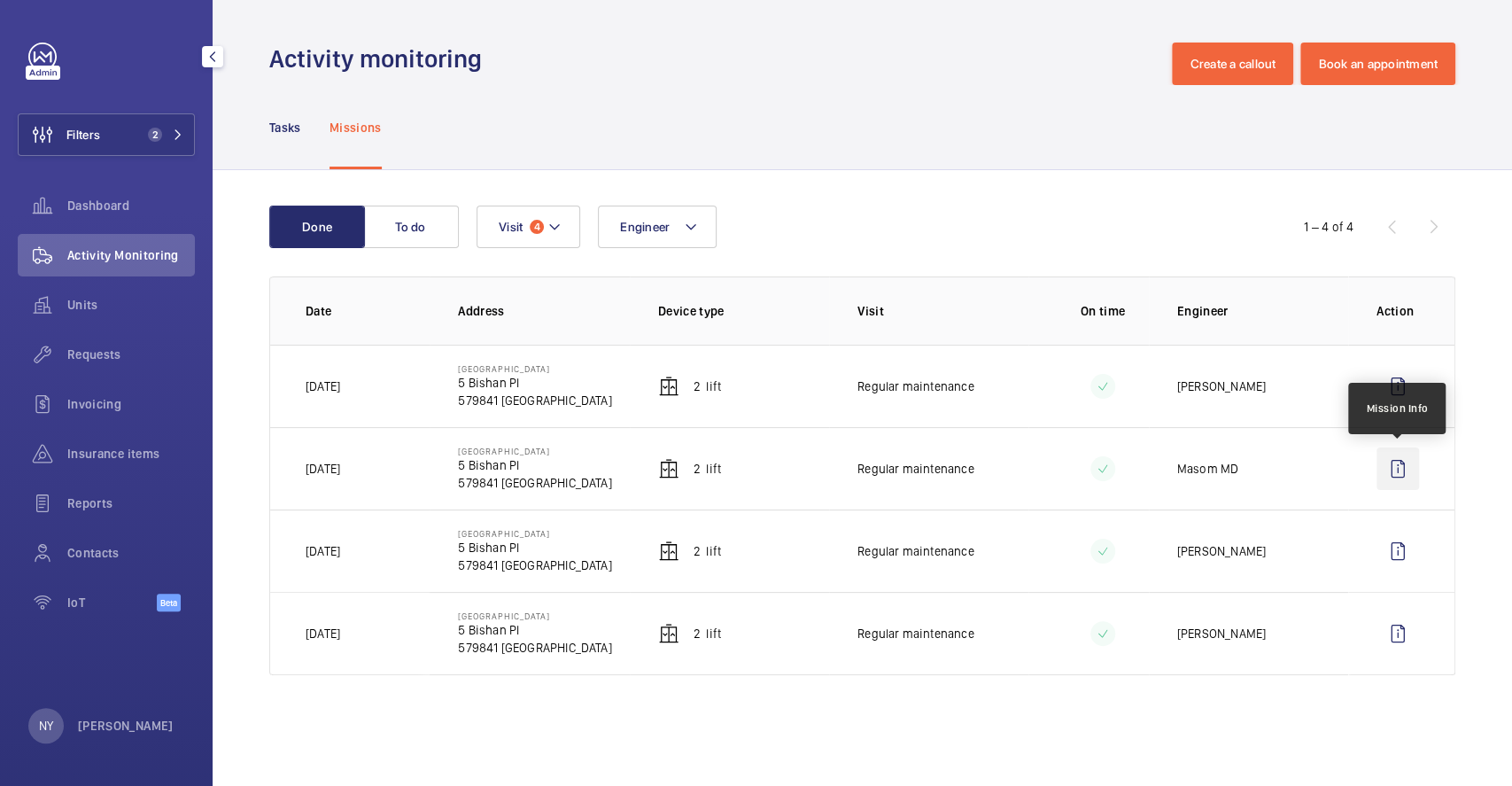
click at [1393, 474] on wm-front-icon-button at bounding box center [1398, 469] width 43 height 43
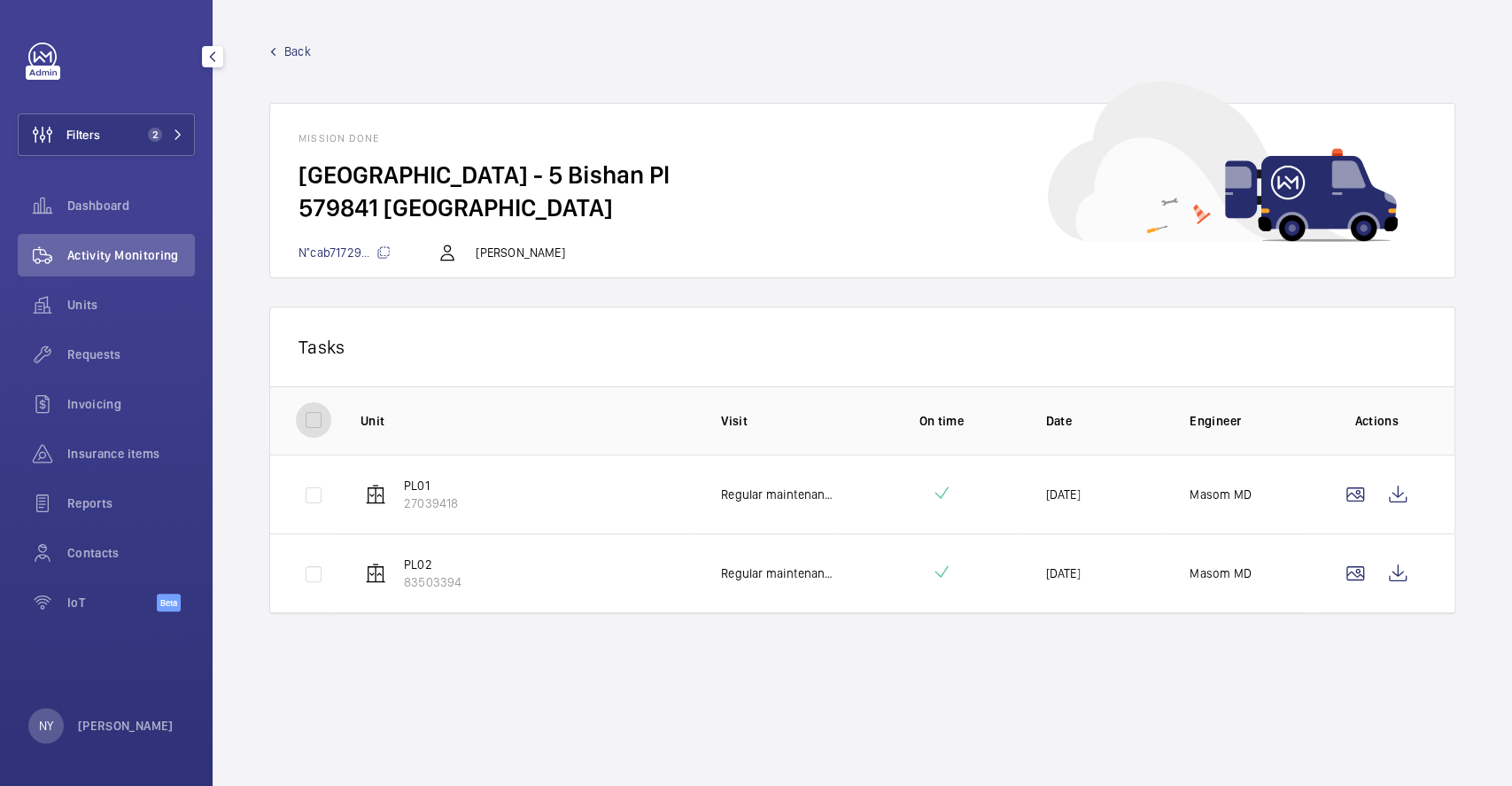
click at [306, 423] on input "checkbox" at bounding box center [313, 420] width 35 height 35
checkbox input "true"
click at [1337, 333] on button "Download 2 reports" at bounding box center [1353, 346] width 148 height 43
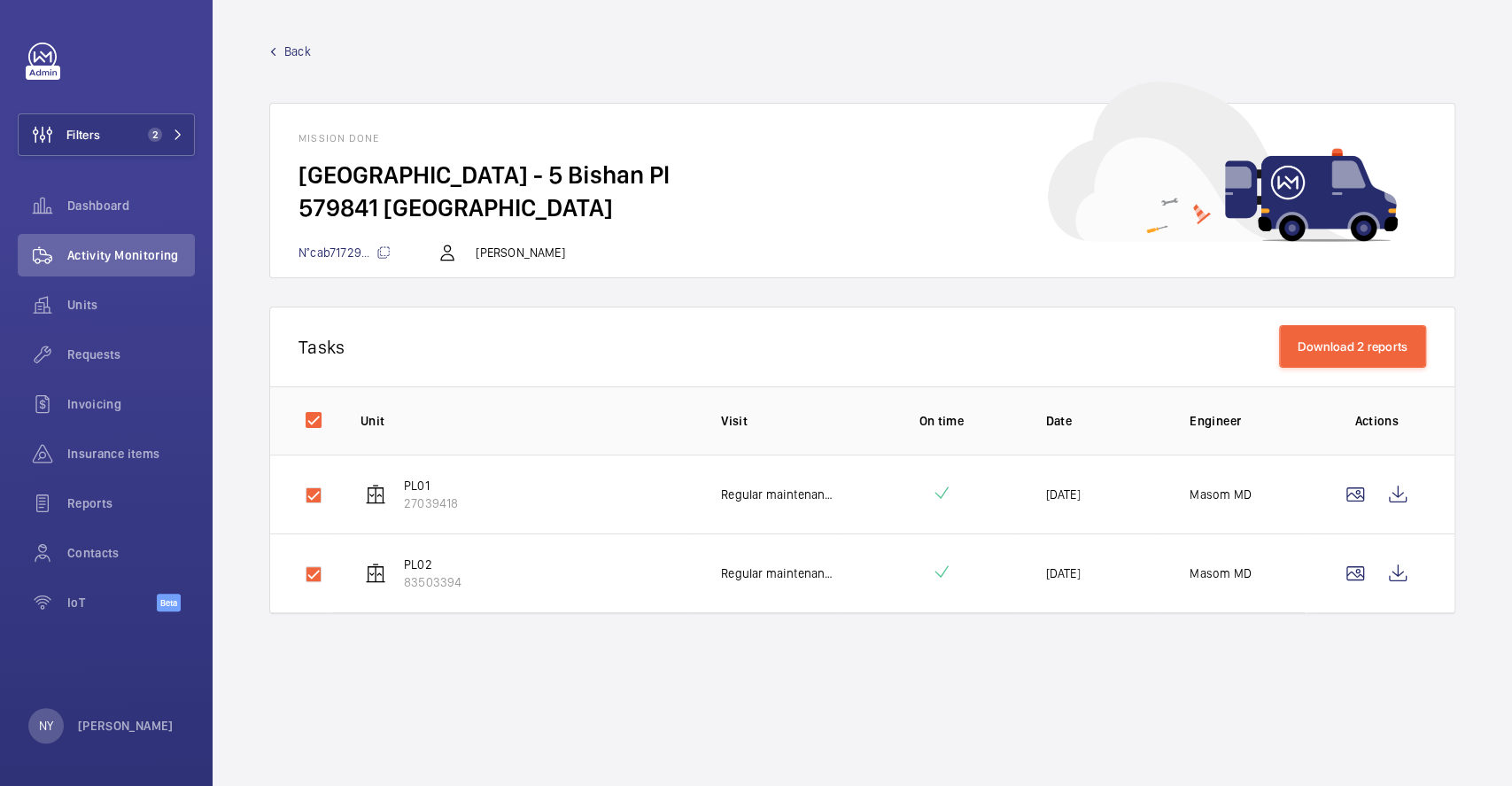
click at [299, 54] on span "Back" at bounding box center [297, 52] width 26 height 18
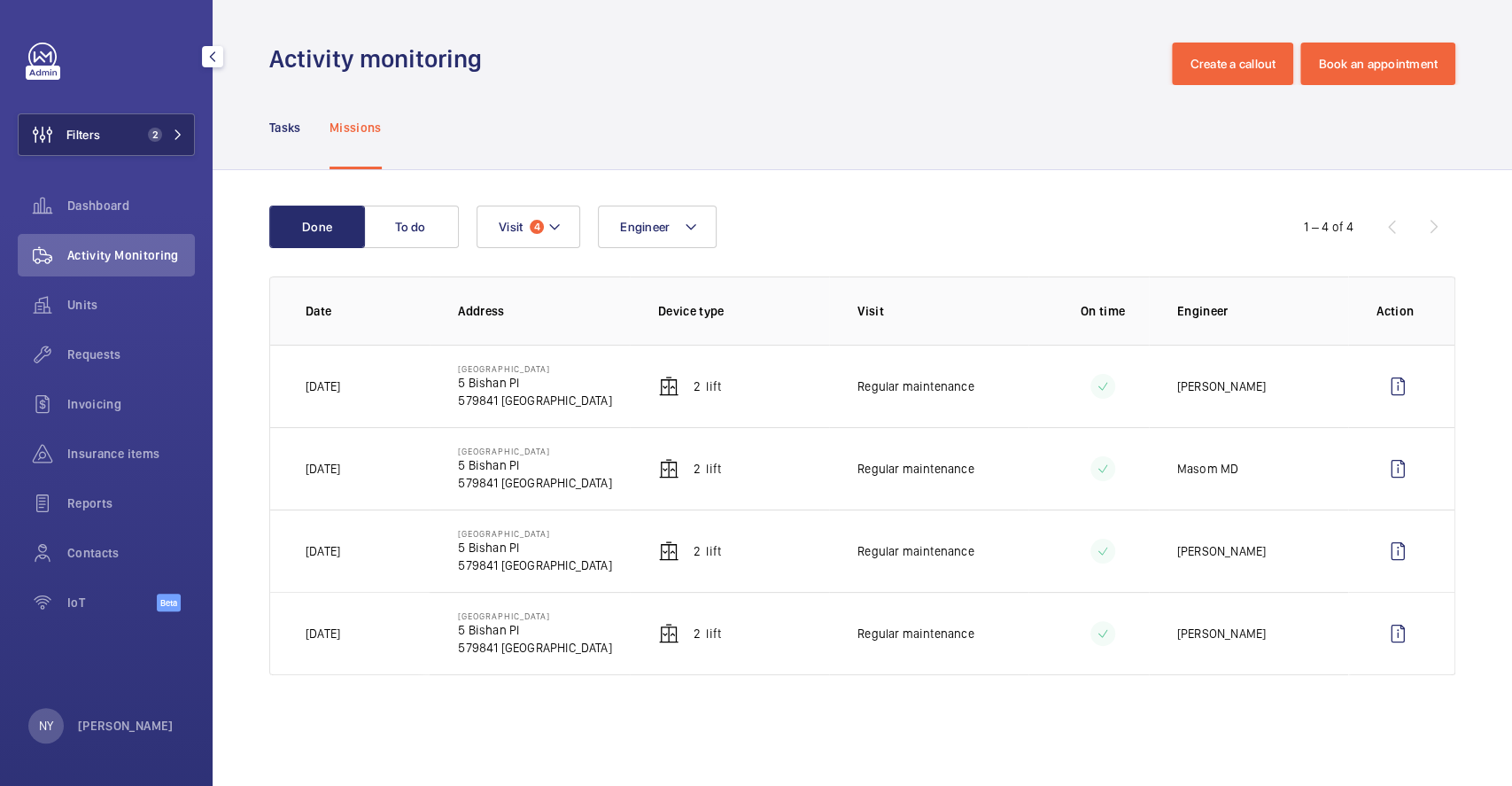
click at [106, 128] on button "Filters 2" at bounding box center [106, 134] width 177 height 43
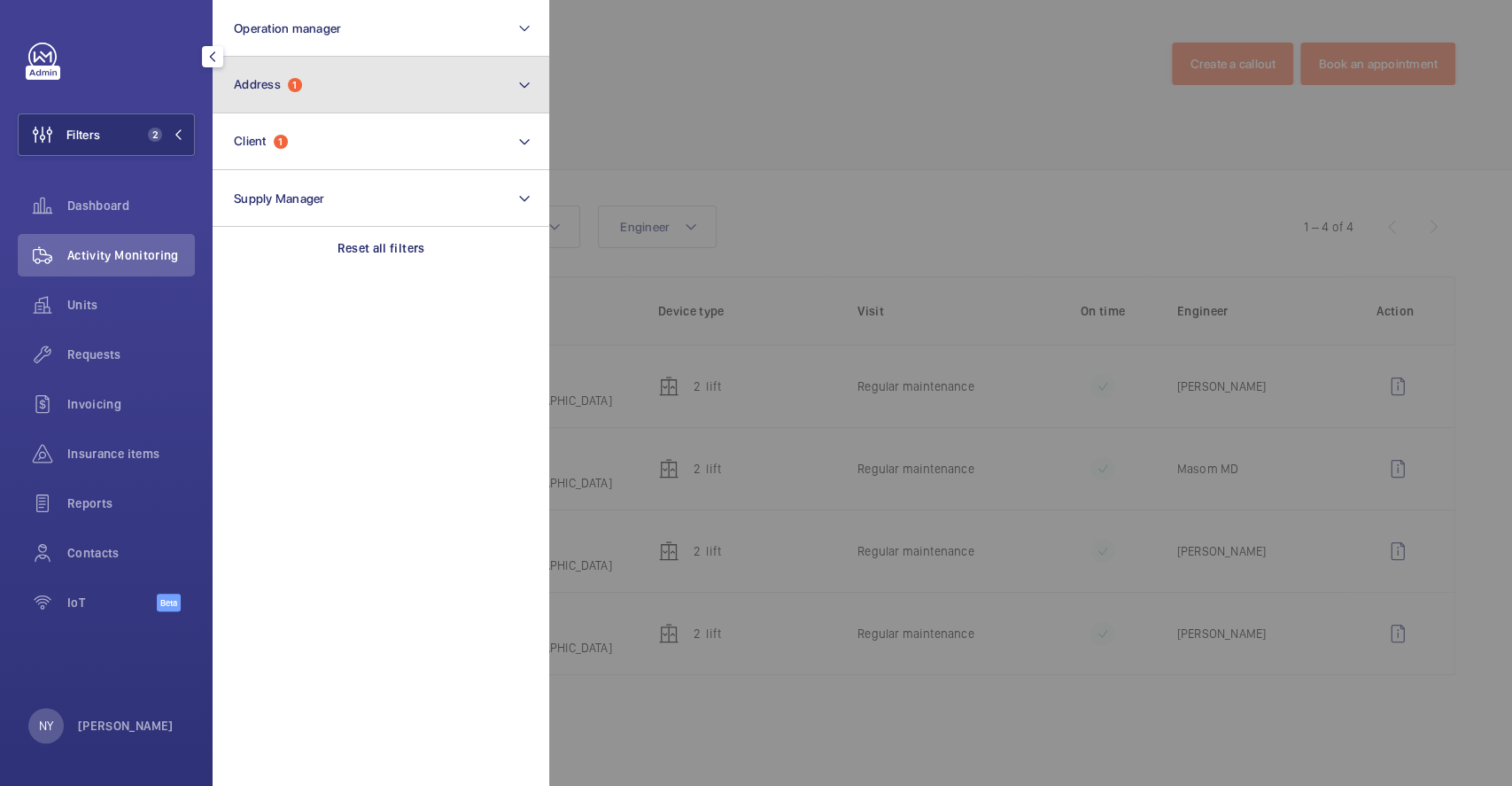
click at [319, 76] on button "Address 1" at bounding box center [380, 85] width 337 height 56
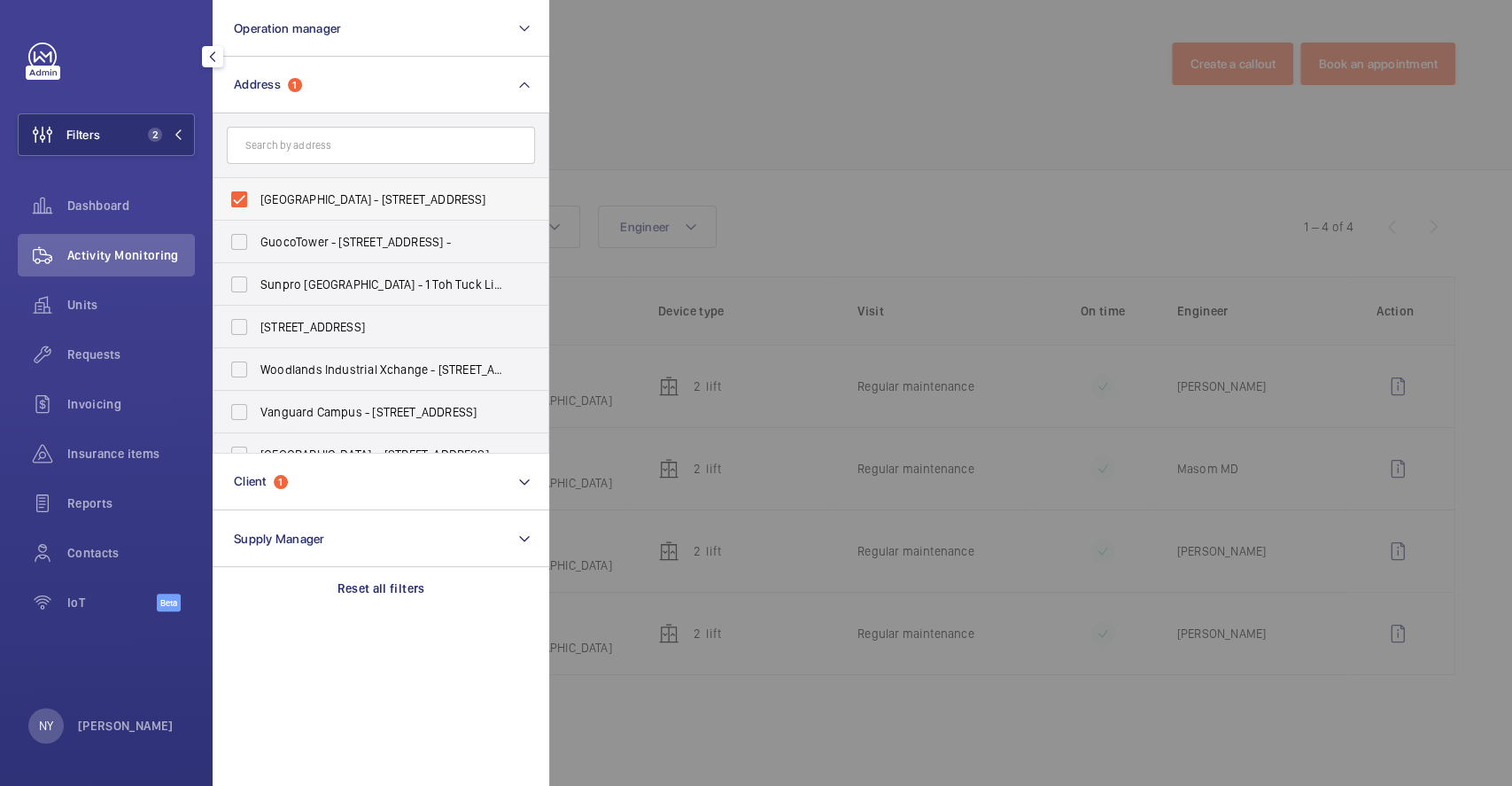
click at [323, 202] on span "Bishan Public Library - 5 Bishan Pl, SINGAPORE 579841" at bounding box center [382, 200] width 243 height 18
click at [257, 202] on input "Bishan Public Library - 5 Bishan Pl, SINGAPORE 579841" at bounding box center [239, 199] width 35 height 35
checkbox input "false"
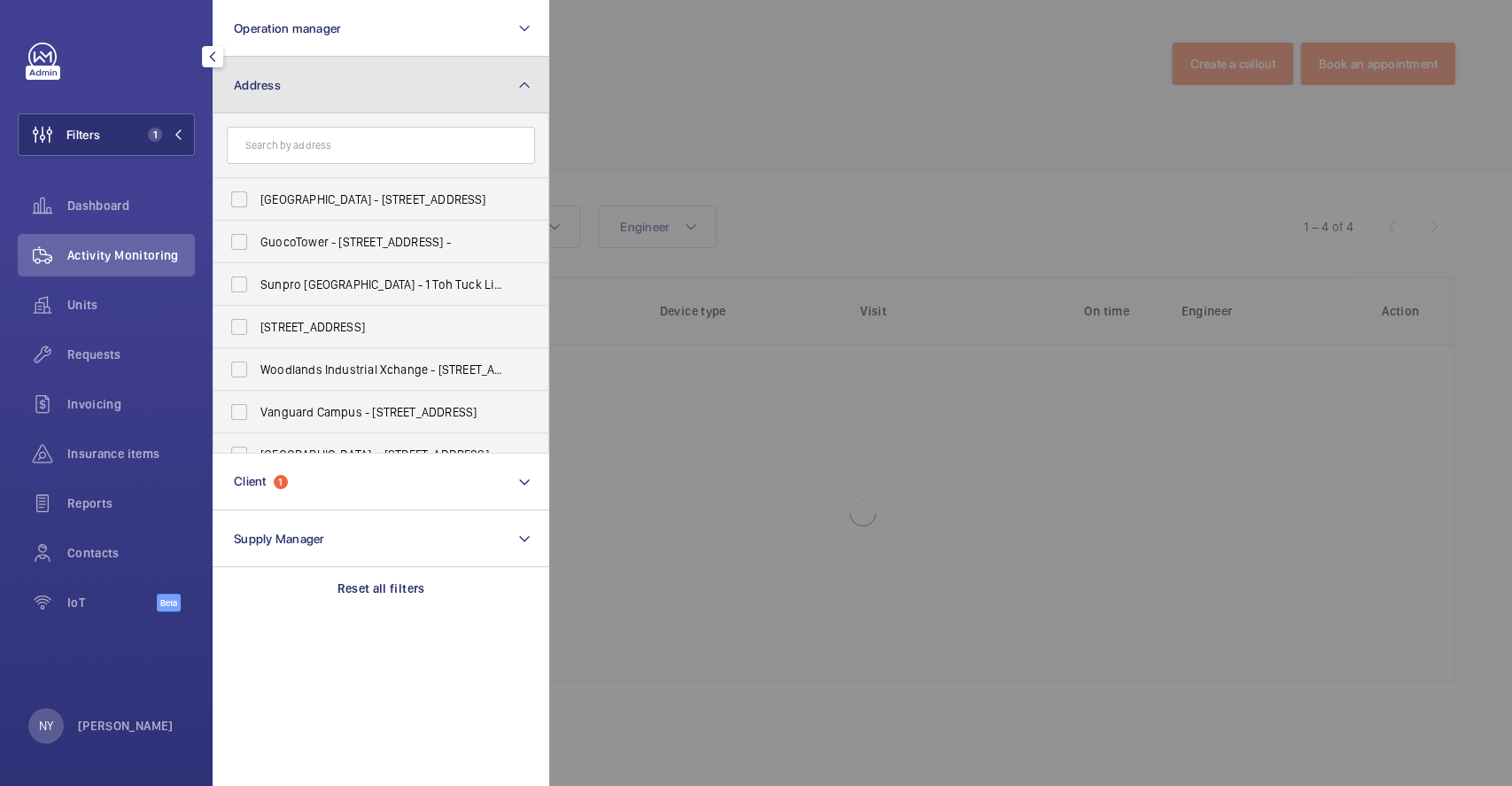
click at [397, 90] on button "Address" at bounding box center [380, 85] width 337 height 56
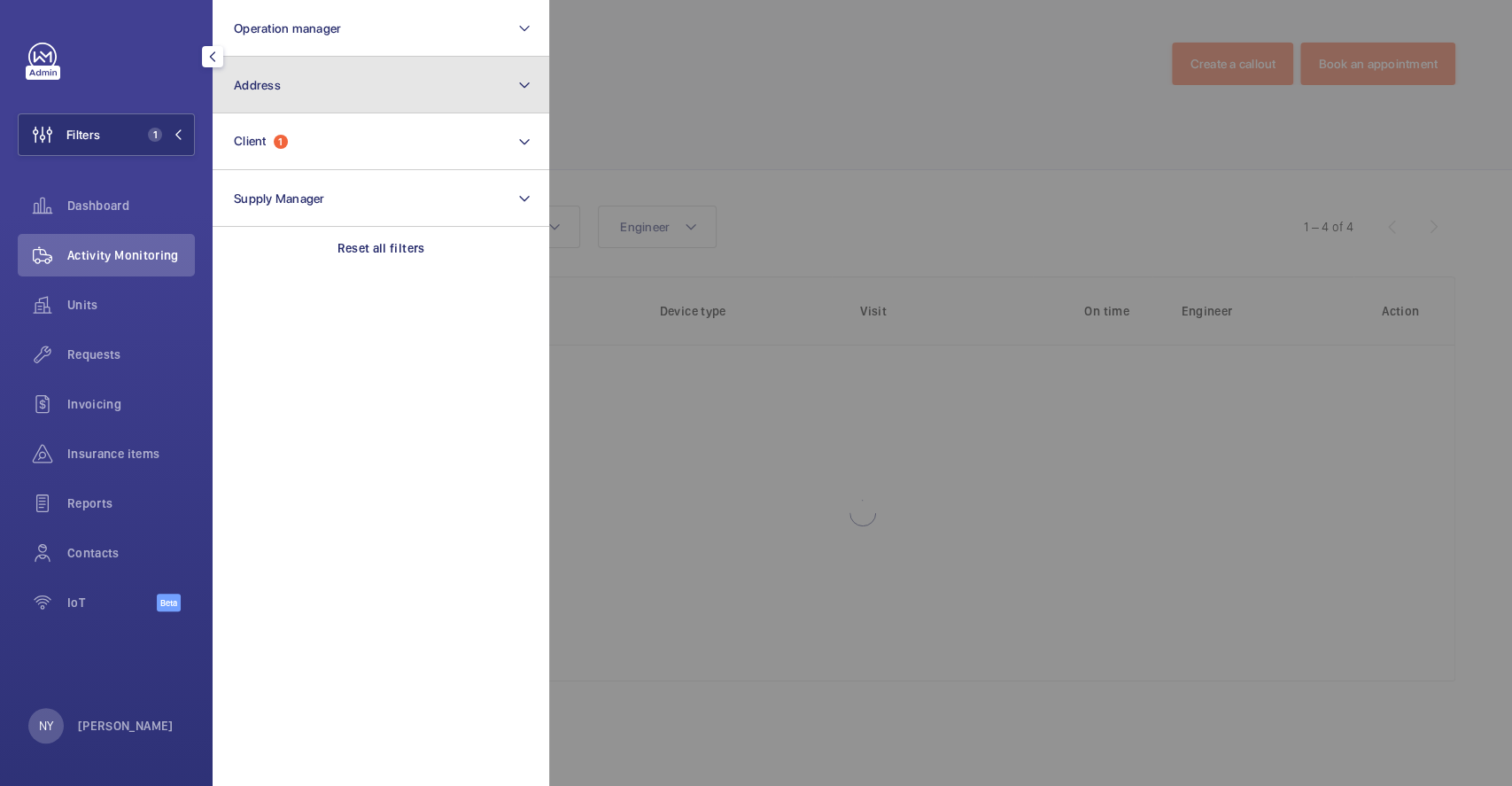
click at [324, 89] on button "Address" at bounding box center [380, 85] width 337 height 56
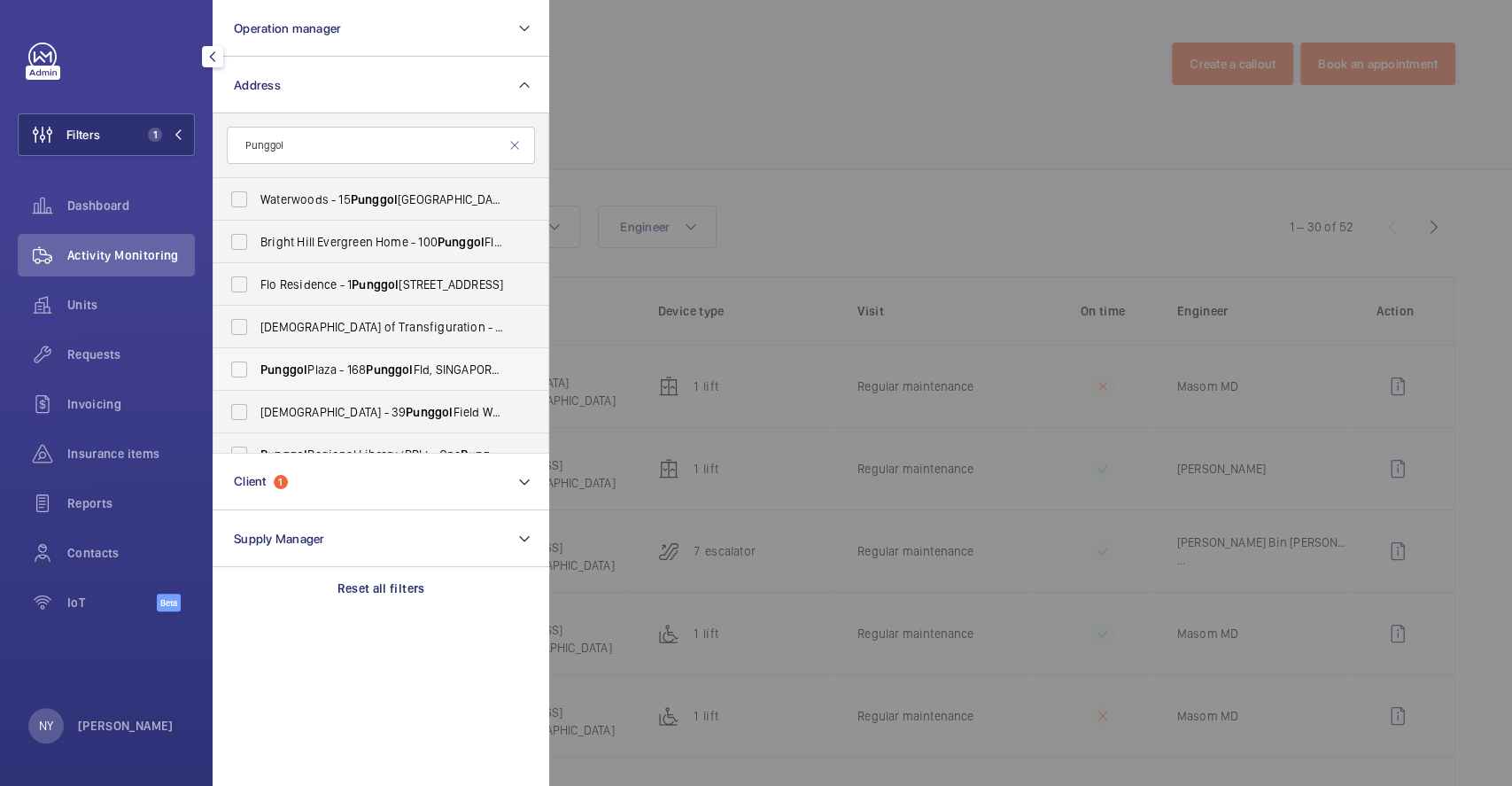
scroll to position [150, 0]
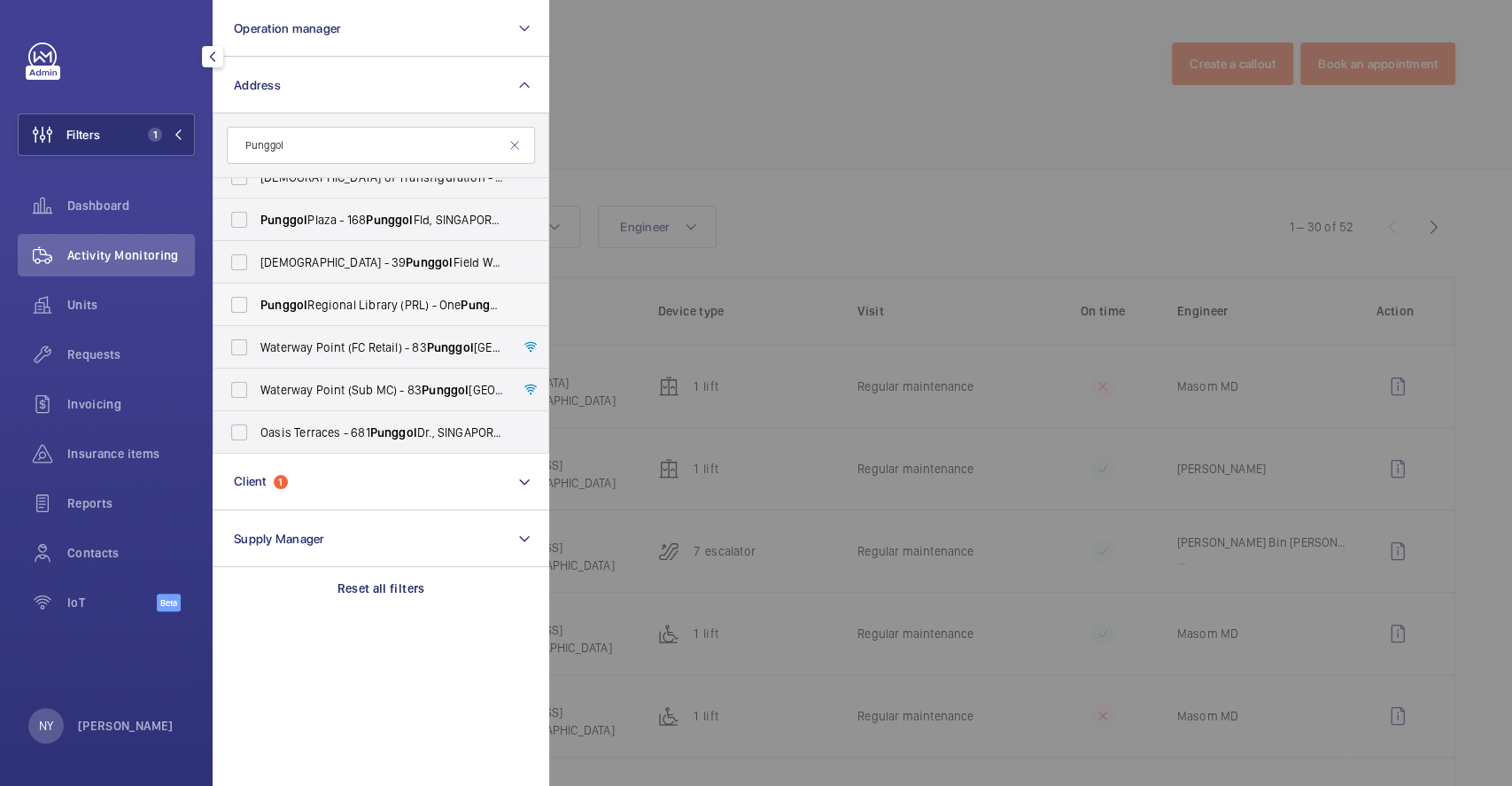
type input "Punggol"
click at [362, 308] on span "Punggol Regional Library (PRL) - One Punggol , SINGAPORE 828629" at bounding box center [382, 305] width 243 height 18
click at [257, 308] on input "Punggol Regional Library (PRL) - One Punggol , SINGAPORE 828629" at bounding box center [239, 304] width 35 height 35
checkbox input "true"
click at [701, 133] on div at bounding box center [1305, 393] width 1512 height 786
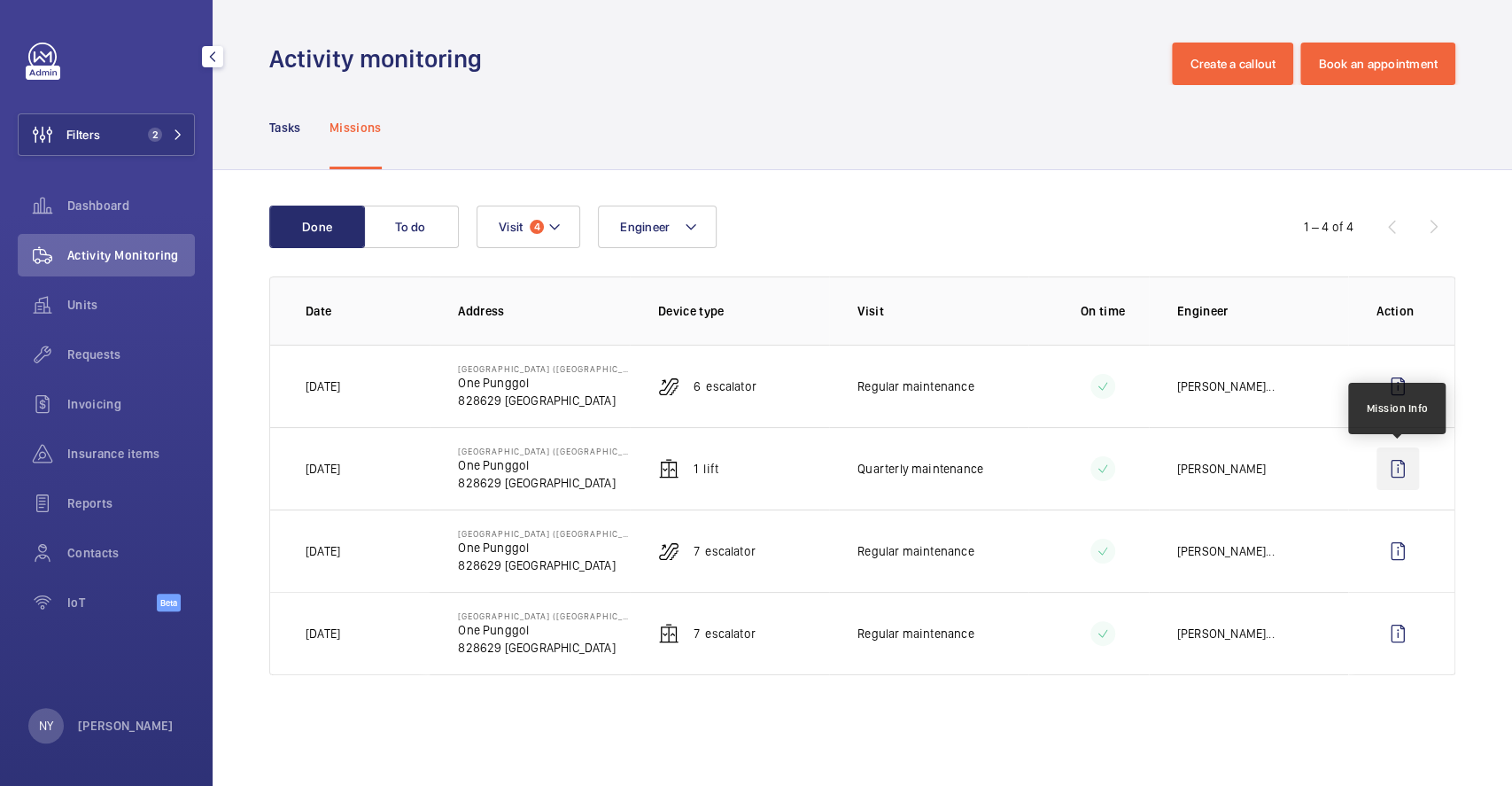
click at [1406, 468] on wm-front-icon-button at bounding box center [1398, 469] width 43 height 43
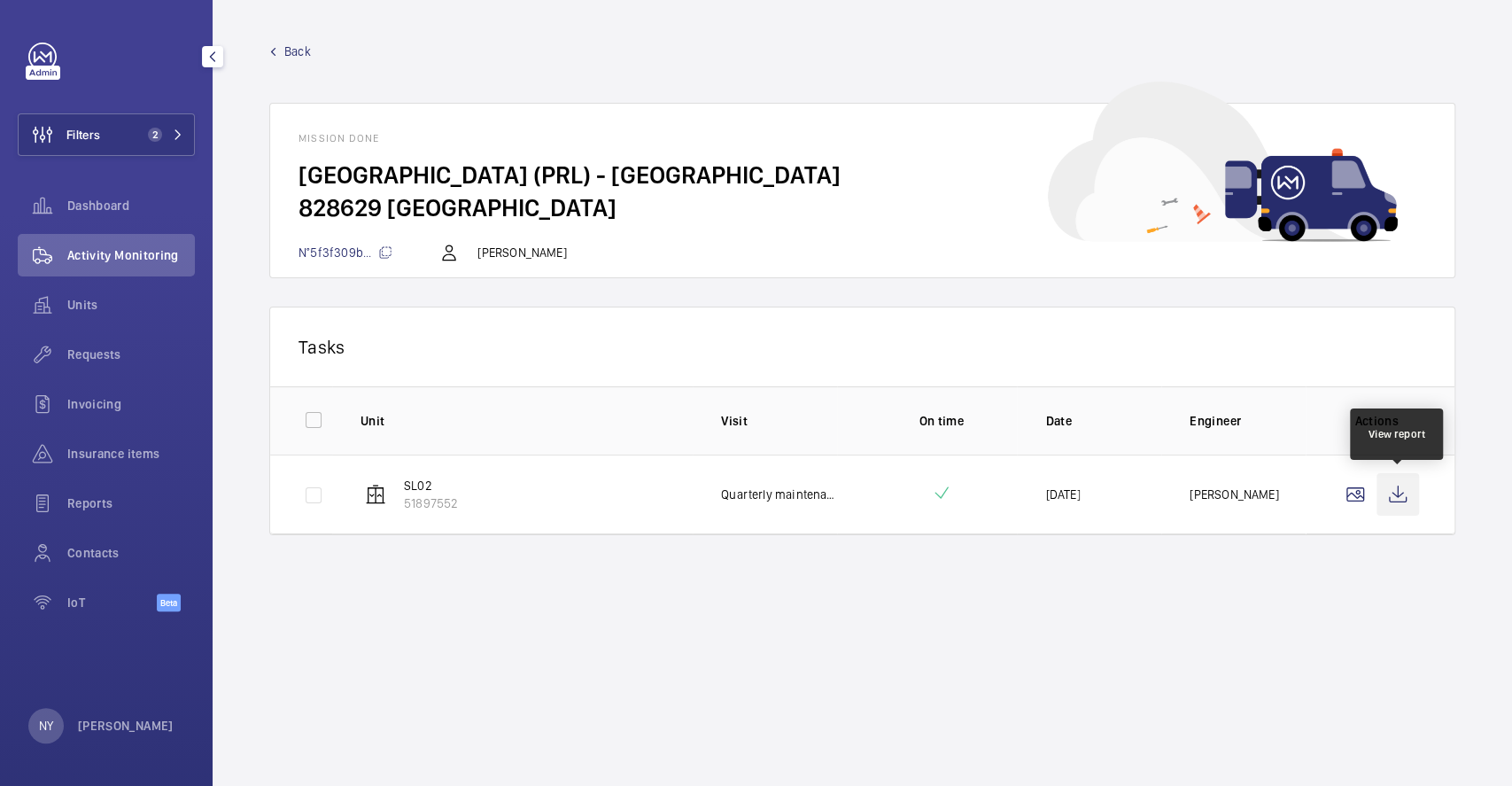
click at [1398, 490] on wm-front-icon-button at bounding box center [1398, 494] width 43 height 43
click at [301, 51] on span "Back" at bounding box center [297, 52] width 26 height 18
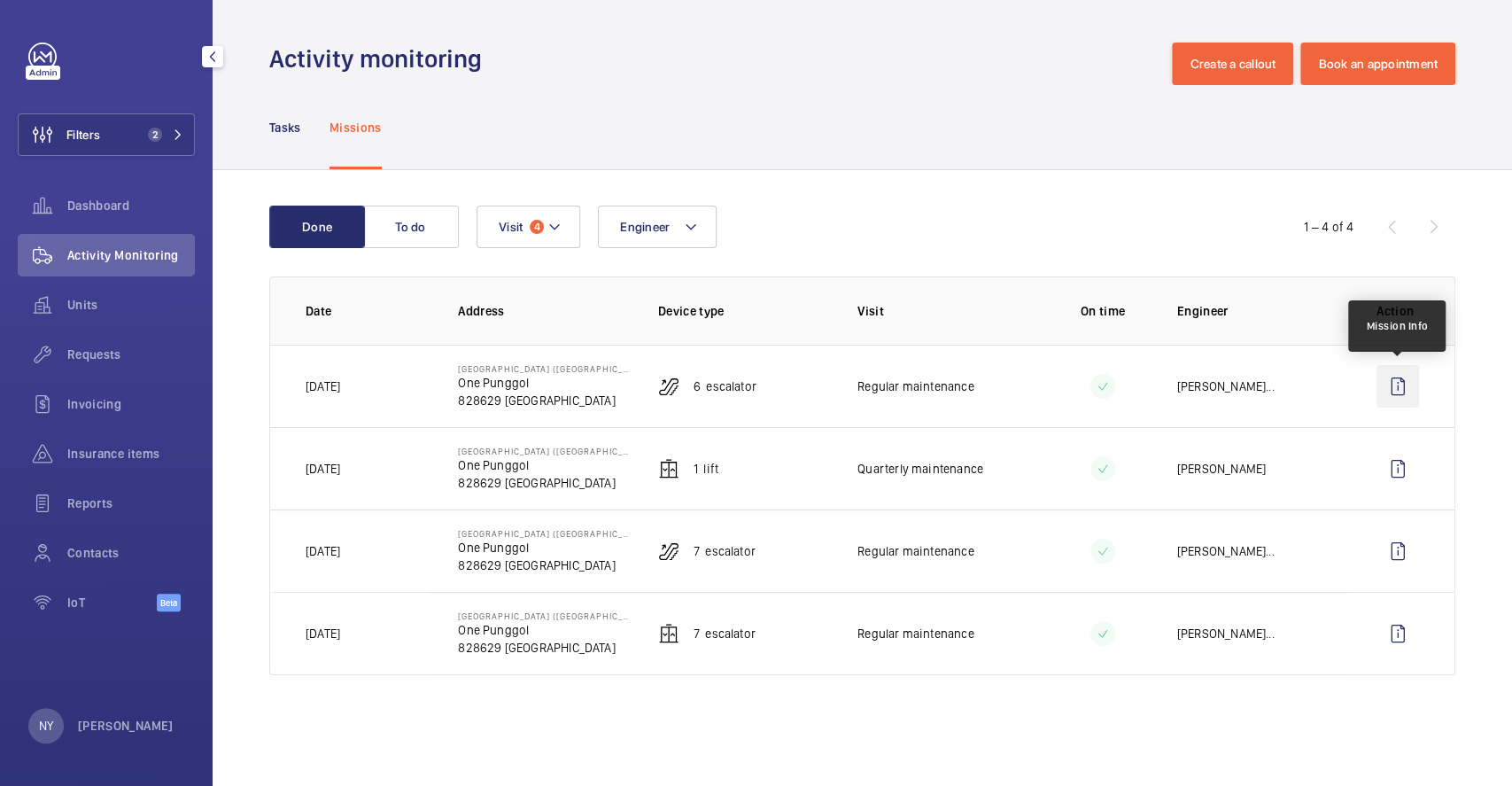
click at [1393, 404] on wm-front-icon-button at bounding box center [1398, 386] width 43 height 43
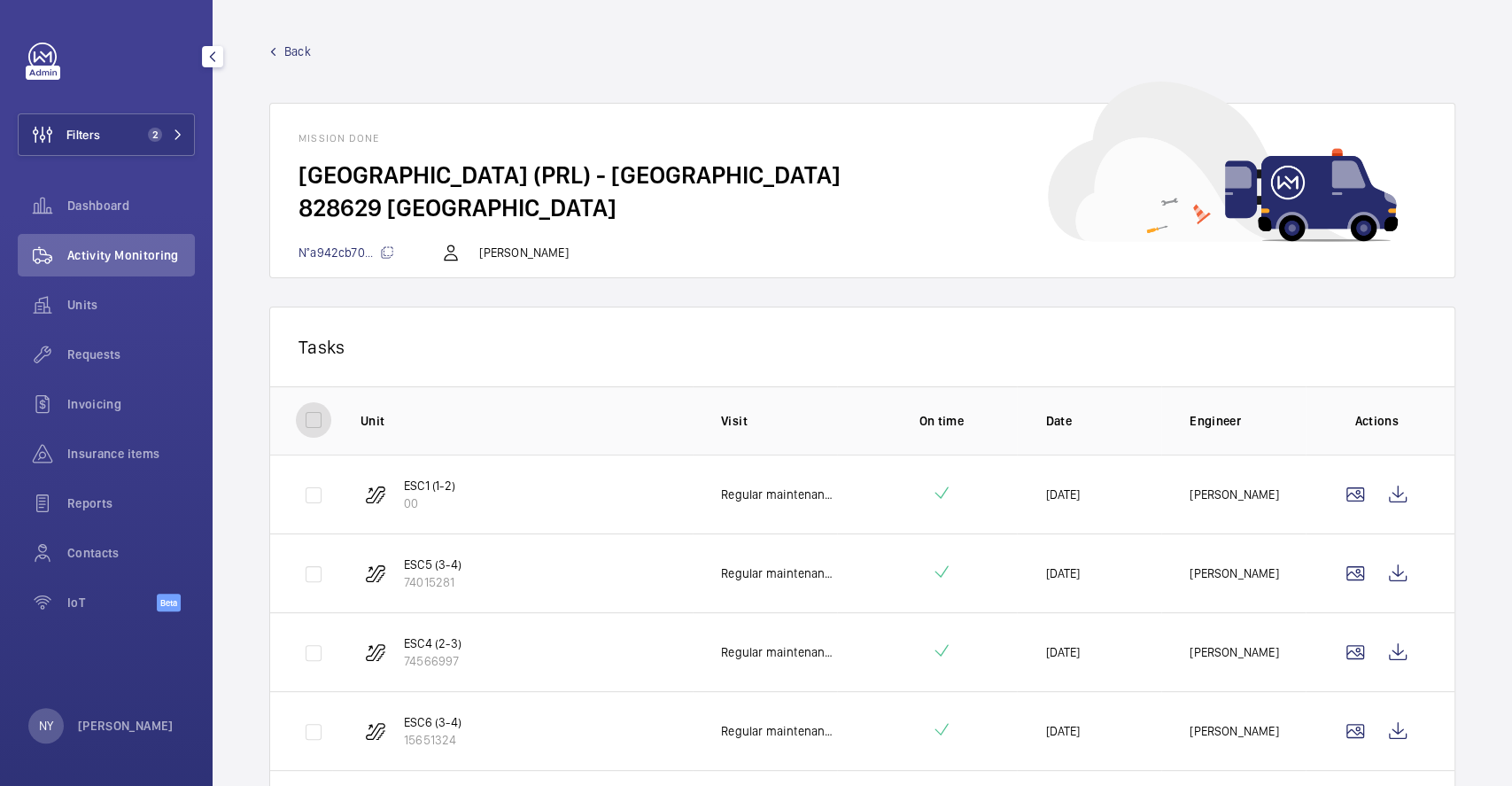
click at [308, 432] on input "checkbox" at bounding box center [313, 420] width 35 height 35
checkbox input "true"
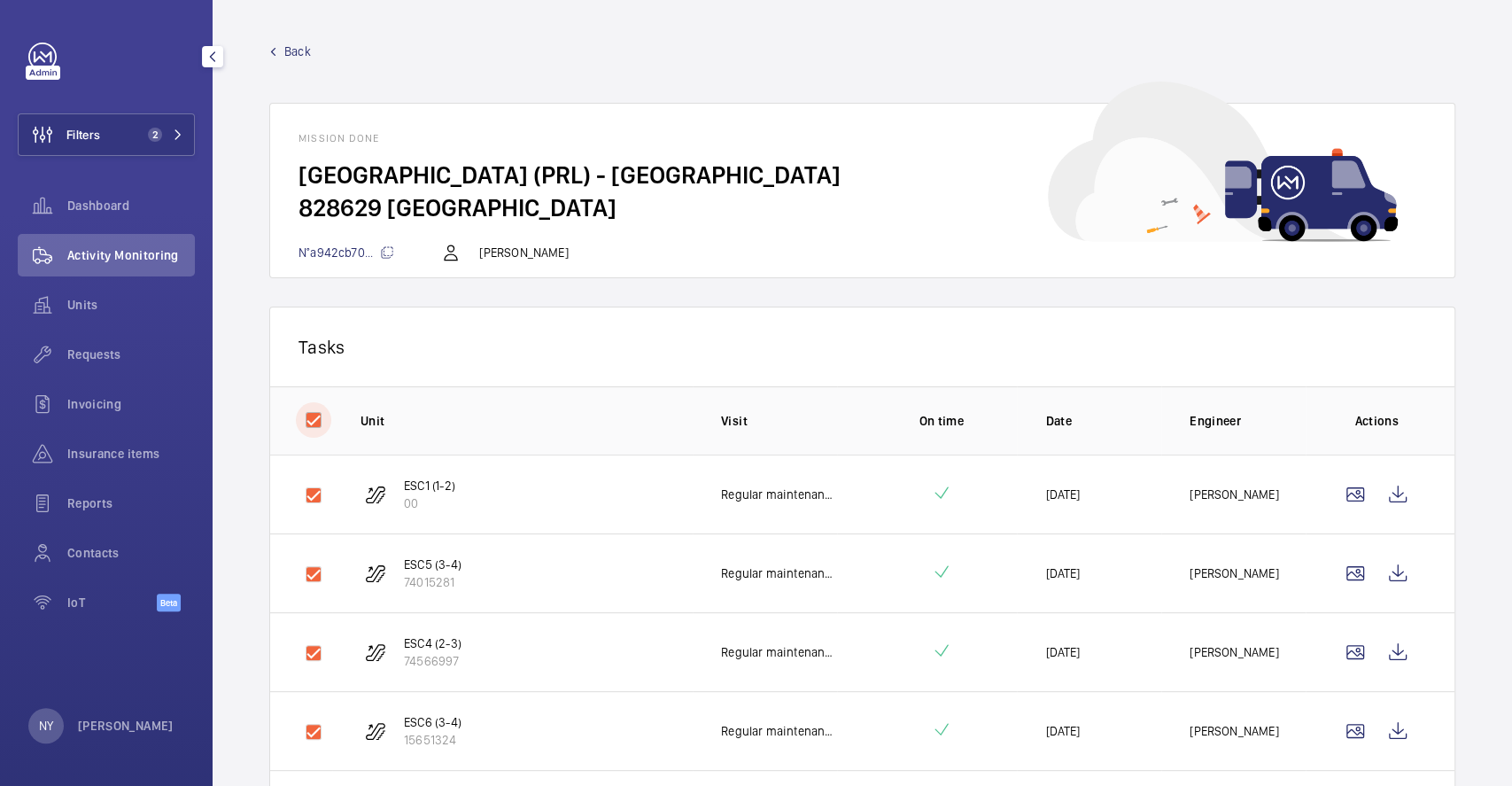
checkbox input "true"
click at [1390, 360] on button "Download 6 reports" at bounding box center [1353, 346] width 149 height 43
click at [305, 54] on span "Back" at bounding box center [297, 52] width 26 height 18
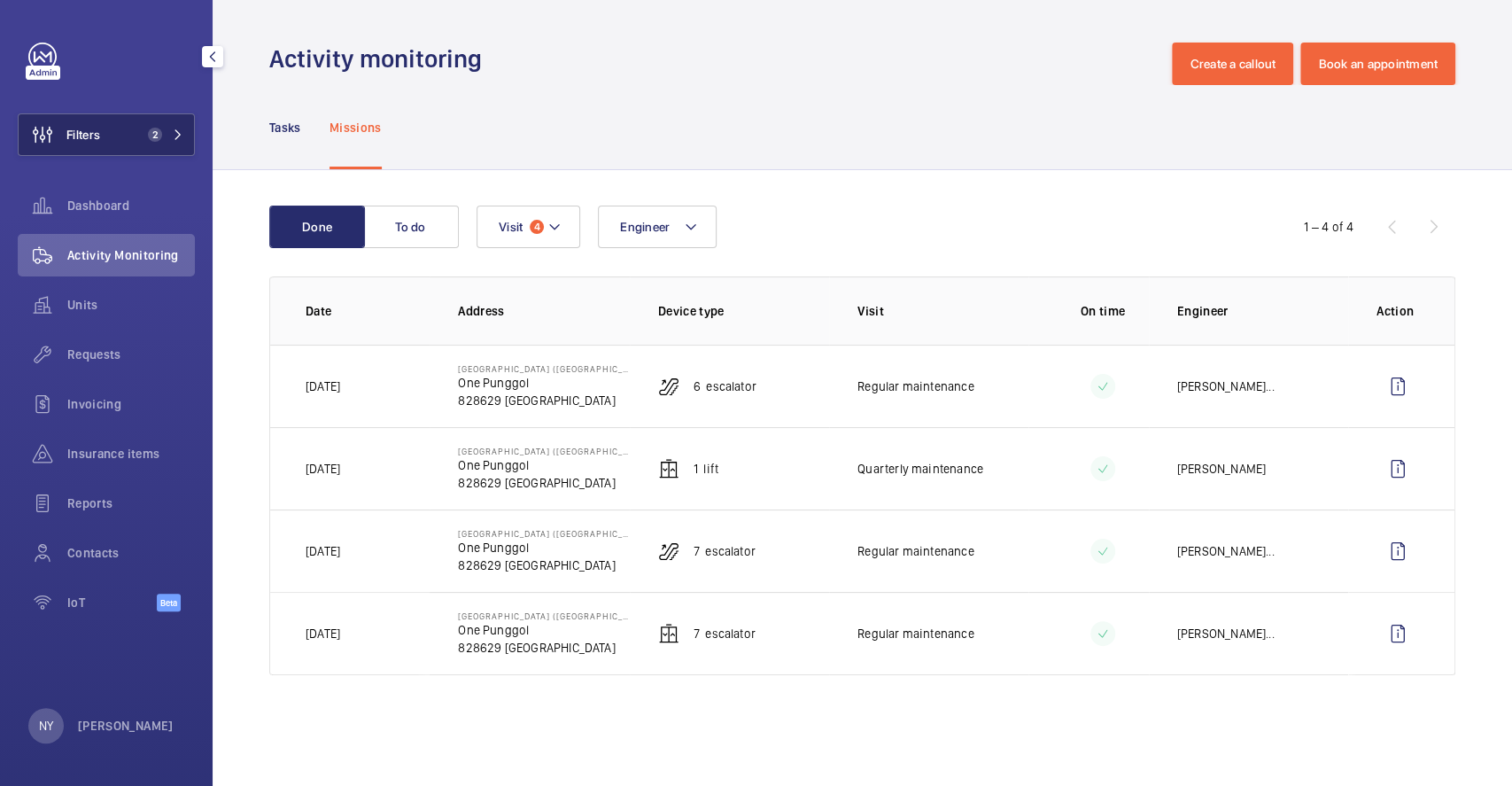
click at [107, 135] on button "Filters 2" at bounding box center [106, 134] width 177 height 43
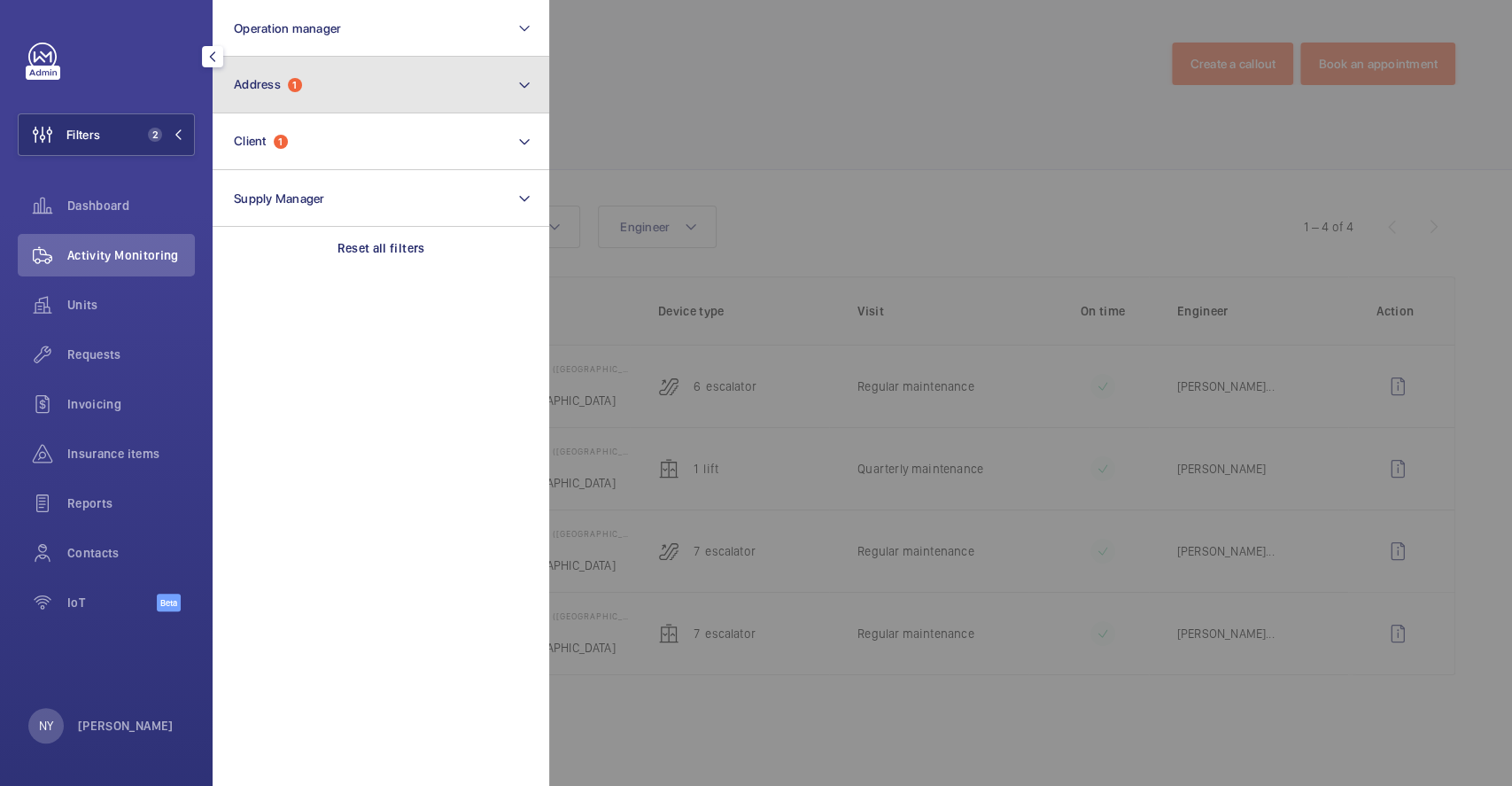
click at [305, 104] on button "Address 1" at bounding box center [380, 85] width 337 height 56
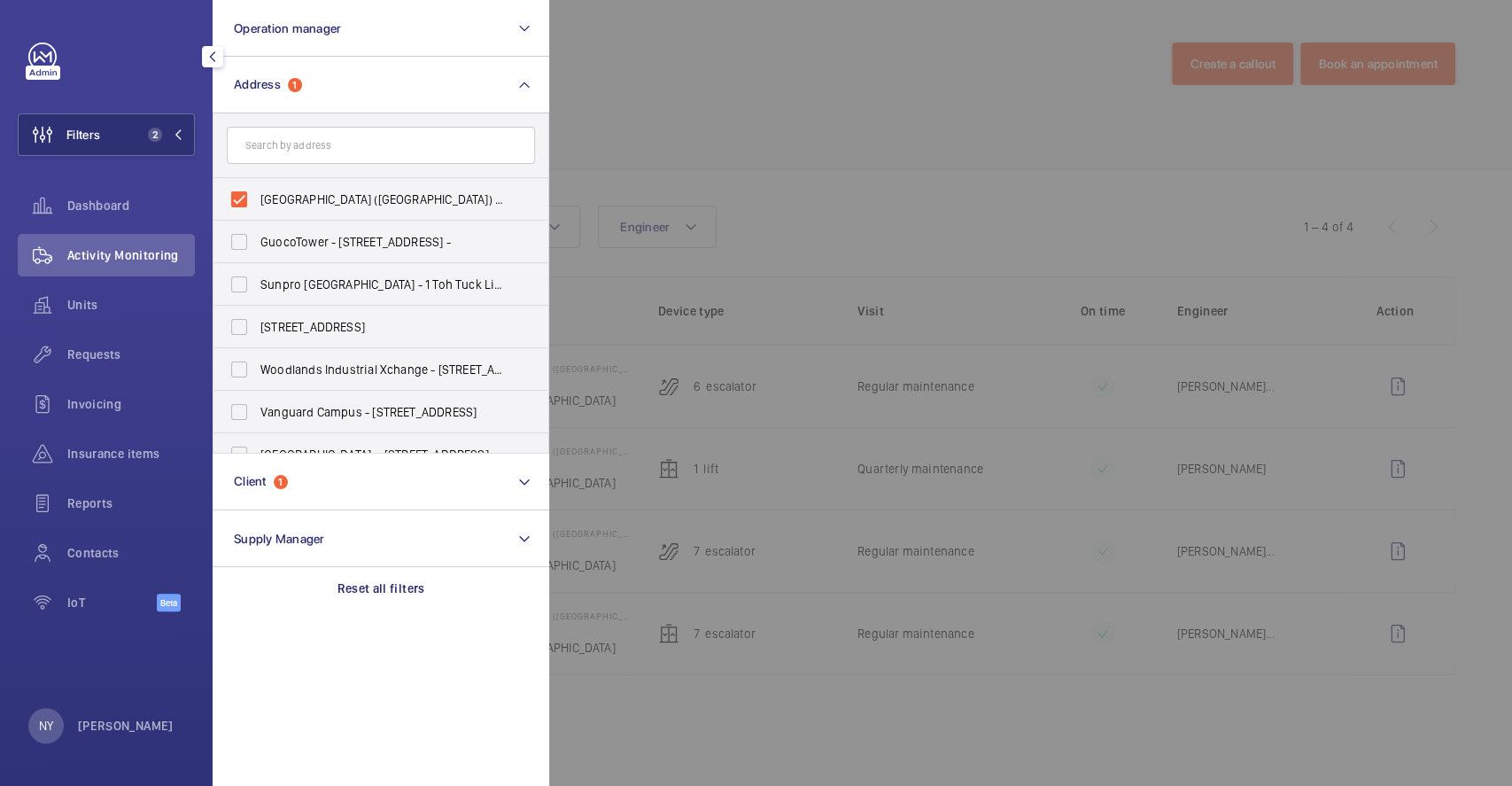
click at [319, 208] on label "Punggol Regional Library (PRL) - One Punggol, SINGAPORE 828629" at bounding box center [367, 199] width 308 height 43
click at [257, 208] on input "Punggol Regional Library (PRL) - One Punggol, SINGAPORE 828629" at bounding box center [239, 199] width 35 height 35
checkbox input "false"
click at [335, 159] on input "text" at bounding box center [380, 144] width 308 height 37
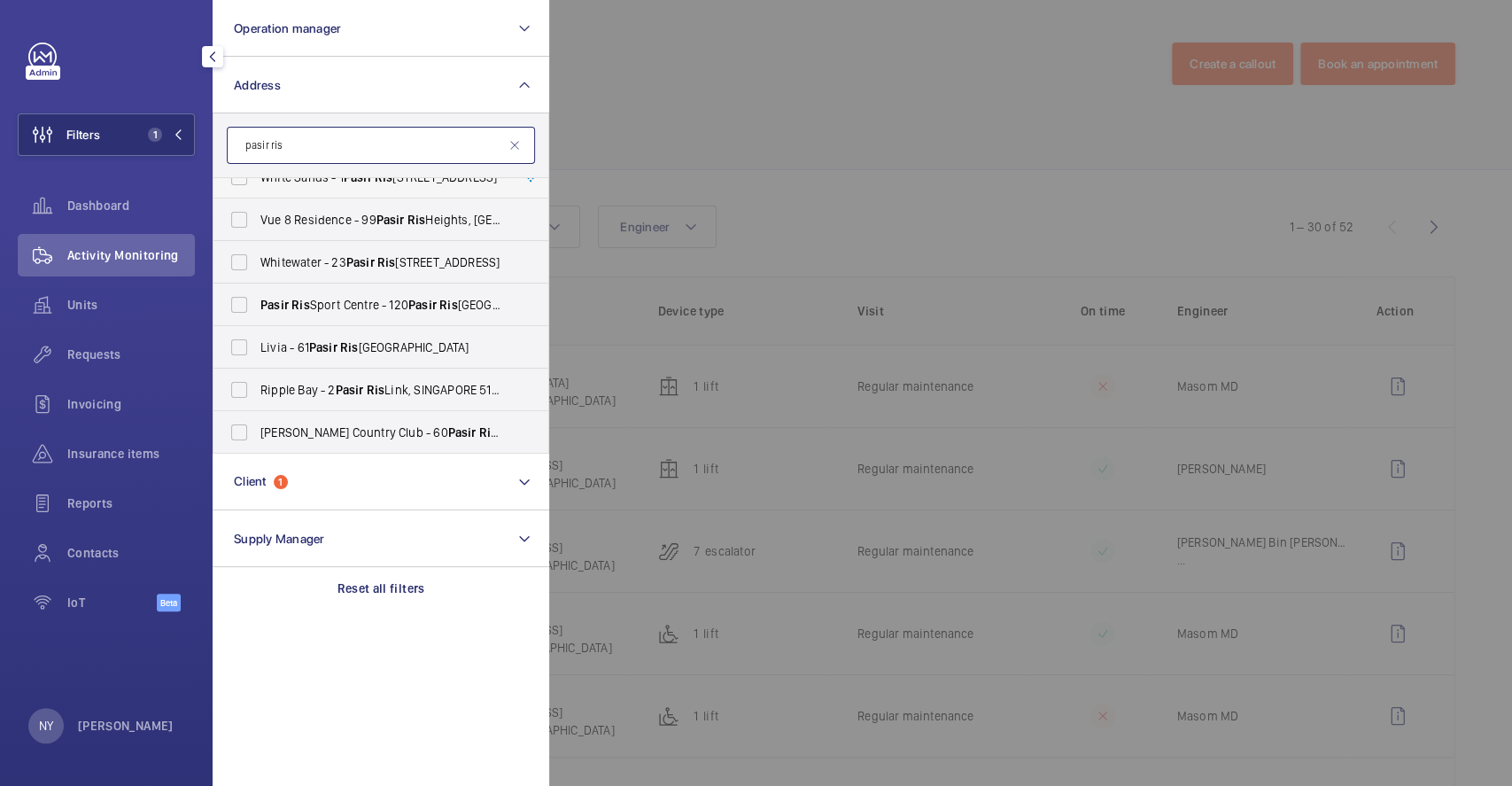
scroll to position [269, 0]
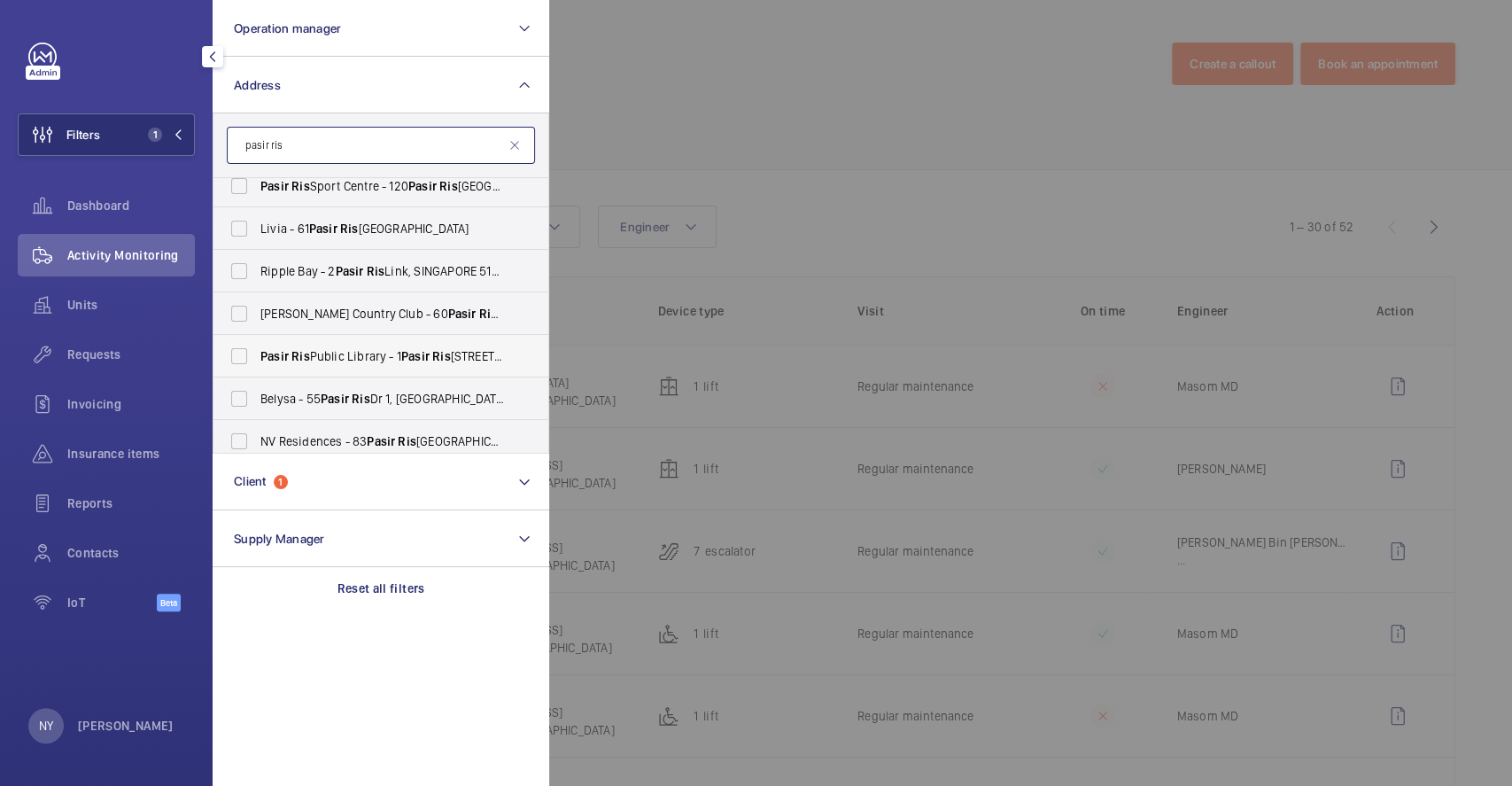
type input "pasir ris"
click at [392, 356] on span "Pasir Ris Public Library - 1 Pasir Ris Central St 3, SINGAPORE 518457" at bounding box center [382, 356] width 243 height 18
click at [257, 356] on input "Pasir Ris Public Library - 1 Pasir Ris Central St 3, SINGAPORE 518457" at bounding box center [239, 356] width 35 height 35
checkbox input "true"
click at [857, 182] on div at bounding box center [1305, 393] width 1512 height 786
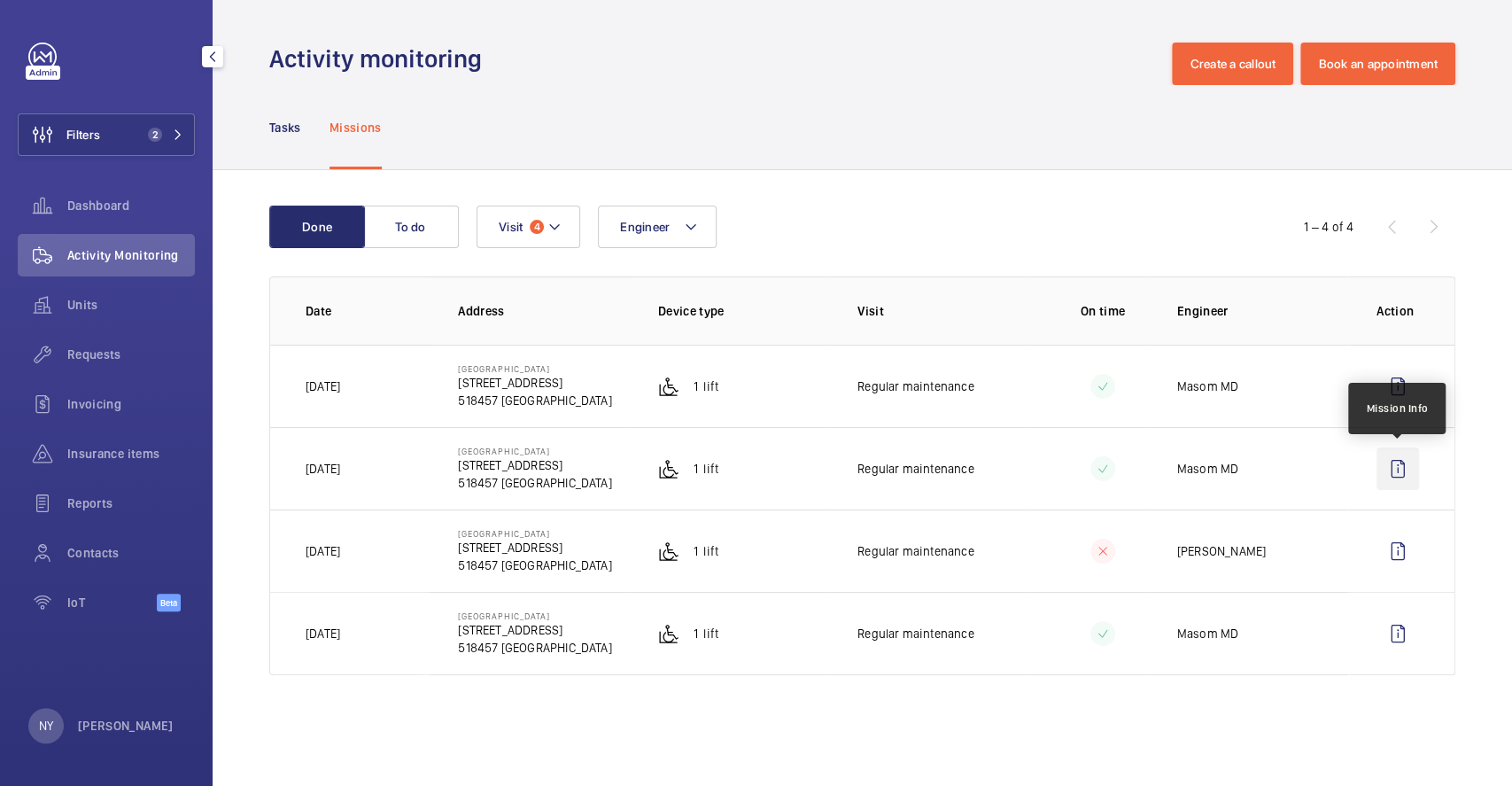
click at [1391, 478] on wm-front-icon-button at bounding box center [1398, 469] width 43 height 43
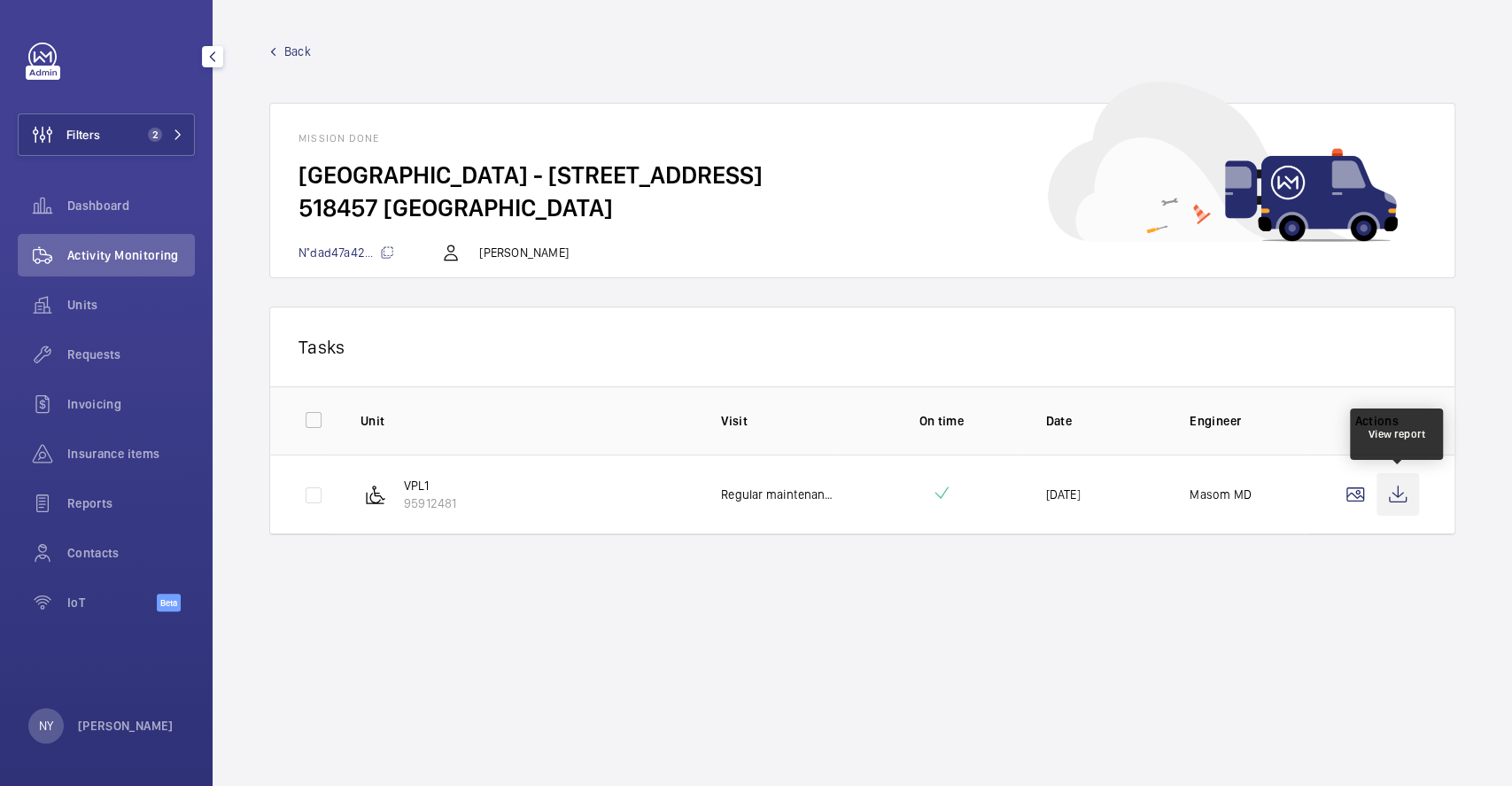
click at [1402, 493] on wm-front-icon-button at bounding box center [1398, 494] width 43 height 43
click at [305, 53] on span "Back" at bounding box center [297, 52] width 26 height 18
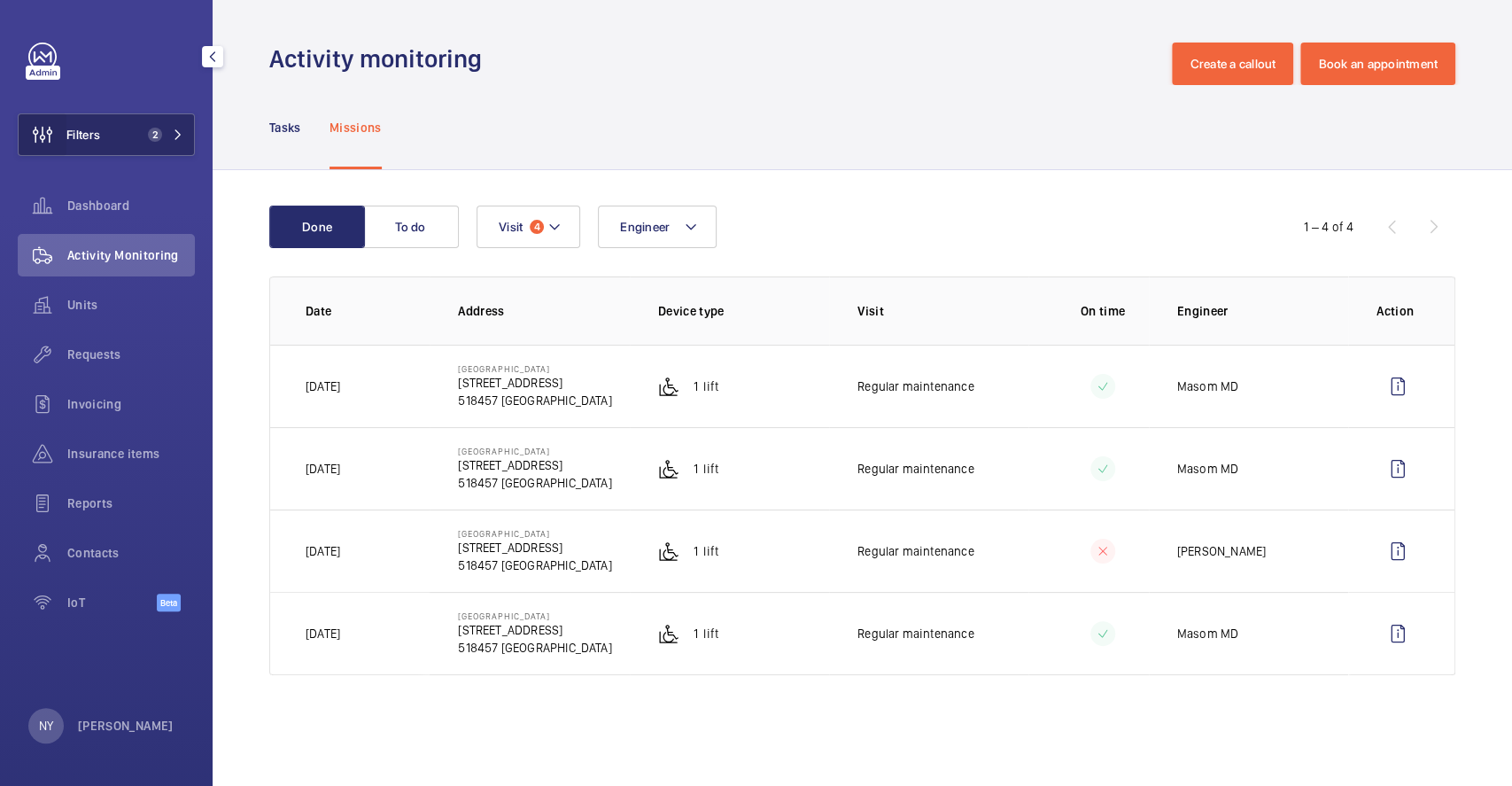
click at [61, 124] on wm-front-icon-button at bounding box center [42, 134] width 48 height 43
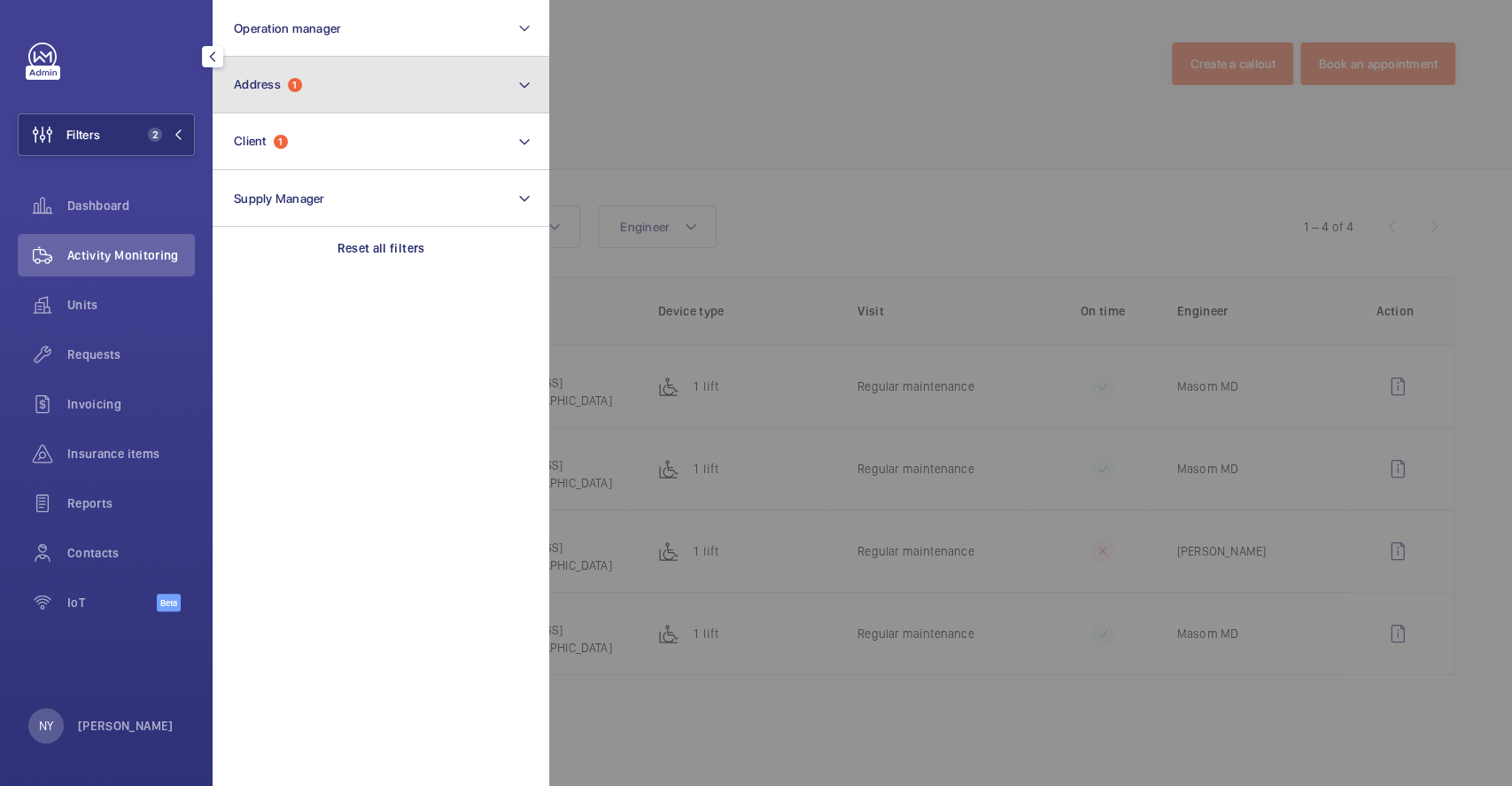
click at [271, 82] on span "Address" at bounding box center [258, 85] width 47 height 15
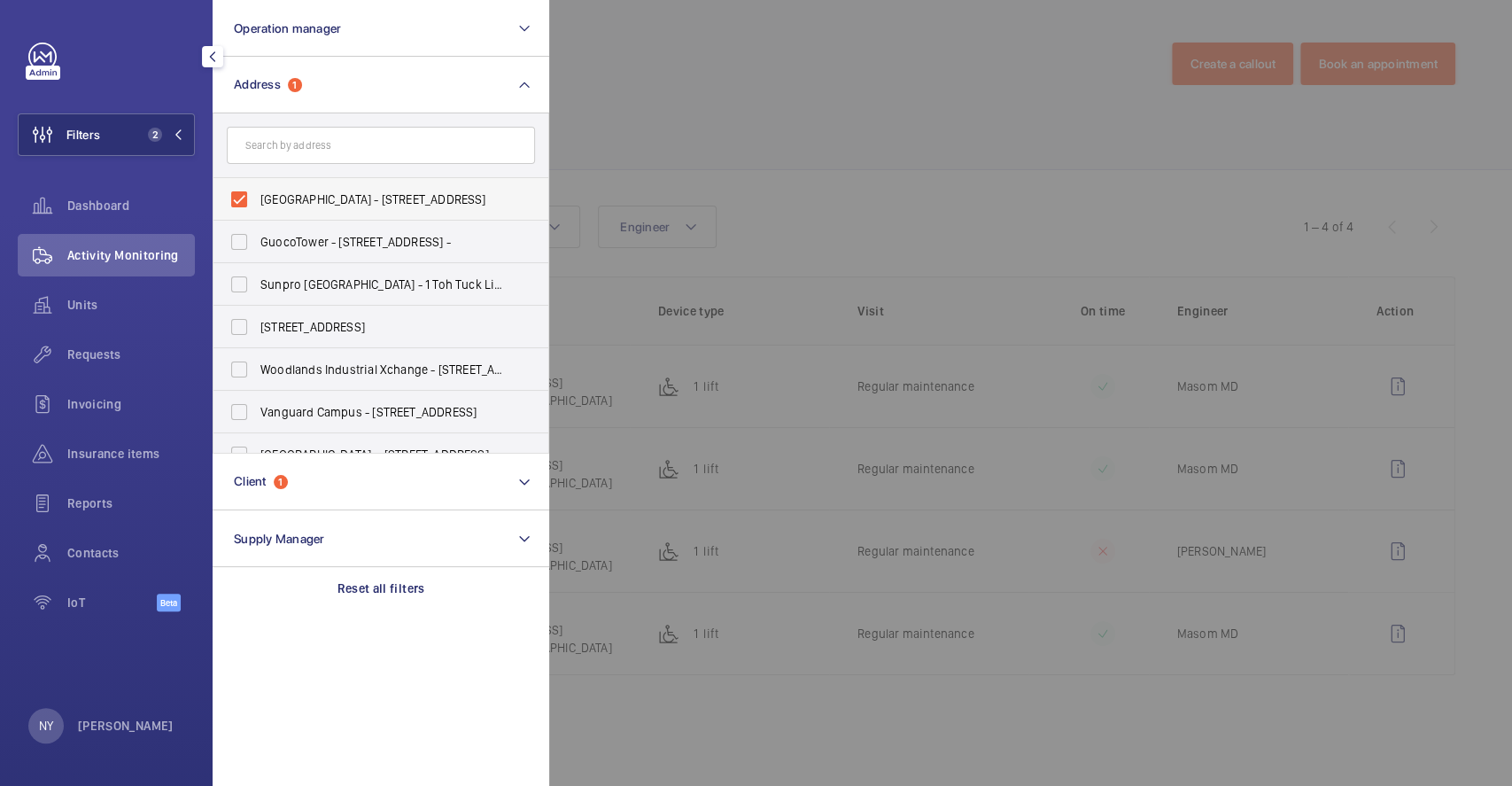
click at [326, 201] on span "Pasir Ris Public Library - 1 Pasir Ris Central St 3, SINGAPORE 518457" at bounding box center [382, 200] width 243 height 18
click at [257, 201] on input "Pasir Ris Public Library - 1 Pasir Ris Central St 3, SINGAPORE 518457" at bounding box center [239, 199] width 35 height 35
checkbox input "false"
click at [334, 139] on input "text" at bounding box center [380, 144] width 308 height 37
type input "choa c"
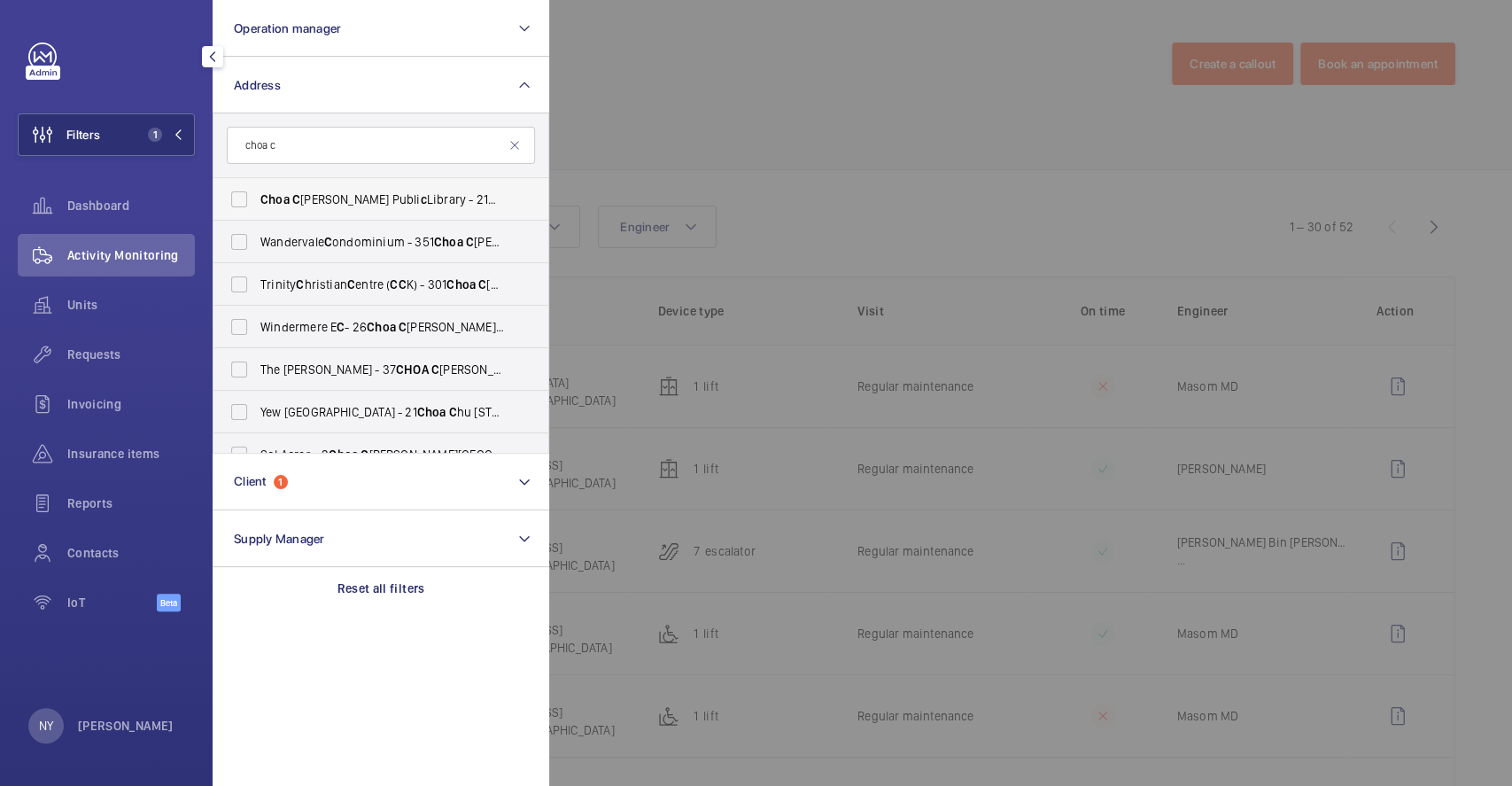
click at [313, 196] on span "Choa C hu Kang Publi c Library - 21 Choa C hu Kang Ave 4, SINGAPORE 689812" at bounding box center [382, 200] width 243 height 18
click at [257, 196] on input "Choa C hu Kang Publi c Library - 21 Choa C hu Kang Ave 4, SINGAPORE 689812" at bounding box center [239, 199] width 35 height 35
checkbox input "true"
click at [779, 94] on div at bounding box center [1305, 393] width 1512 height 786
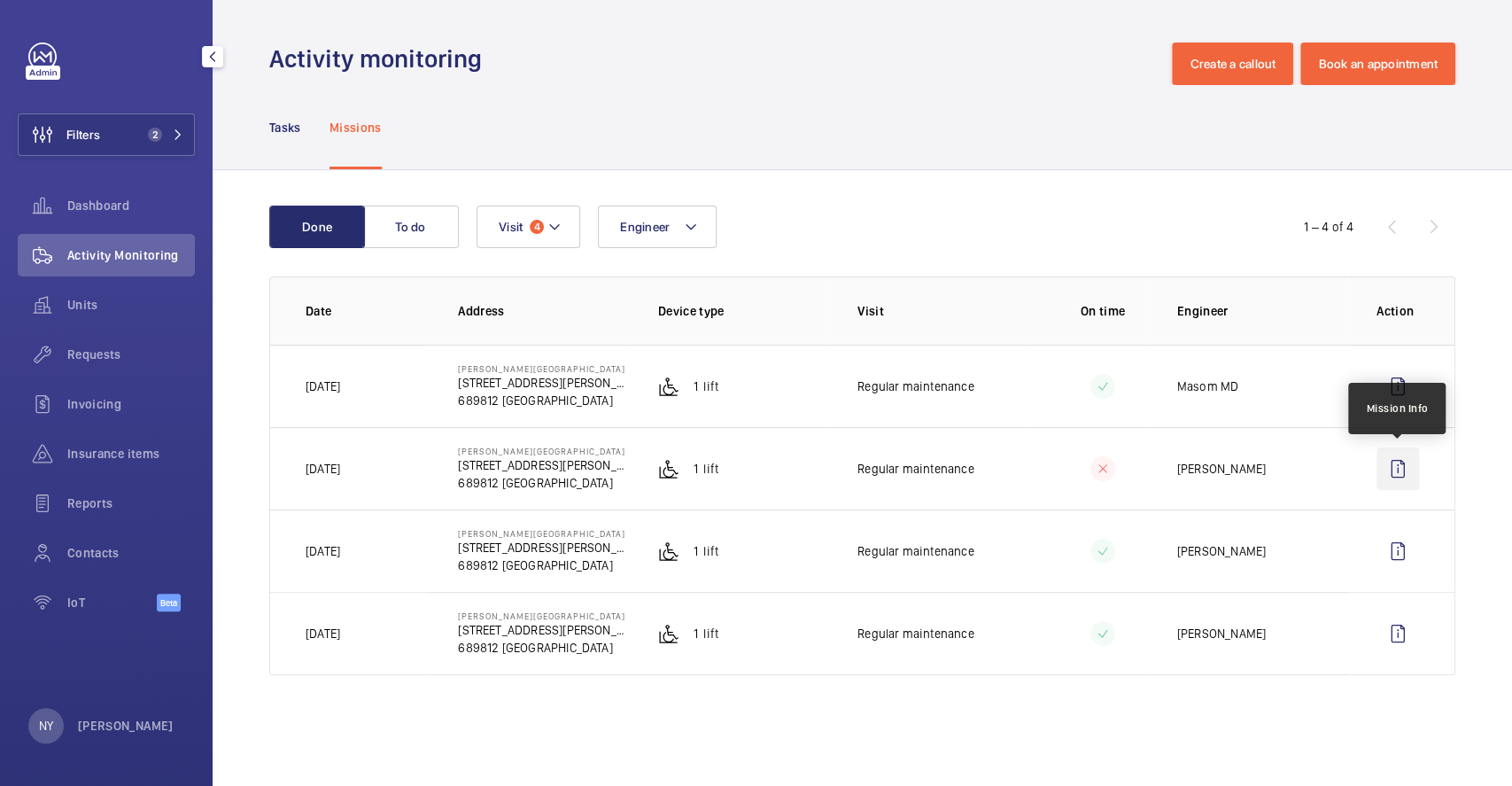
click at [1386, 455] on wm-front-icon-button at bounding box center [1398, 469] width 43 height 43
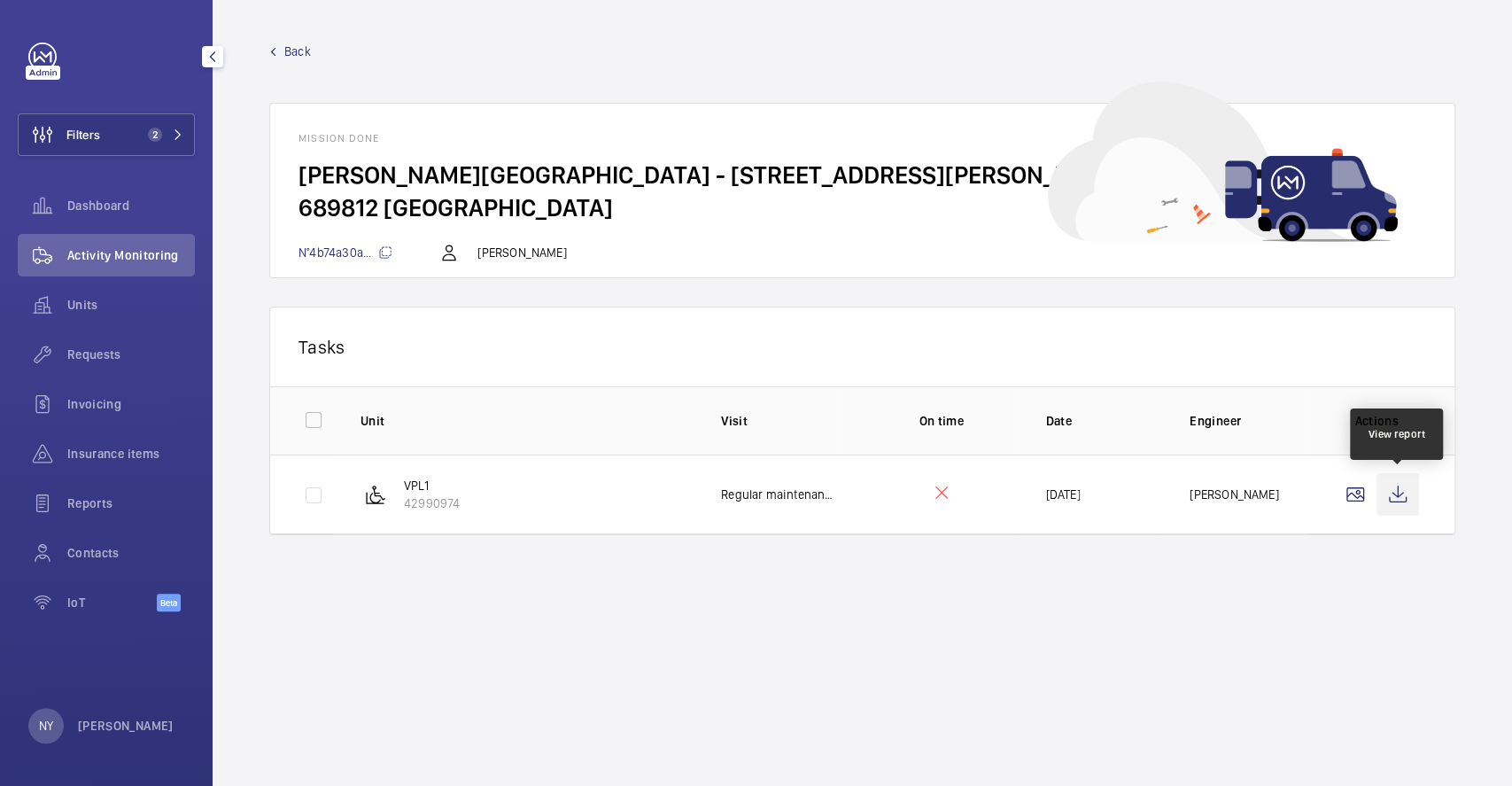
click at [1396, 496] on wm-front-icon-button at bounding box center [1398, 494] width 43 height 43
click at [302, 49] on span "Back" at bounding box center [297, 52] width 26 height 18
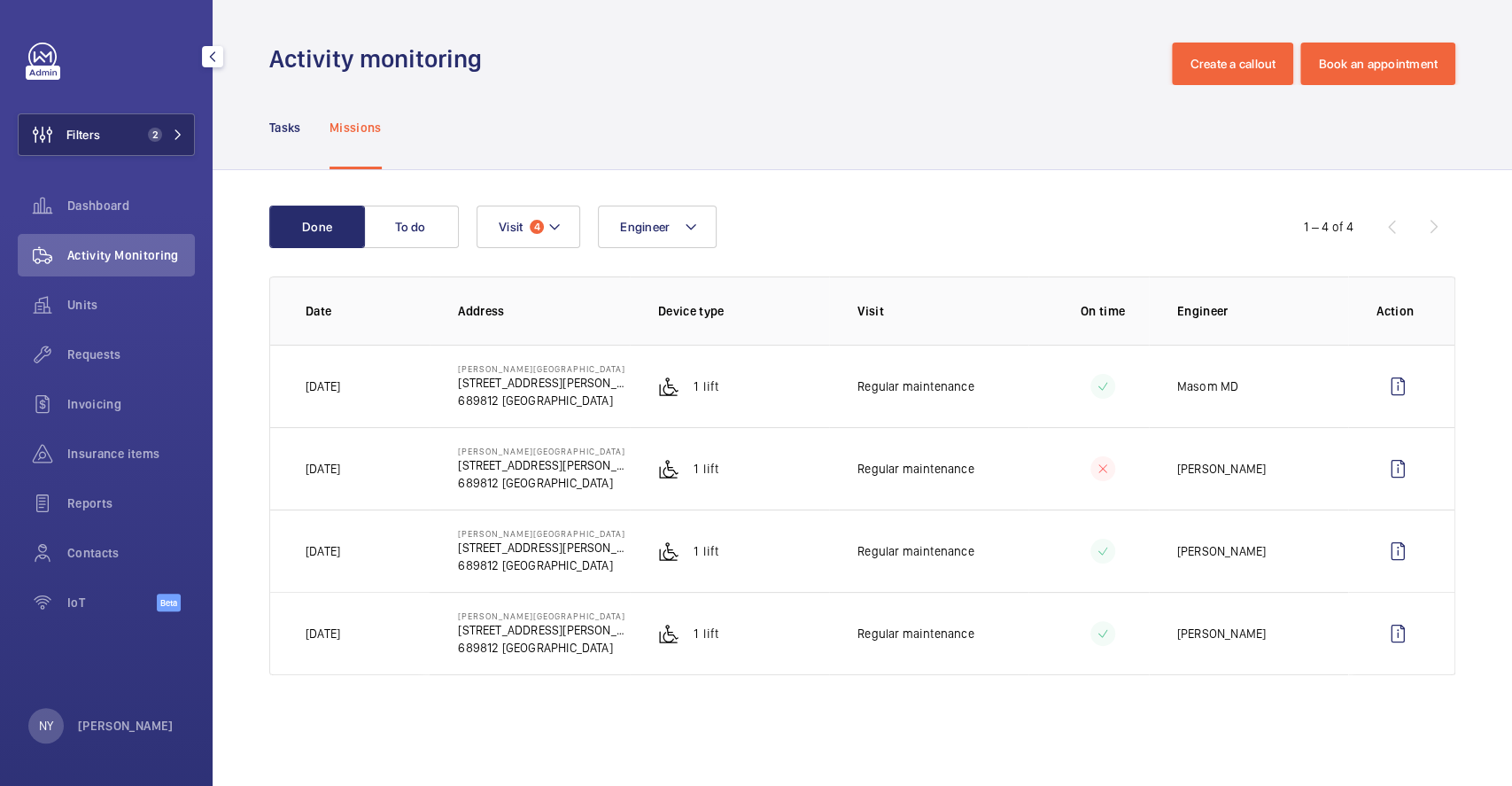
click at [132, 138] on button "Filters 2" at bounding box center [106, 134] width 177 height 43
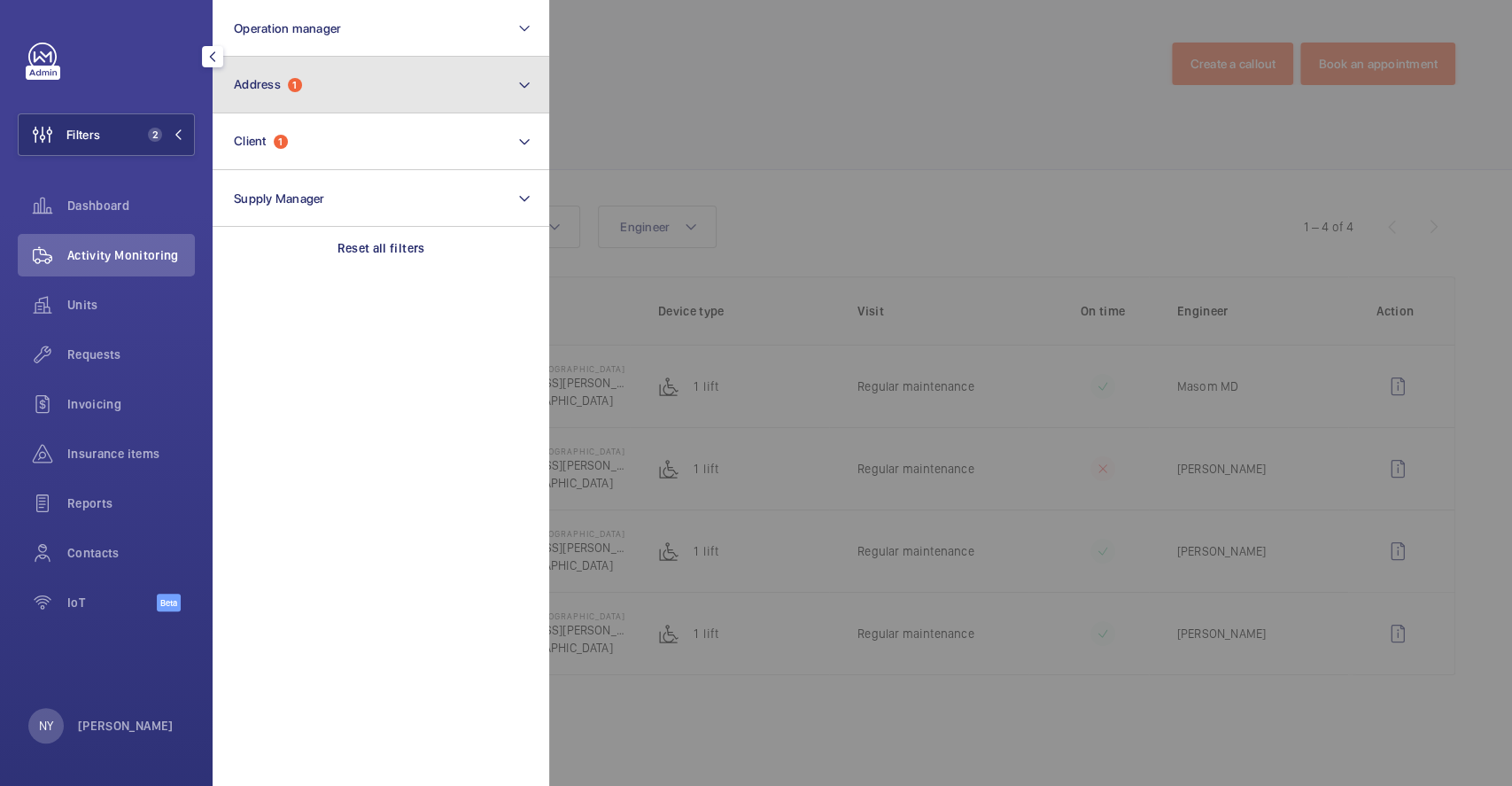
click at [280, 97] on button "Address 1" at bounding box center [380, 85] width 337 height 56
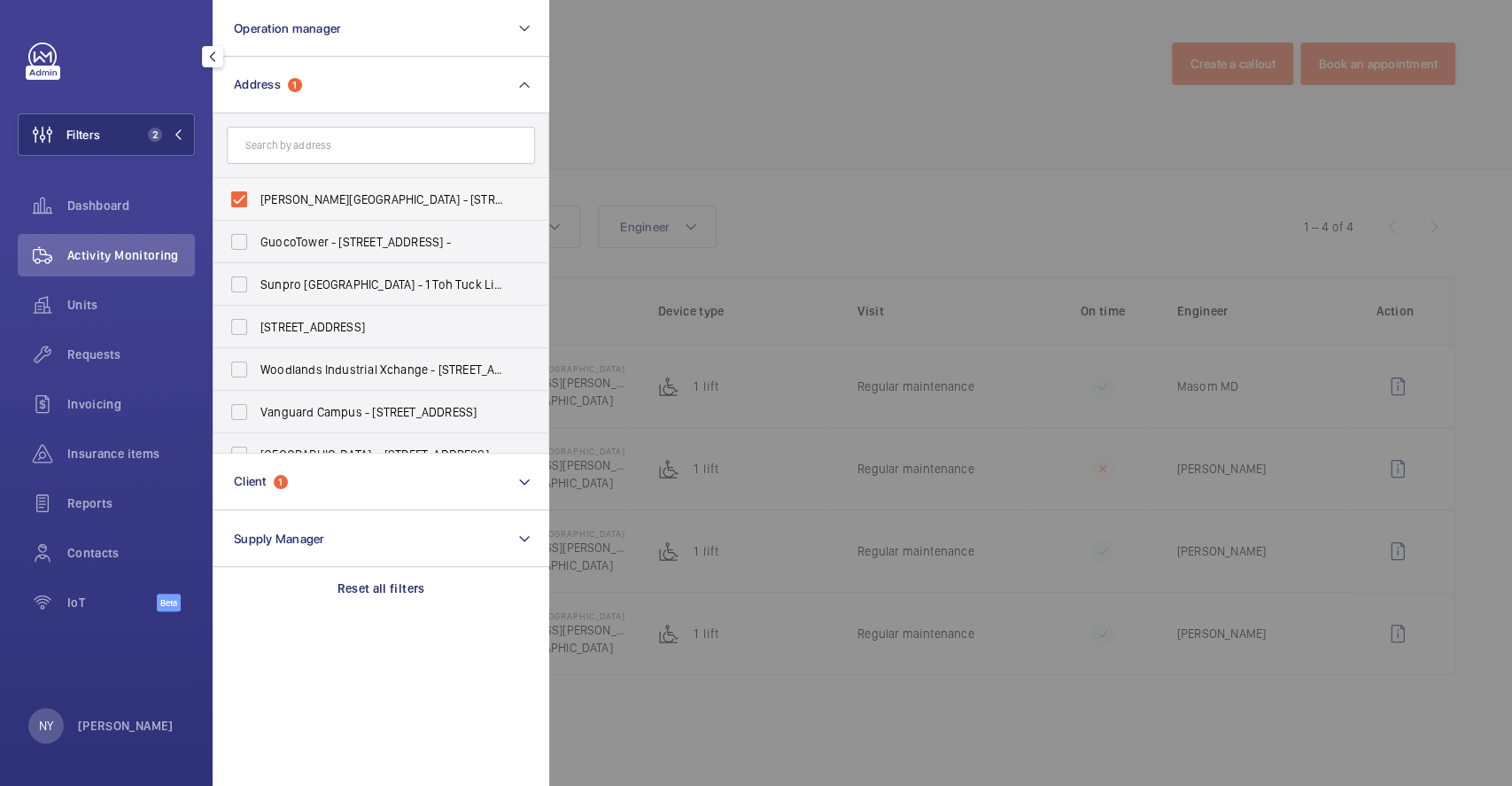
click at [341, 201] on span "Choa Chu Kang Public Library - 21 Choa Chu Kang Ave 4, SINGAPORE 689812" at bounding box center [382, 200] width 243 height 18
click at [257, 201] on input "Choa Chu Kang Public Library - 21 Choa Chu Kang Ave 4, SINGAPORE 689812" at bounding box center [239, 199] width 35 height 35
checkbox input "false"
click at [341, 144] on input "text" at bounding box center [380, 144] width 308 height 37
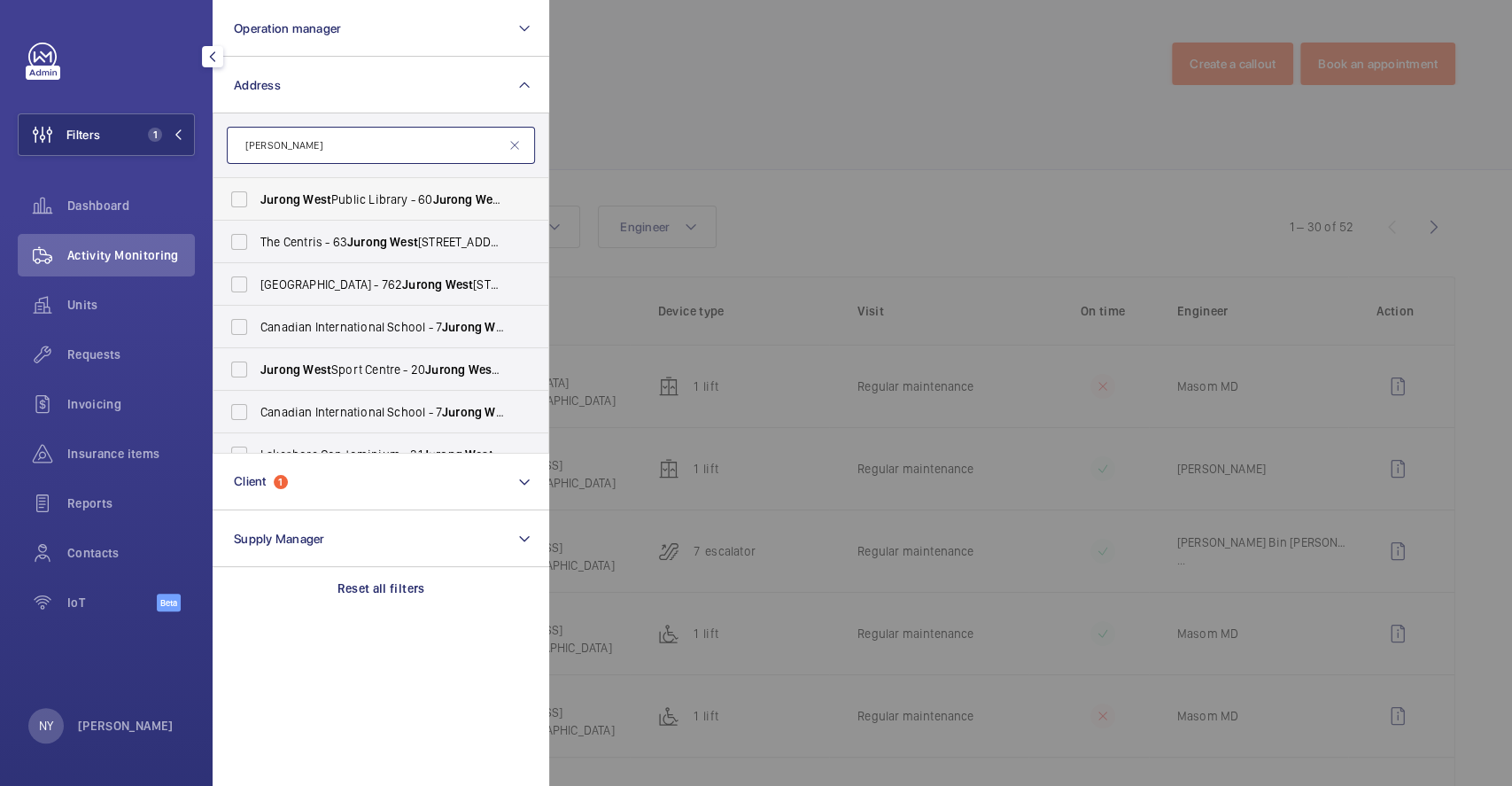
type input "jurong west"
click at [341, 195] on span "Jurong West Public Library - 60 Jurong West Central 3, SINGAPORE 648346" at bounding box center [382, 200] width 243 height 18
click at [257, 195] on input "Jurong West Public Library - 60 Jurong West Central 3, SINGAPORE 648346" at bounding box center [239, 199] width 35 height 35
checkbox input "true"
click at [757, 118] on div at bounding box center [1305, 393] width 1512 height 786
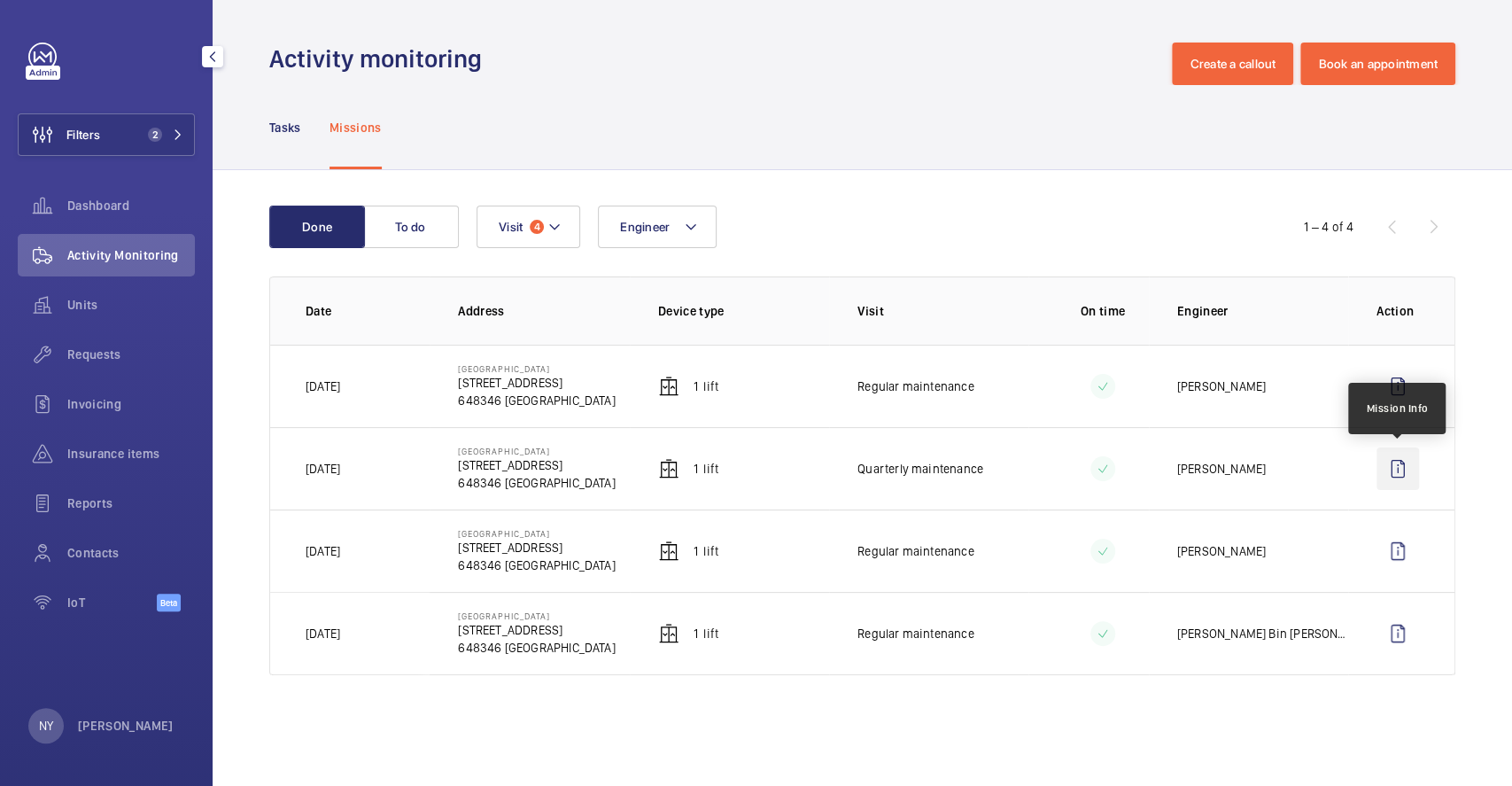
click at [1410, 473] on wm-front-icon-button at bounding box center [1398, 469] width 43 height 43
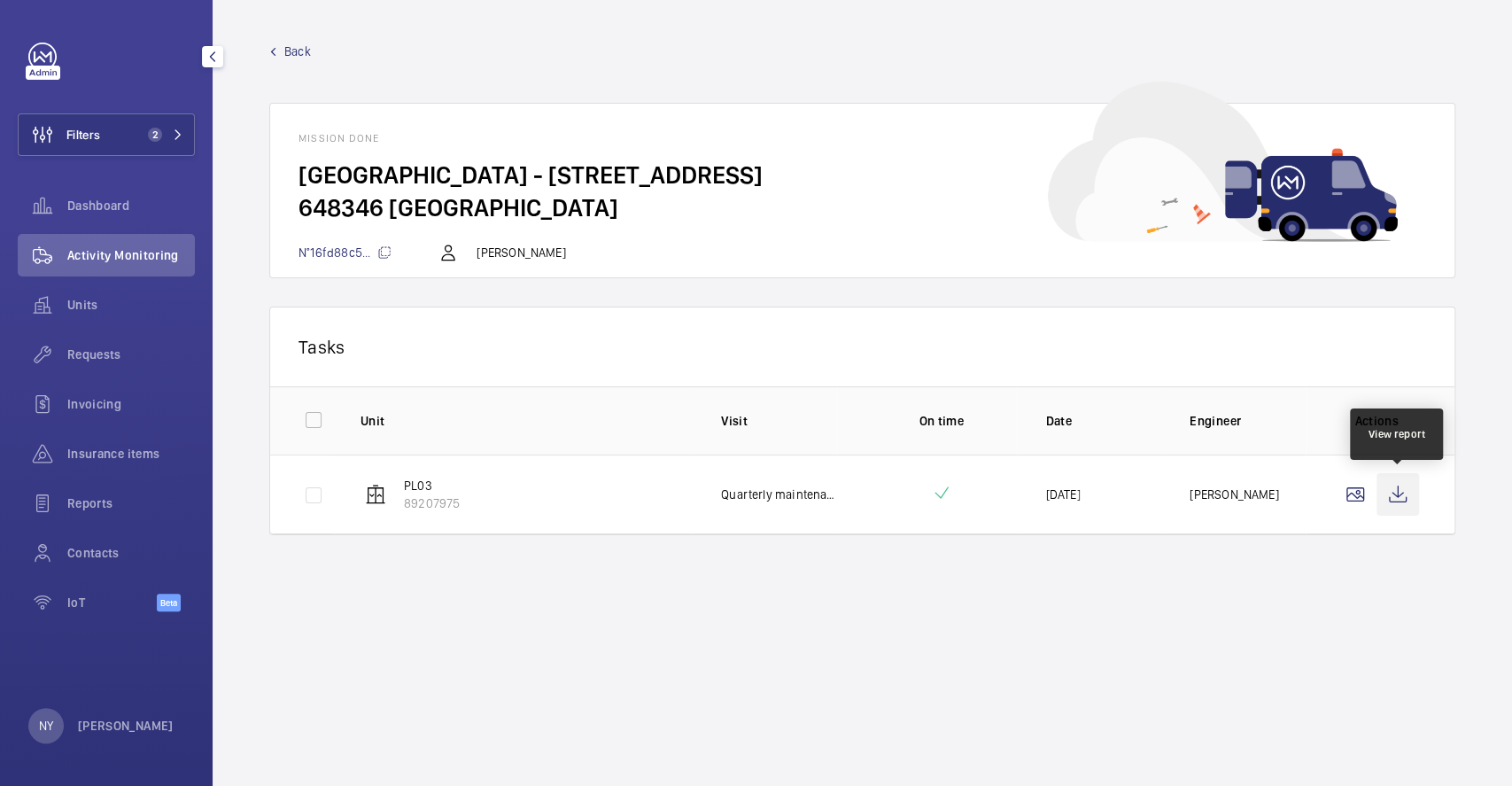
click at [1405, 494] on wm-front-icon-button at bounding box center [1398, 494] width 43 height 43
click at [302, 39] on wm-front-mission-details "Back Mission done Jurong West Public Library - 60 Jurong West Central 3 648346 …" at bounding box center [862, 393] width 1300 height 786
click at [298, 60] on div "Back Mission done Jurong West Public Library - 60 Jurong West Central 3 648346 …" at bounding box center [863, 160] width 1186 height 235
click at [301, 58] on span "Back" at bounding box center [297, 52] width 26 height 18
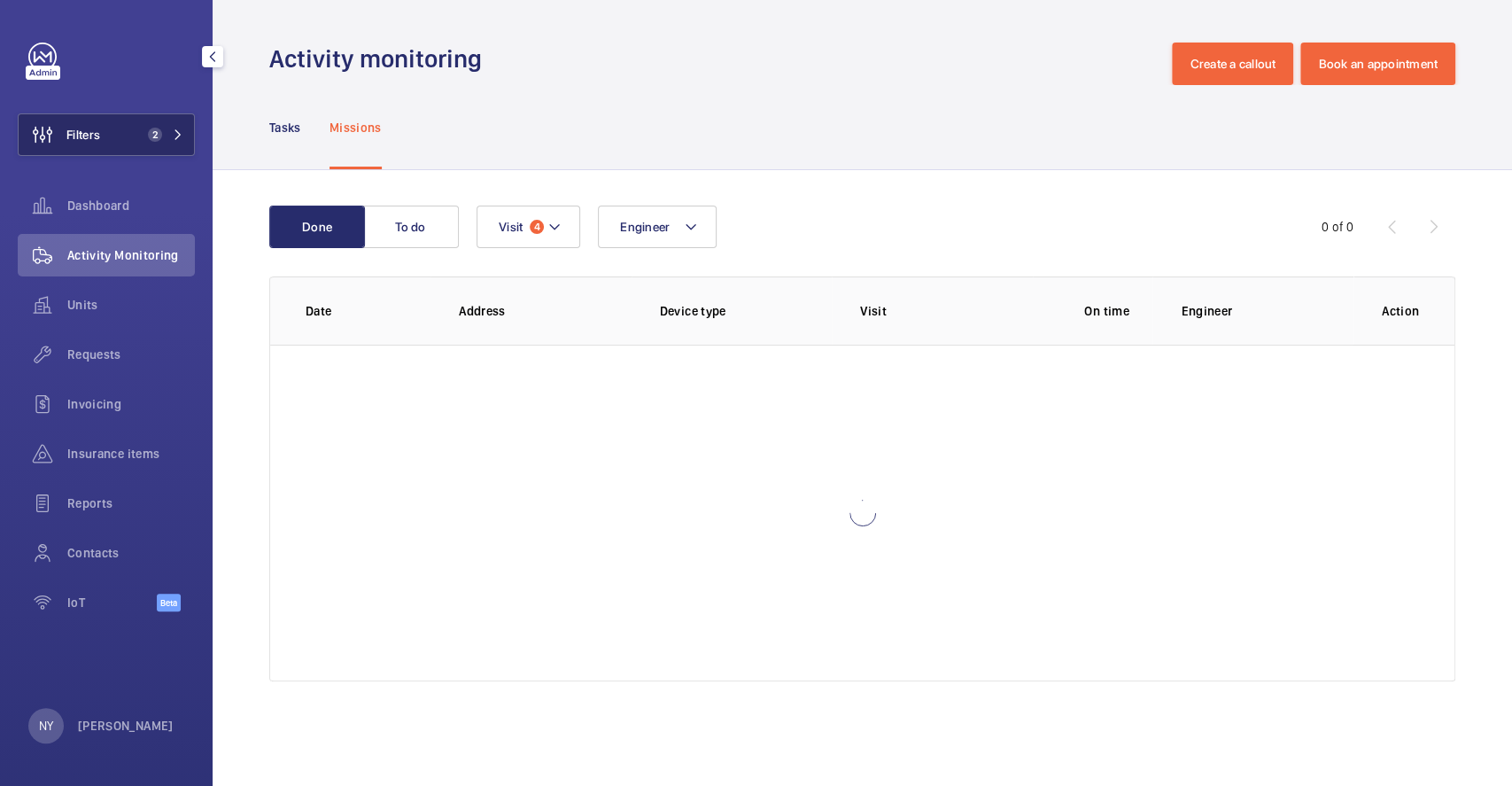
click at [146, 136] on span "2" at bounding box center [151, 134] width 21 height 15
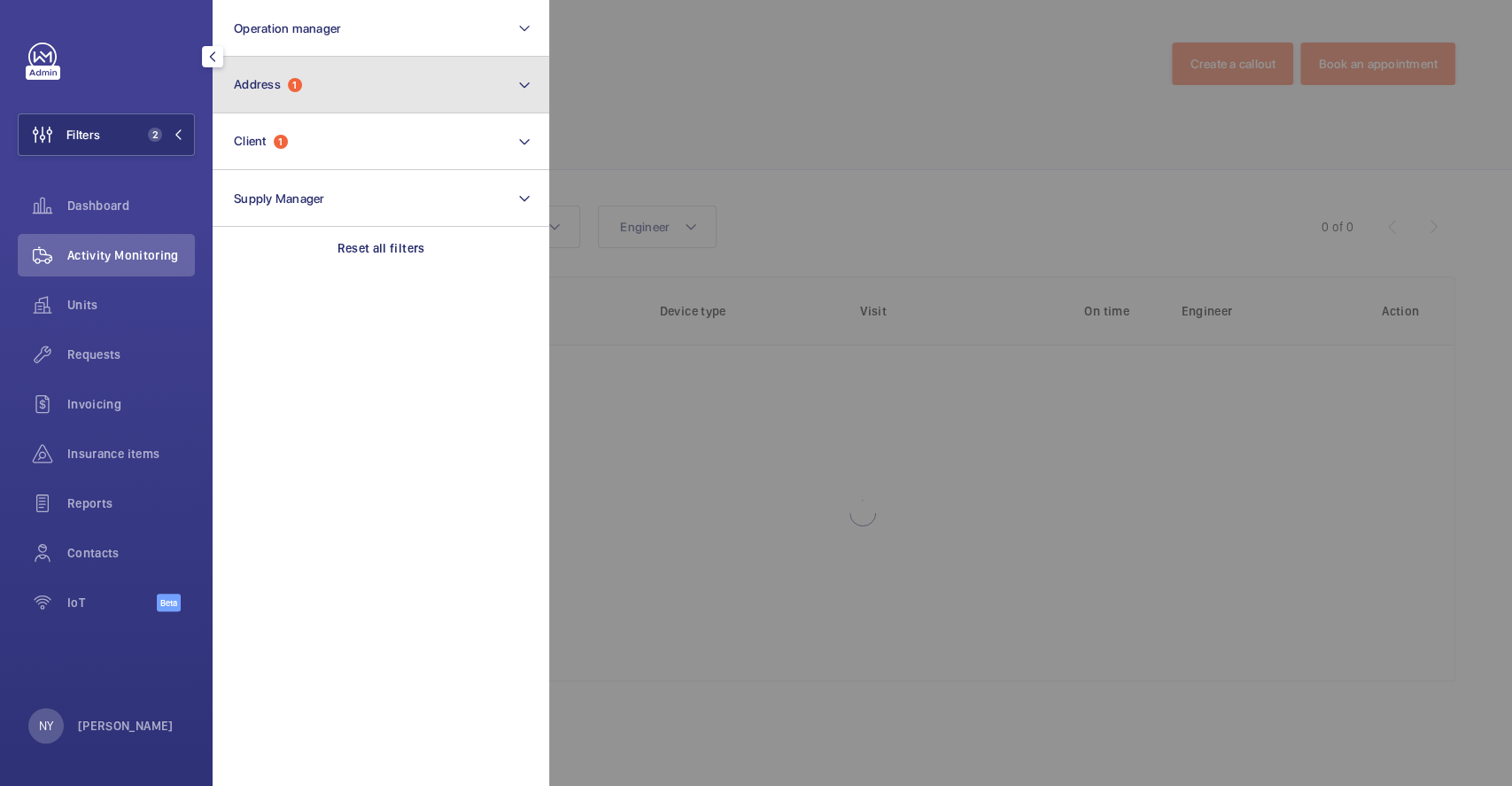
click at [319, 82] on button "Address 1" at bounding box center [380, 85] width 337 height 56
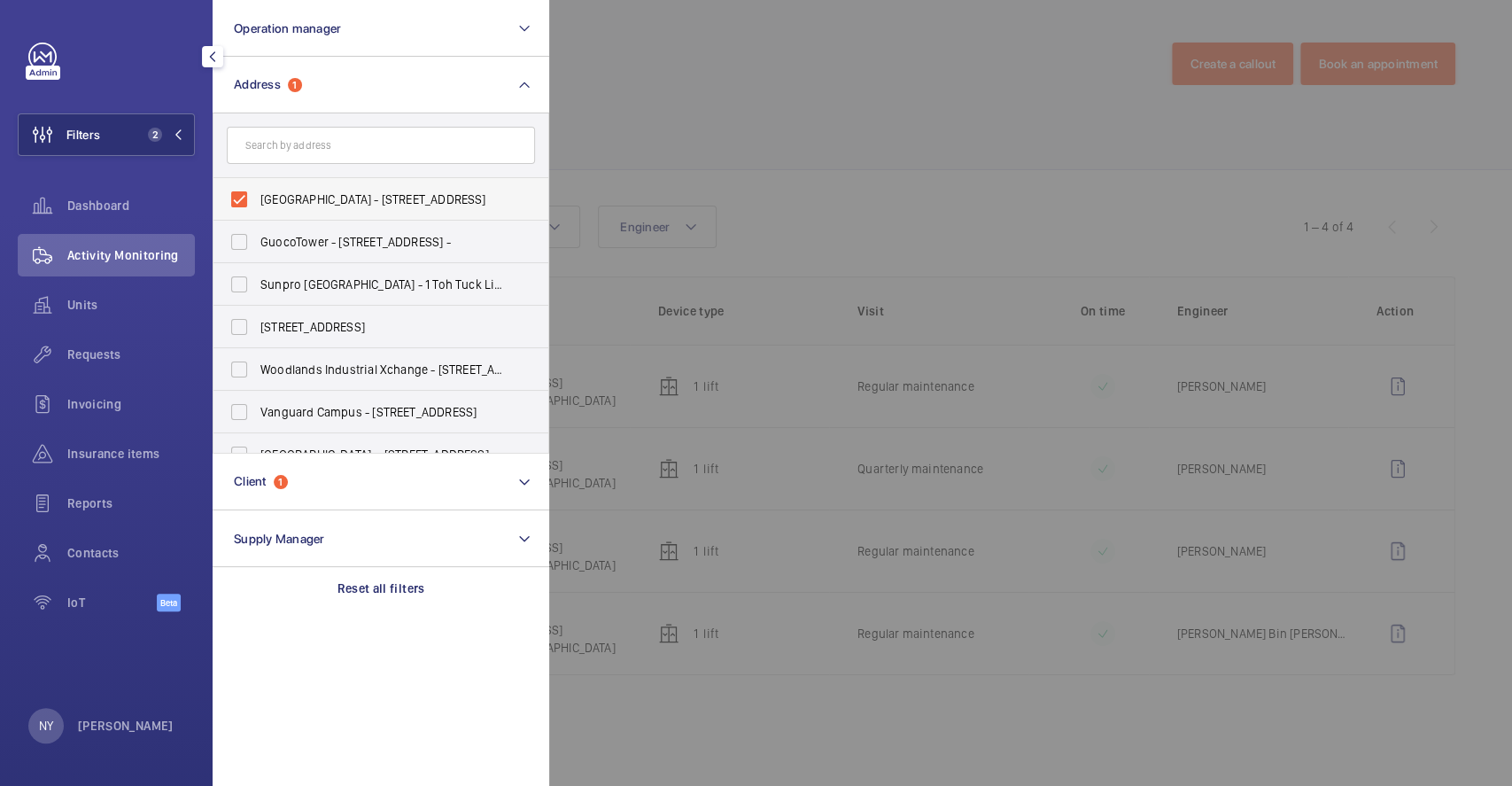
click at [301, 199] on span "Jurong West Public Library - 60 Jurong West Central 3, SINGAPORE 648346" at bounding box center [382, 200] width 243 height 18
click at [257, 199] on input "Jurong West Public Library - 60 Jurong West Central 3, SINGAPORE 648346" at bounding box center [239, 199] width 35 height 35
checkbox input "false"
click at [326, 143] on input "text" at bounding box center [380, 144] width 308 height 37
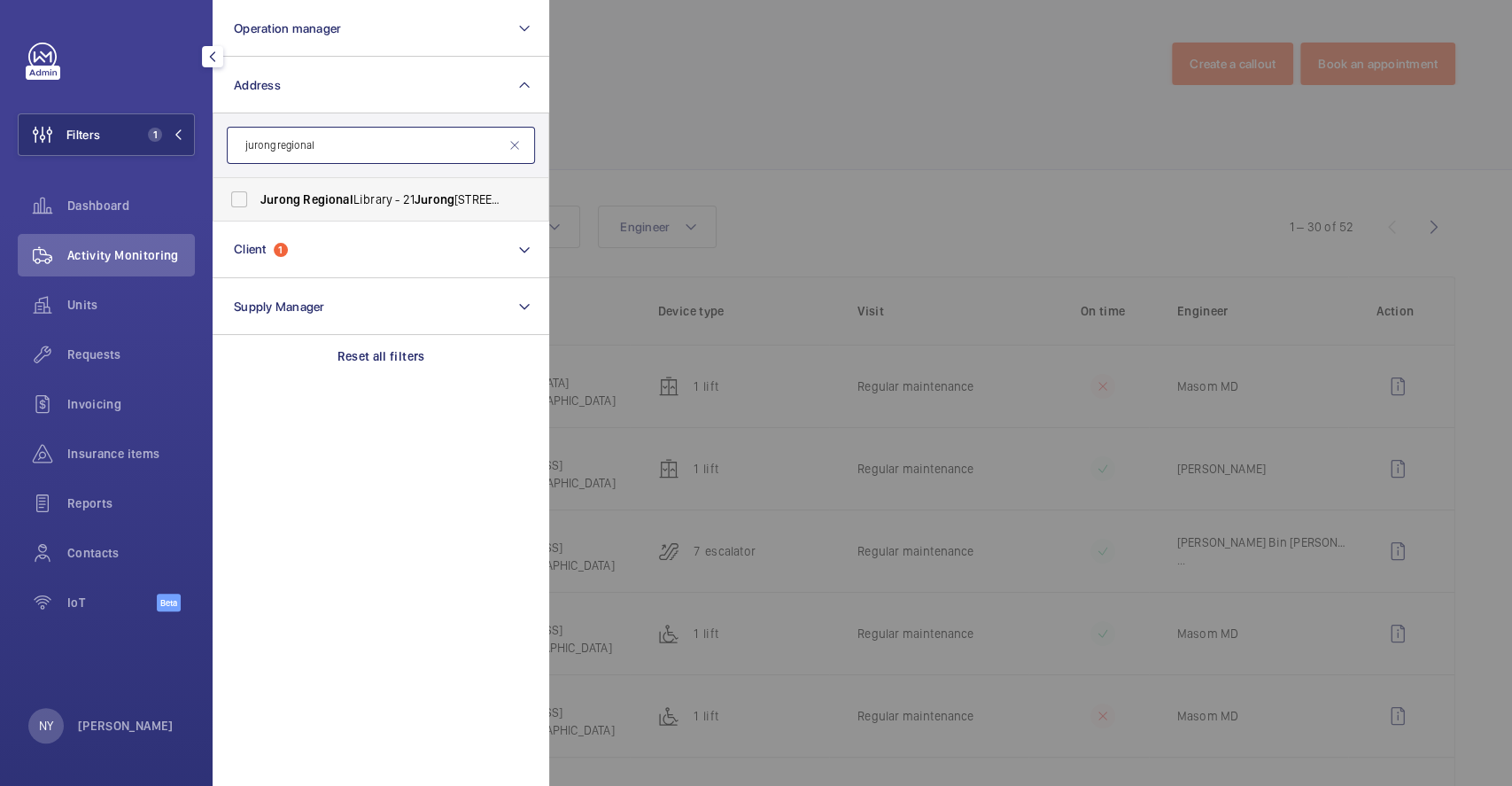
type input "jurong regional"
click at [334, 202] on span "Regional" at bounding box center [328, 200] width 50 height 15
click at [257, 202] on input "Jurong Regional Library - 21 Jurong East Central 1, SINGAPORE 609732" at bounding box center [239, 199] width 35 height 35
checkbox input "true"
click at [775, 150] on div at bounding box center [1305, 393] width 1512 height 786
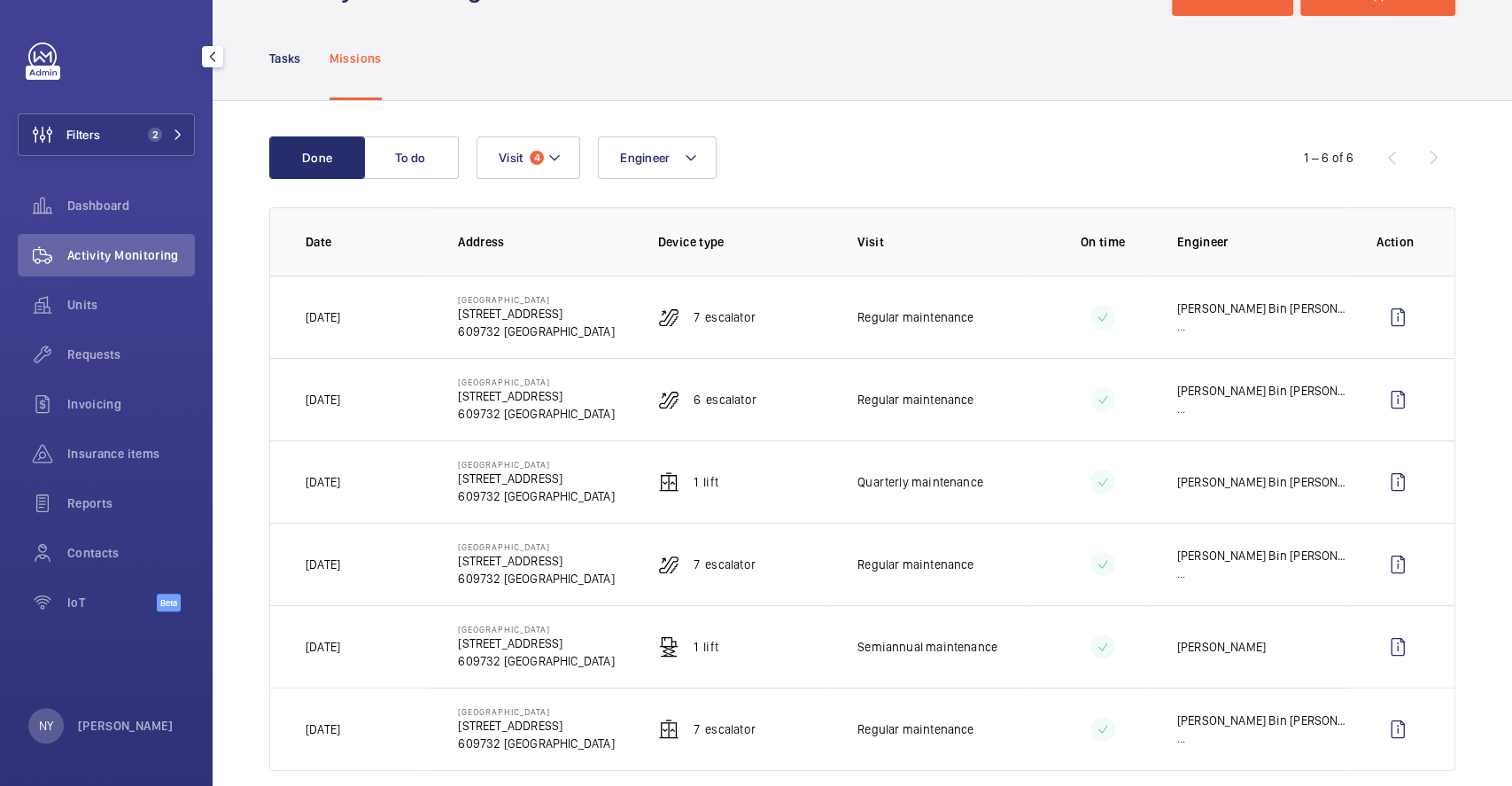
scroll to position [98, 0]
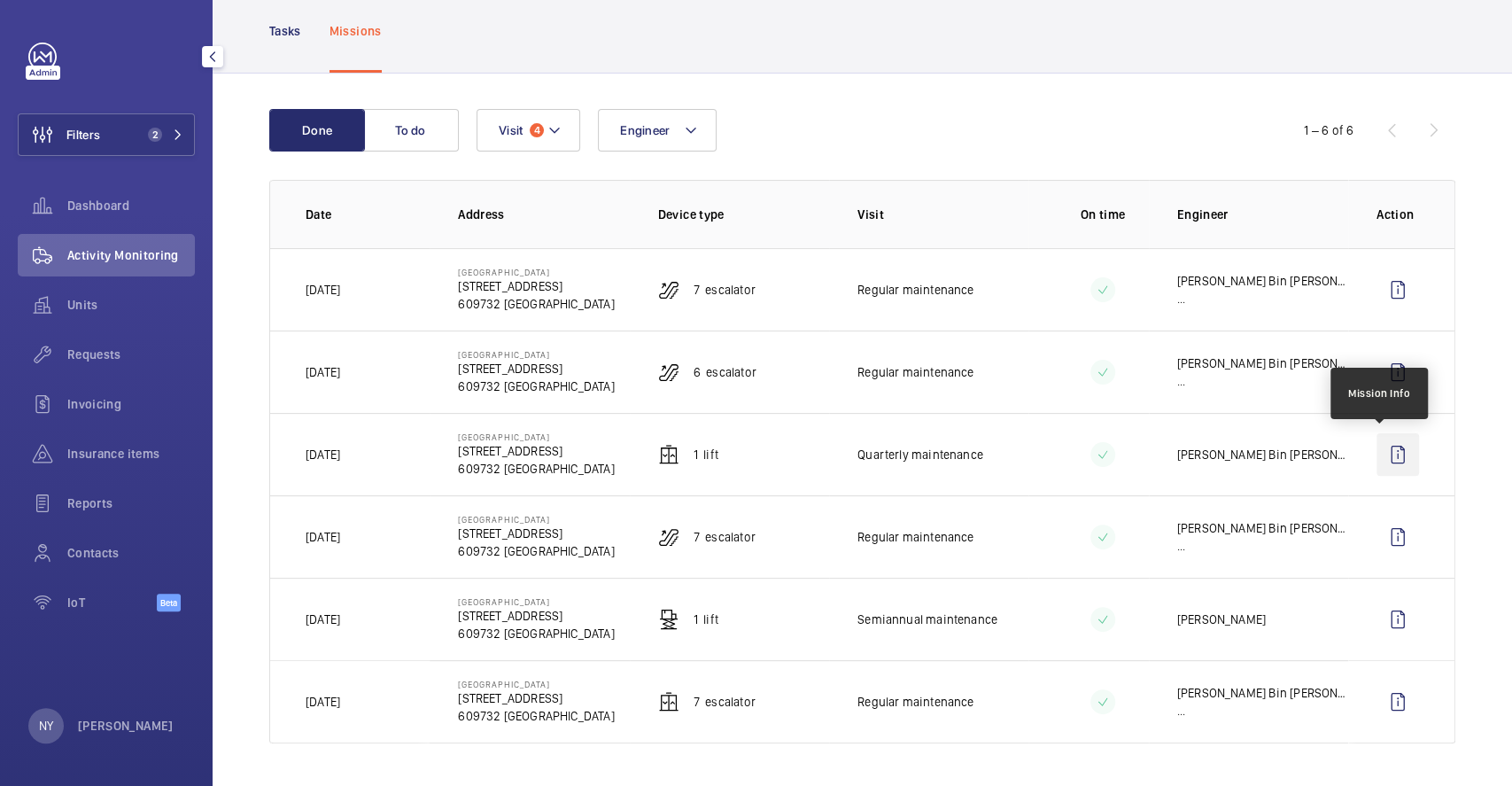
click at [1393, 456] on wm-front-icon-button at bounding box center [1398, 454] width 43 height 43
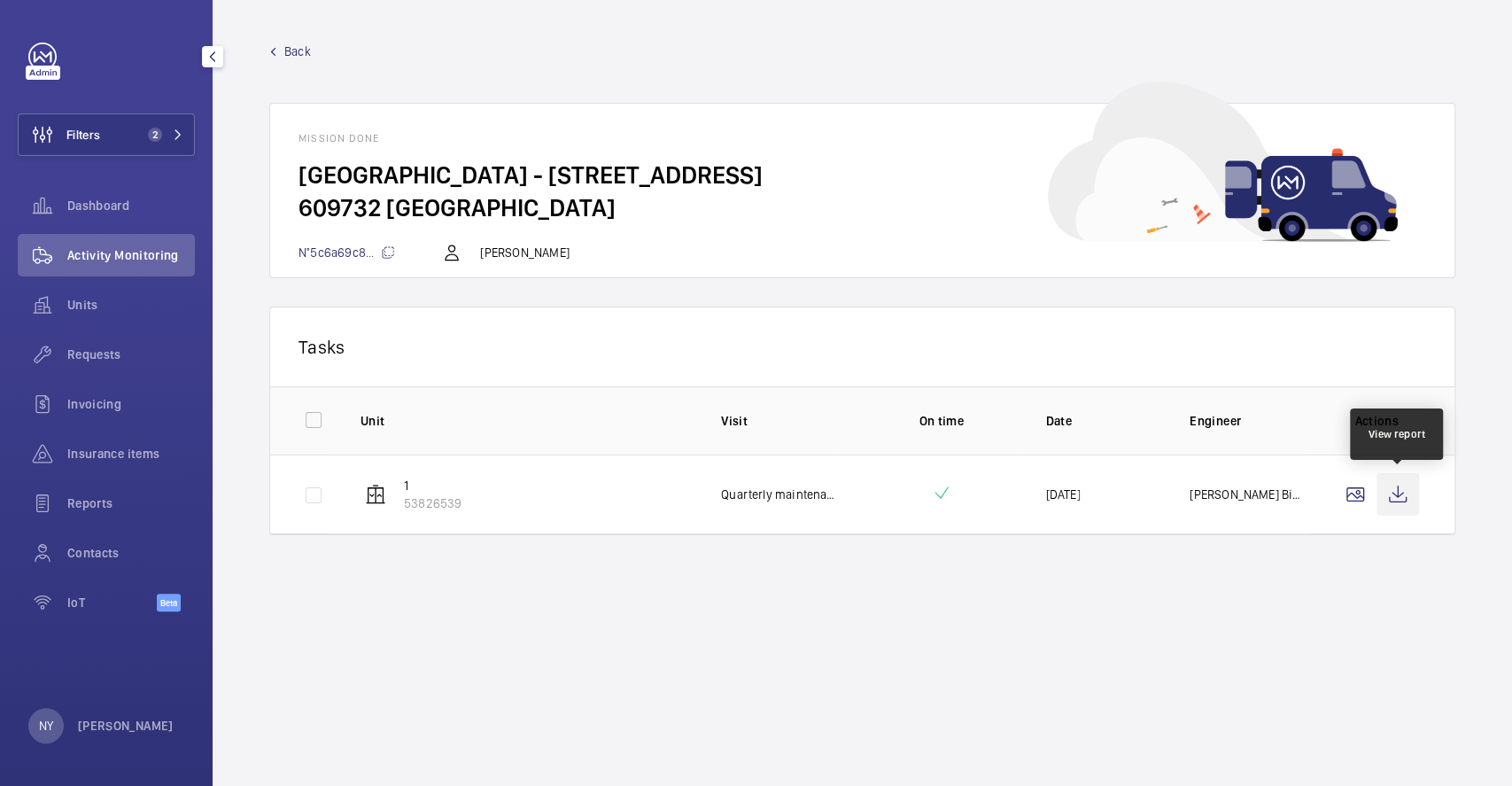
click at [1403, 494] on wm-front-icon-button at bounding box center [1398, 494] width 43 height 43
click at [301, 48] on span "Back" at bounding box center [297, 52] width 26 height 18
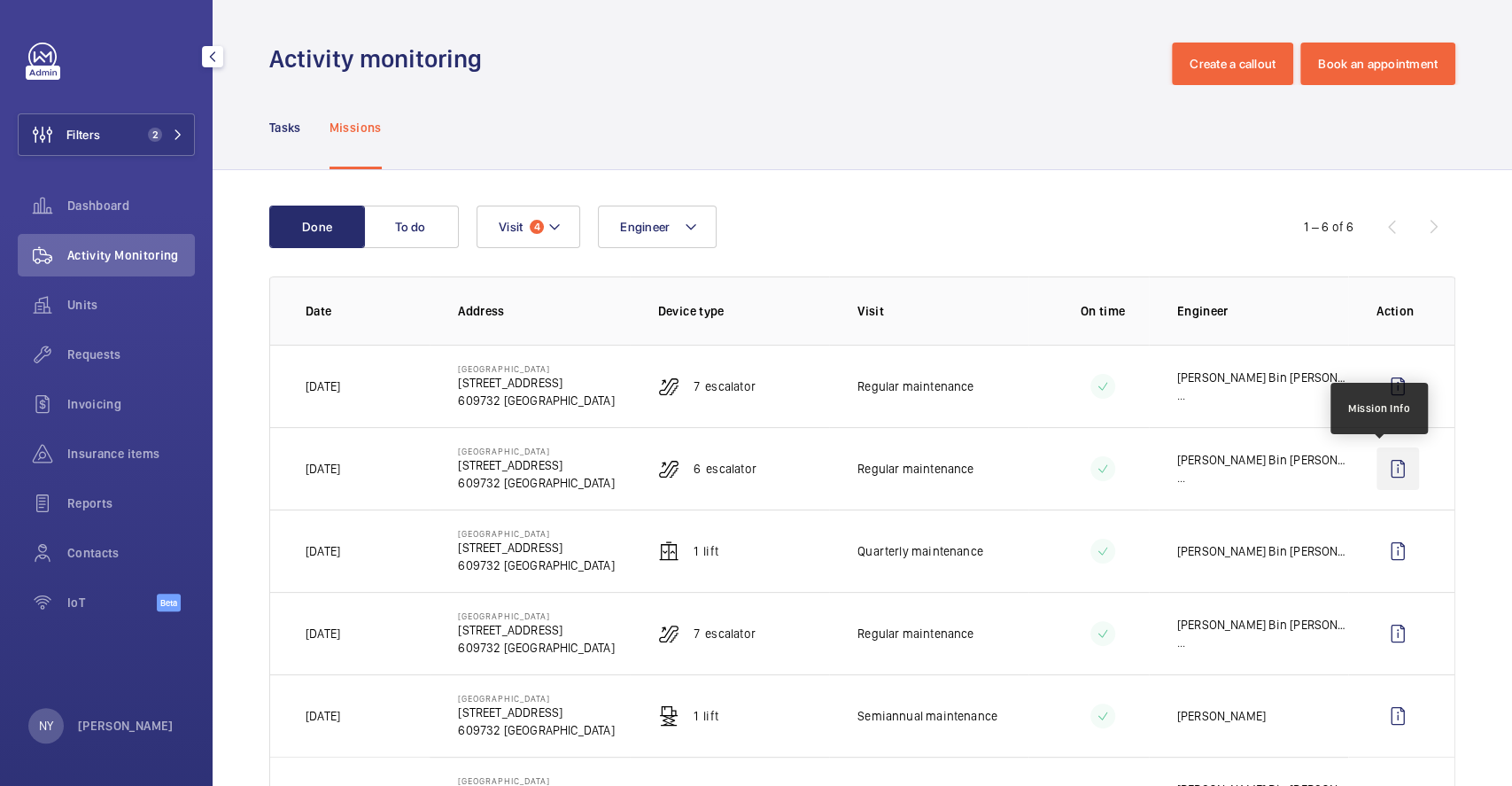
click at [1377, 473] on wm-front-icon-button at bounding box center [1398, 469] width 43 height 43
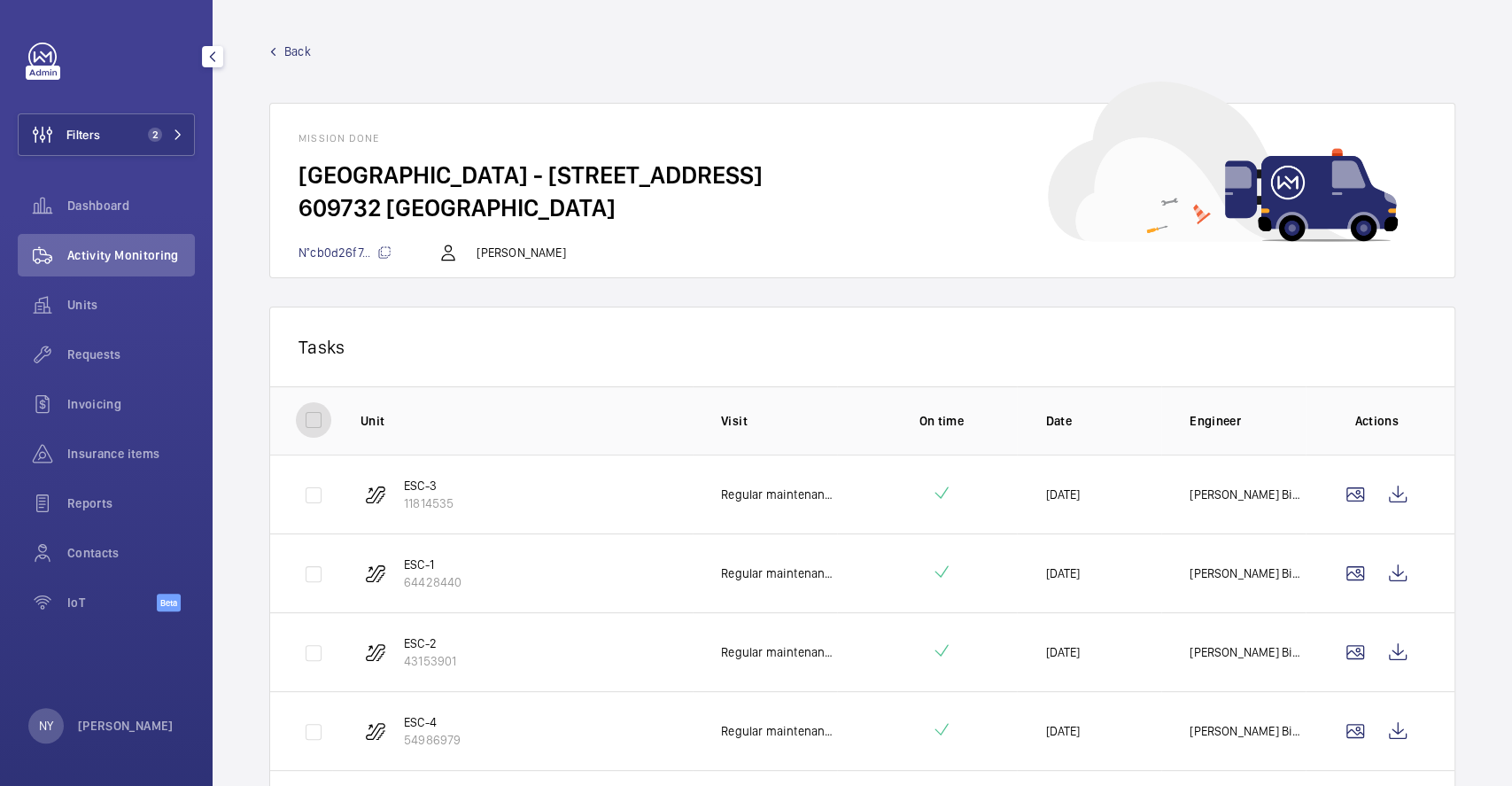
click at [318, 405] on input "checkbox" at bounding box center [313, 420] width 35 height 35
checkbox input "true"
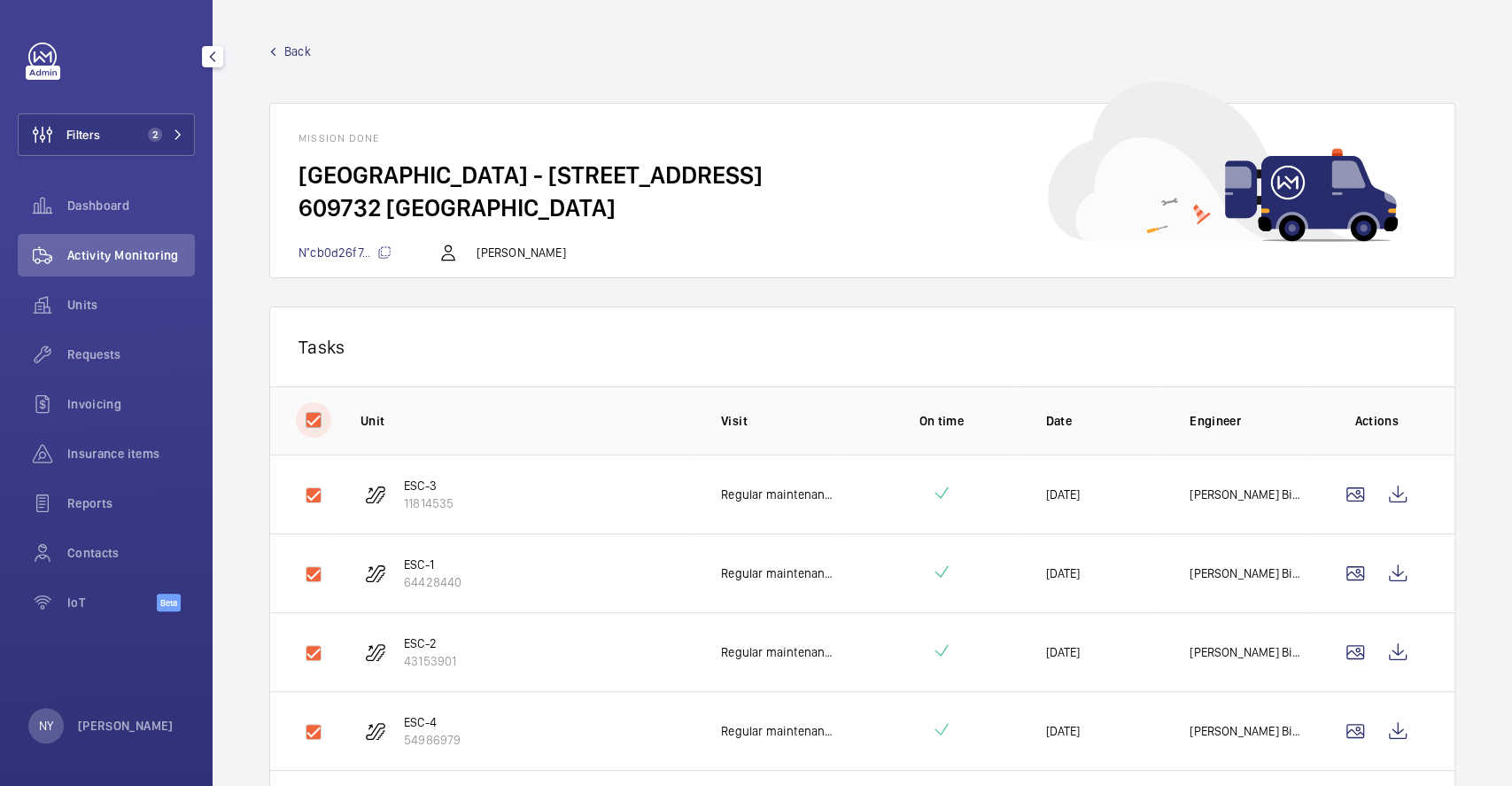
checkbox input "true"
click at [1304, 330] on button "Download 6 reports" at bounding box center [1353, 346] width 149 height 43
click at [296, 55] on span "Back" at bounding box center [297, 52] width 26 height 18
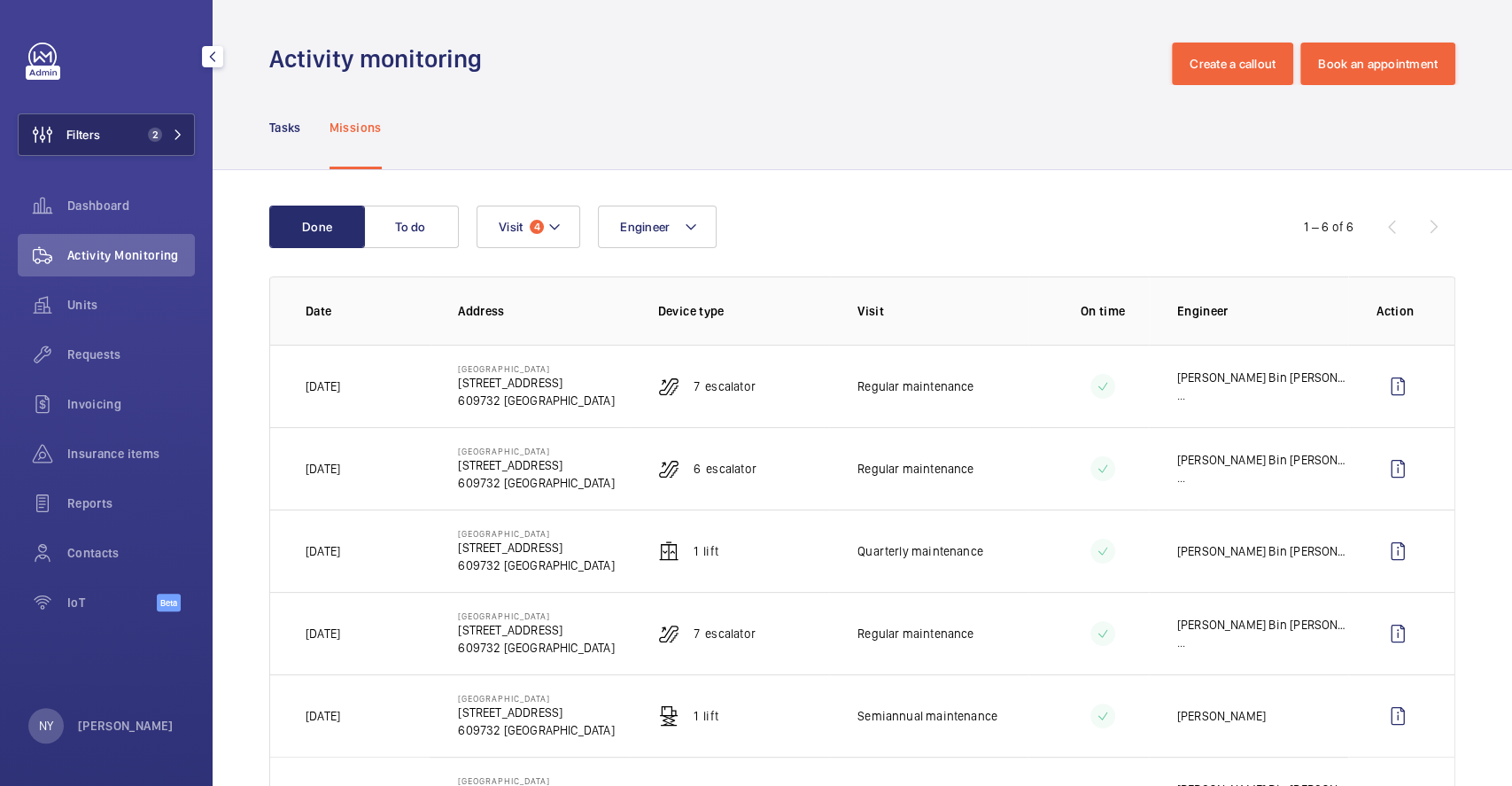
click at [134, 136] on button "Filters 2" at bounding box center [106, 134] width 177 height 43
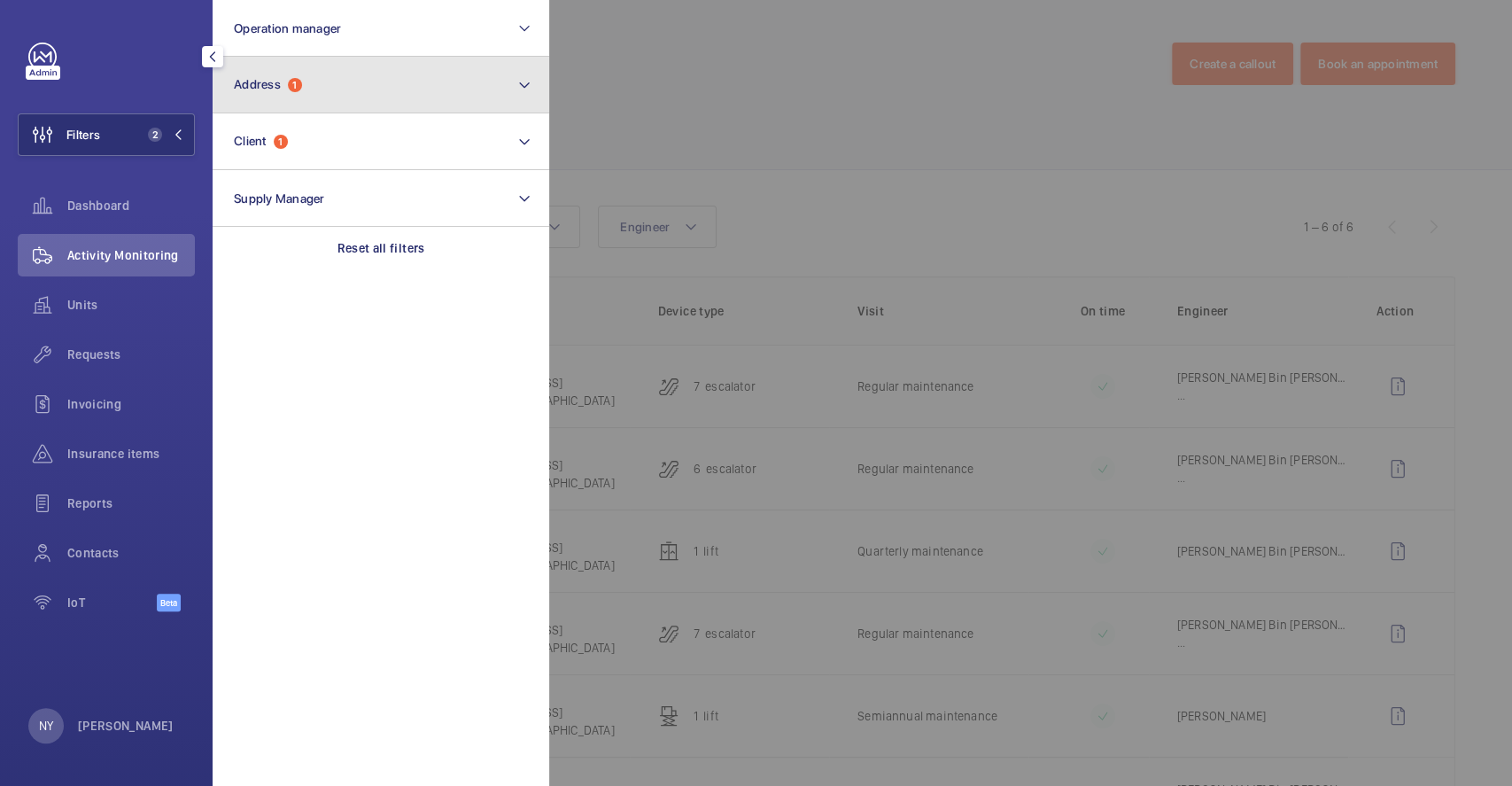
click at [308, 82] on button "Address 1" at bounding box center [380, 85] width 337 height 56
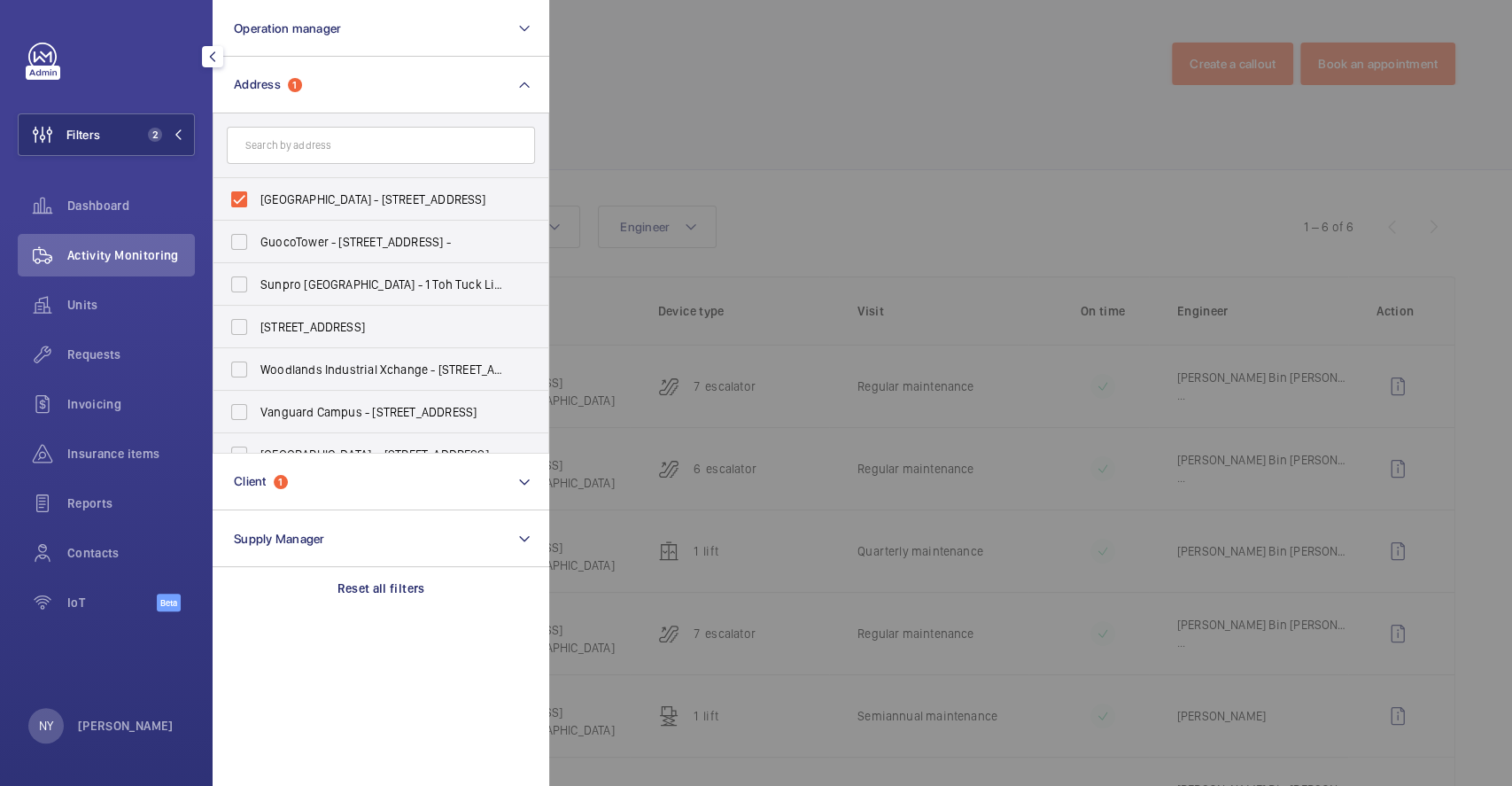
click at [294, 203] on span "Jurong Regional Library - 21 Jurong East Central 1, SINGAPORE 609732" at bounding box center [382, 200] width 243 height 18
click at [257, 203] on input "Jurong Regional Library - 21 Jurong East Central 1, SINGAPORE 609732" at bounding box center [239, 199] width 35 height 35
checkbox input "false"
click at [313, 134] on input "text" at bounding box center [380, 144] width 308 height 37
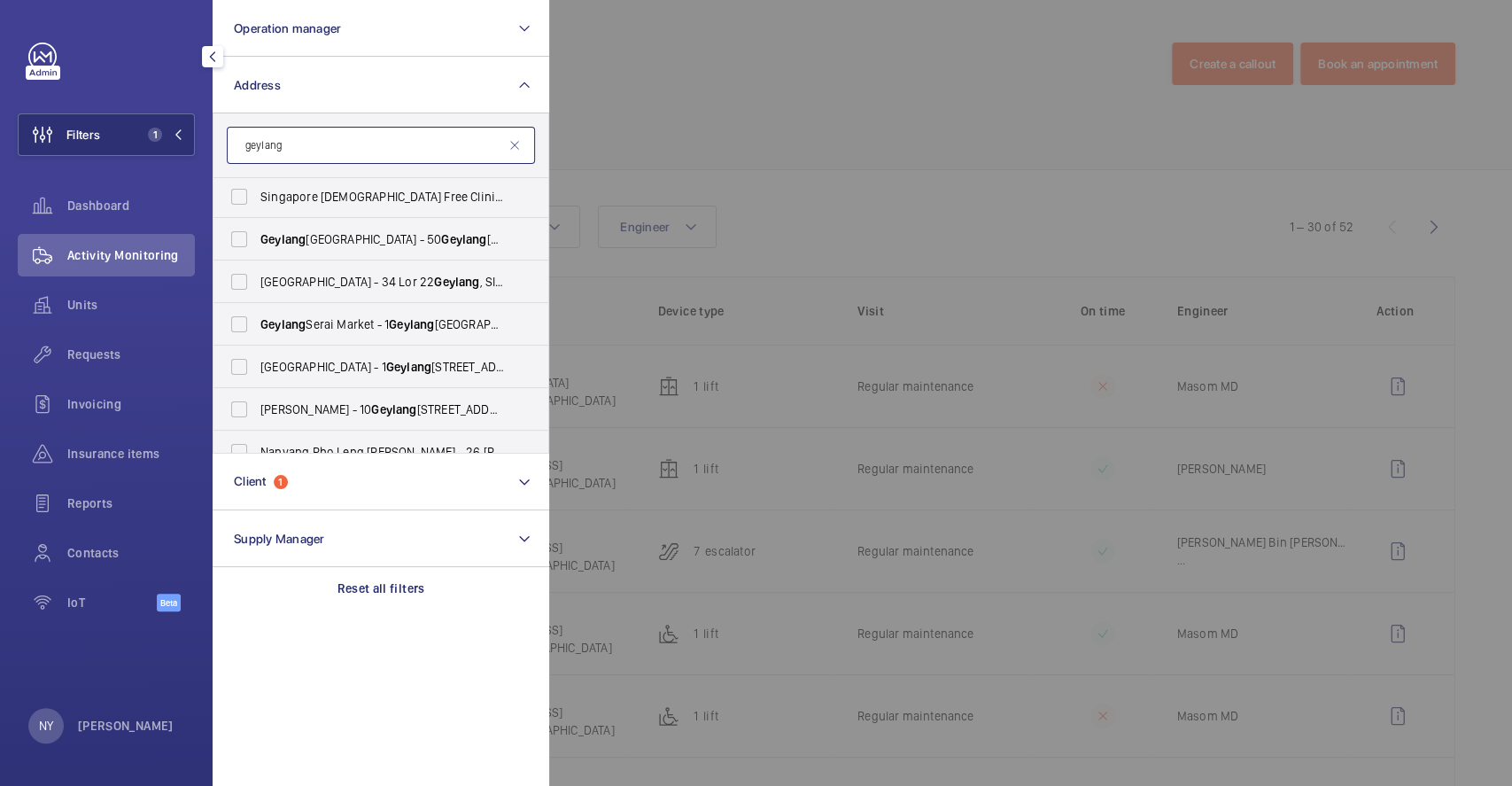
scroll to position [386, 0]
type input "geylang"
click at [377, 224] on label "Geylang East Public Library - 50 Geylang East Ave 1, SINGAPORE 389777" at bounding box center [367, 238] width 308 height 43
click at [257, 224] on input "Geylang East Public Library - 50 Geylang East Ave 1, SINGAPORE 389777" at bounding box center [239, 238] width 35 height 35
checkbox input "true"
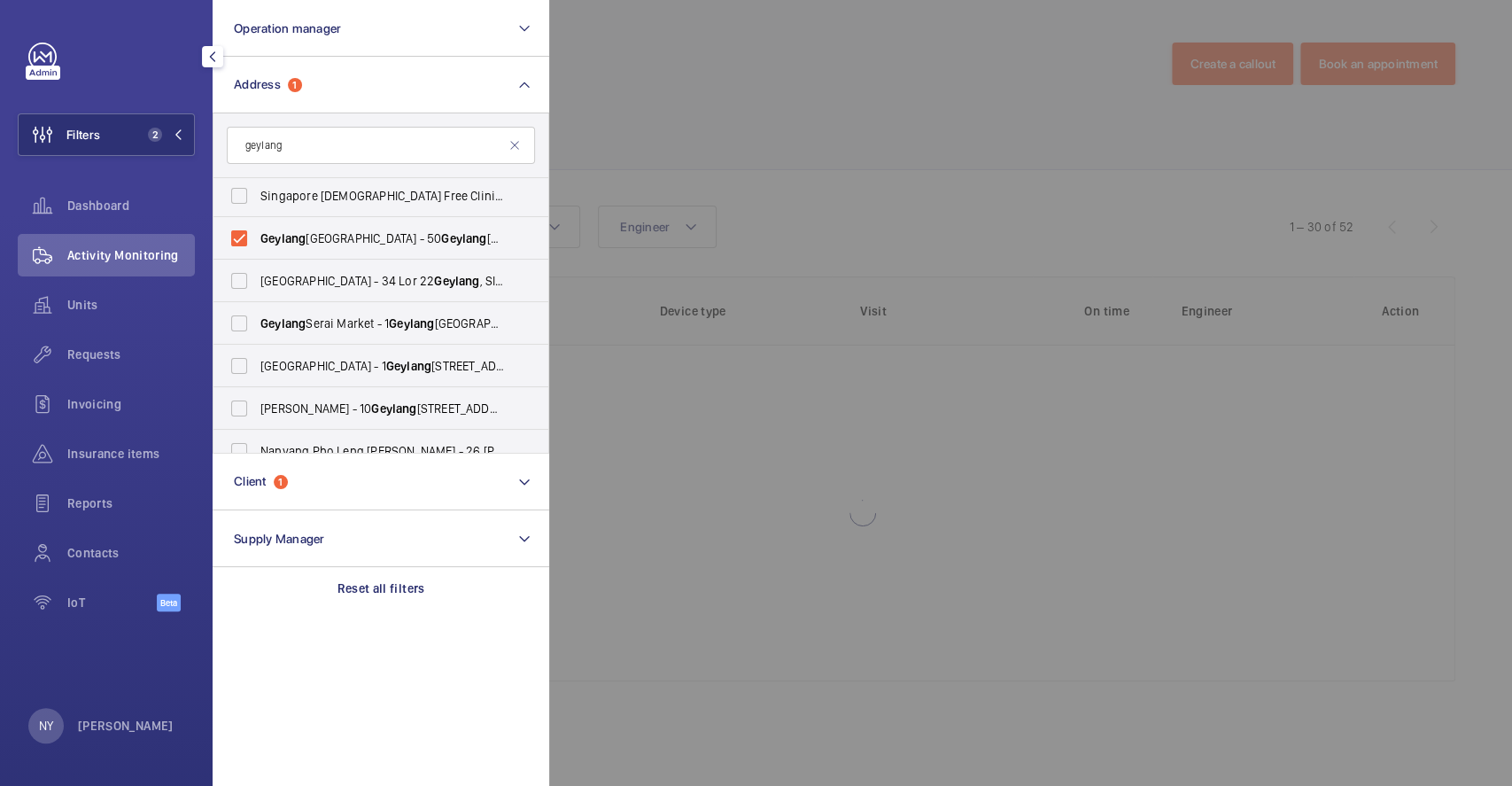
click at [758, 113] on div at bounding box center [1305, 393] width 1512 height 786
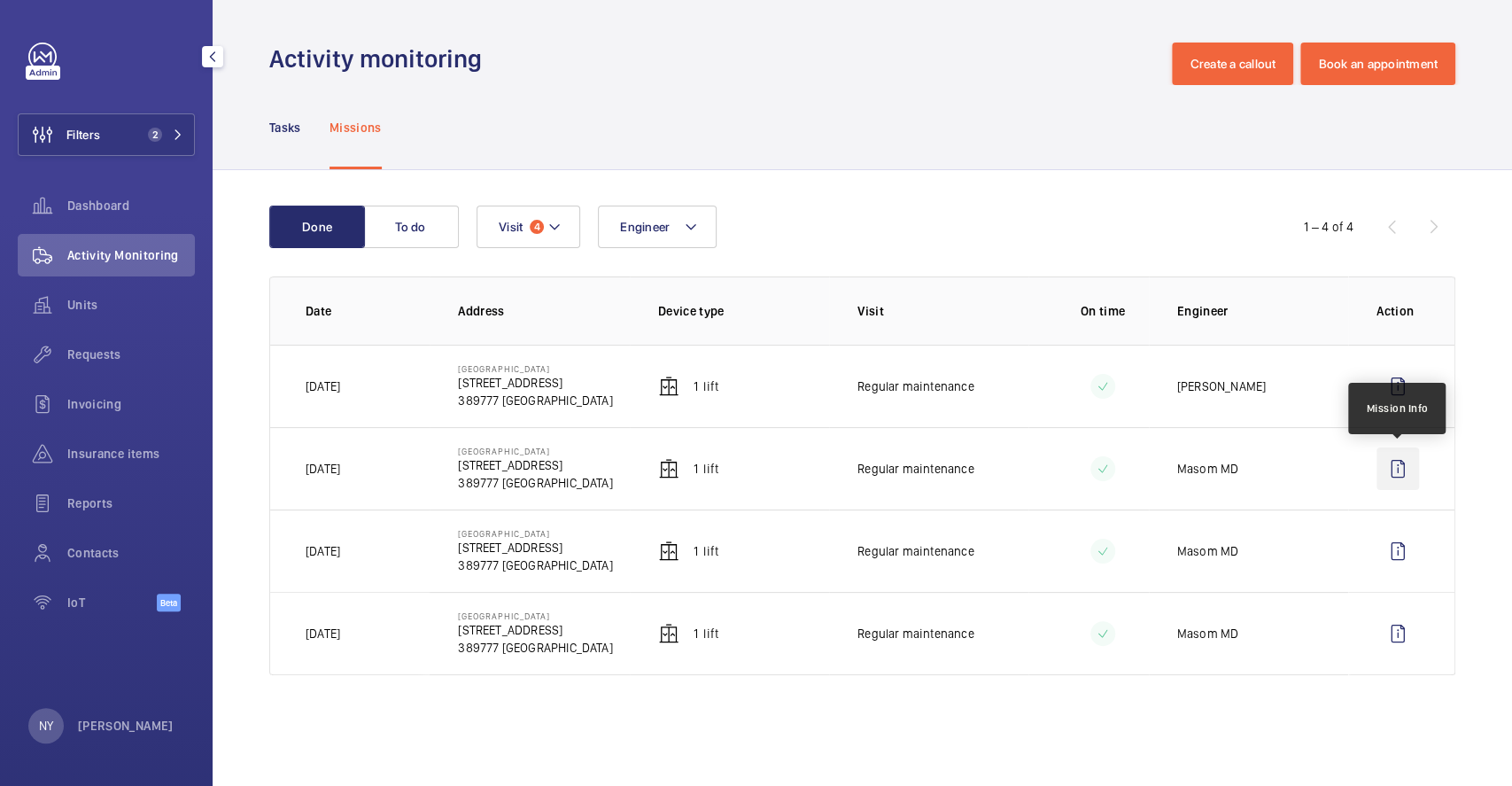
click at [1397, 470] on wm-front-icon-button at bounding box center [1398, 469] width 43 height 43
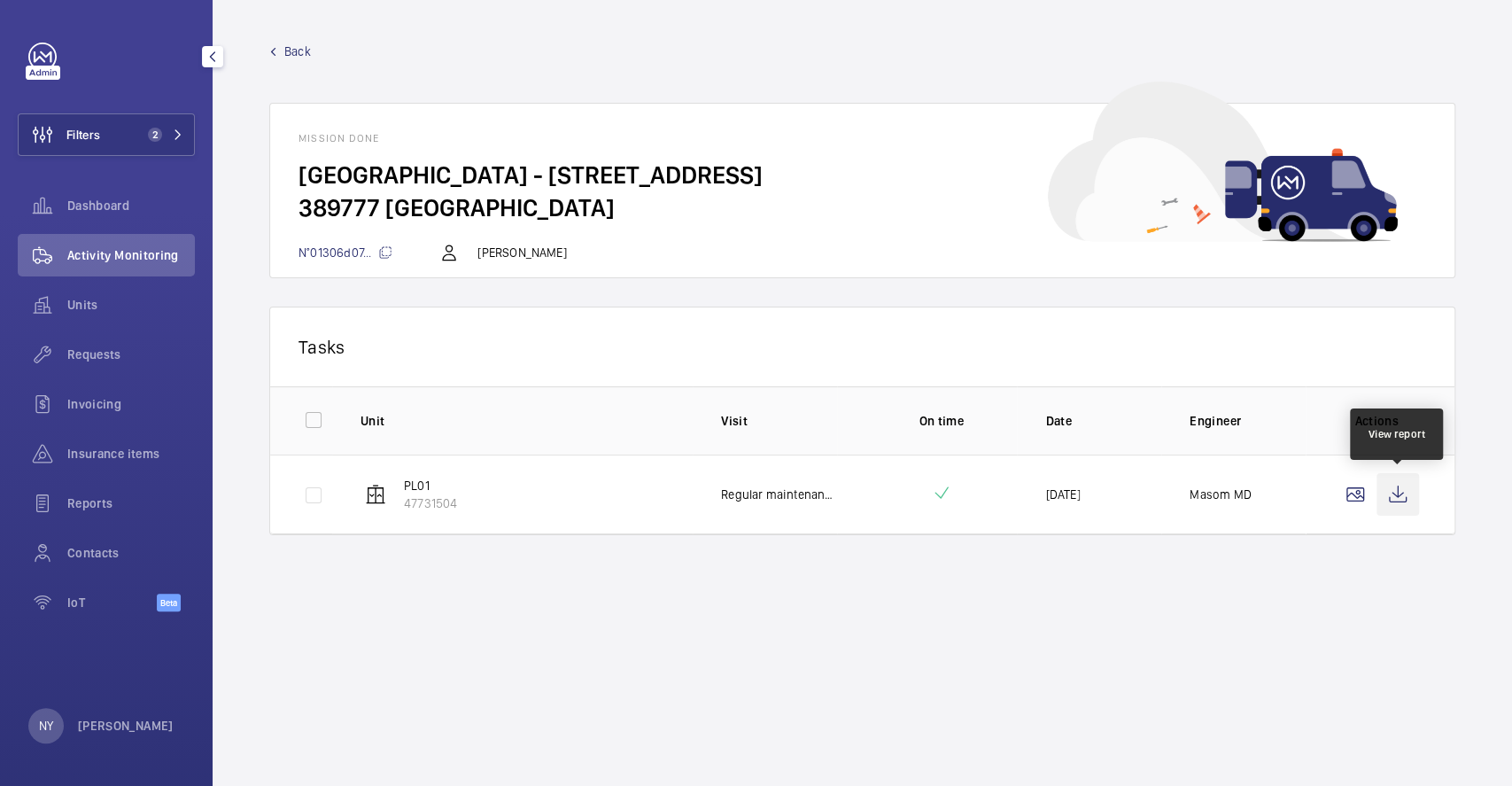
click at [1396, 493] on wm-front-icon-button at bounding box center [1398, 494] width 43 height 43
click at [112, 721] on p "Ngay Yin" at bounding box center [125, 726] width 95 height 18
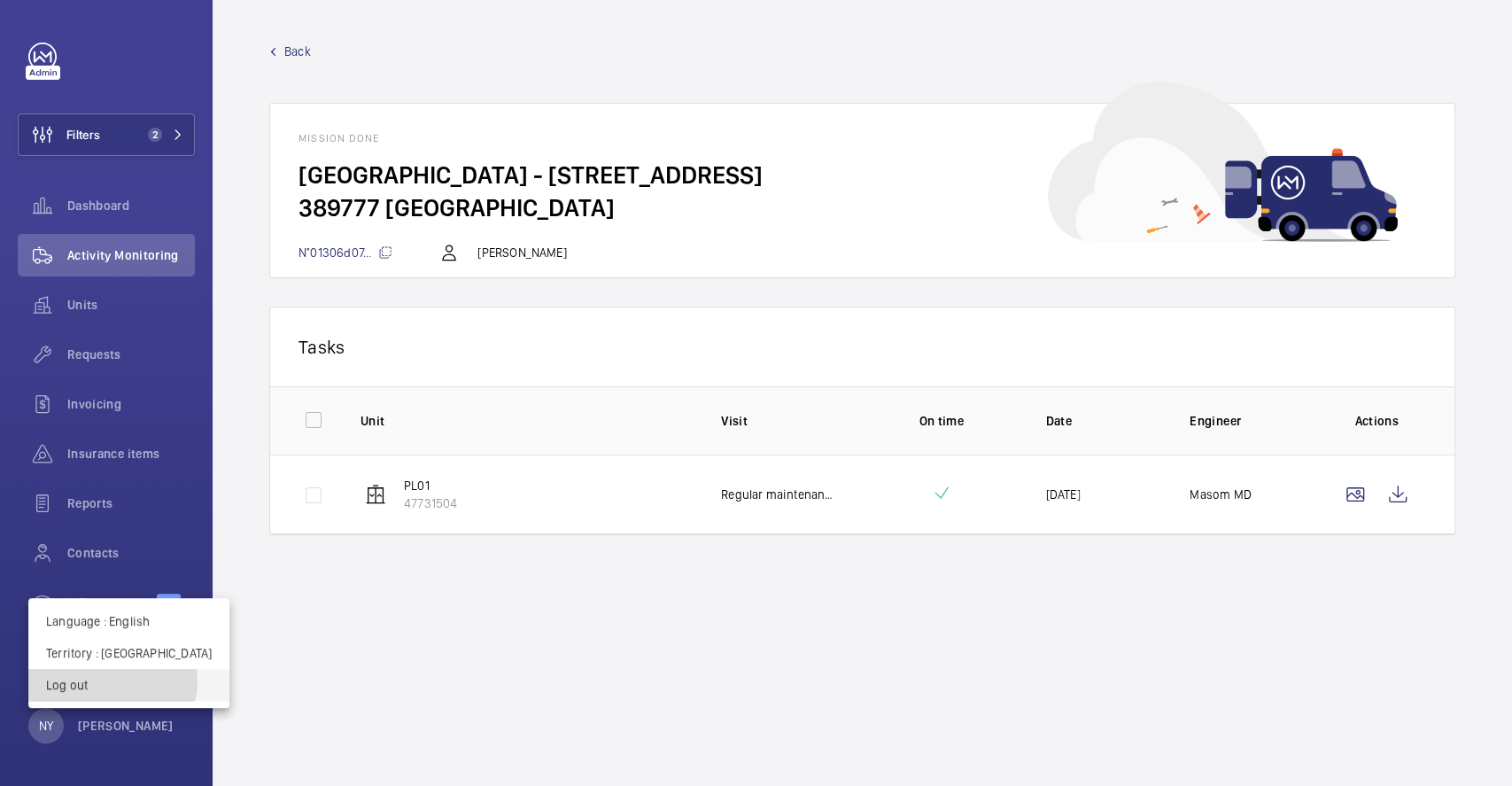
click at [112, 682] on p "Log out" at bounding box center [129, 685] width 165 height 18
